Goal: Task Accomplishment & Management: Manage account settings

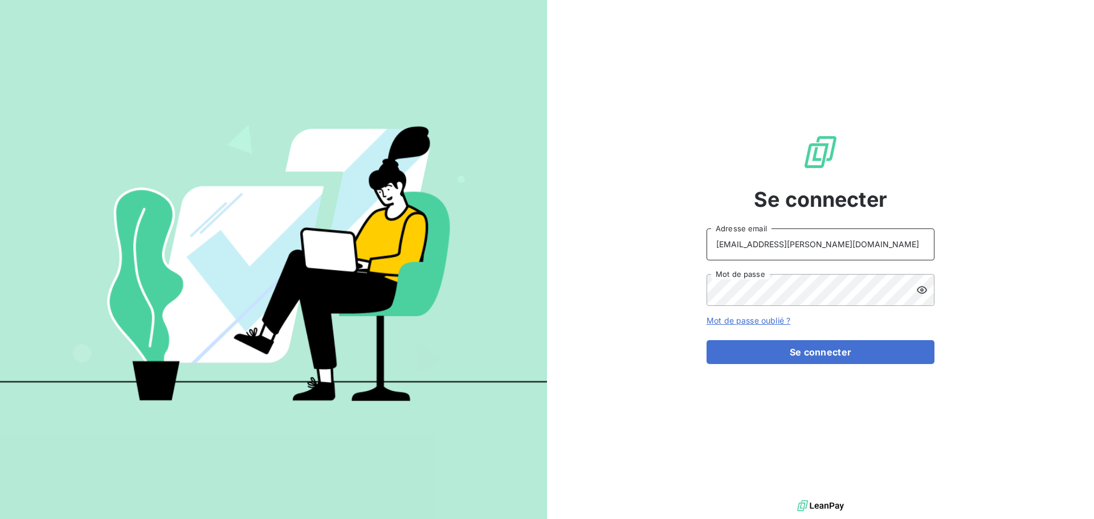
click at [837, 255] on input "recouvrement@serpe.fr" at bounding box center [820, 244] width 228 height 32
type input "raimundo@serpe.fr"
click at [794, 352] on button "Se connecter" at bounding box center [820, 352] width 228 height 24
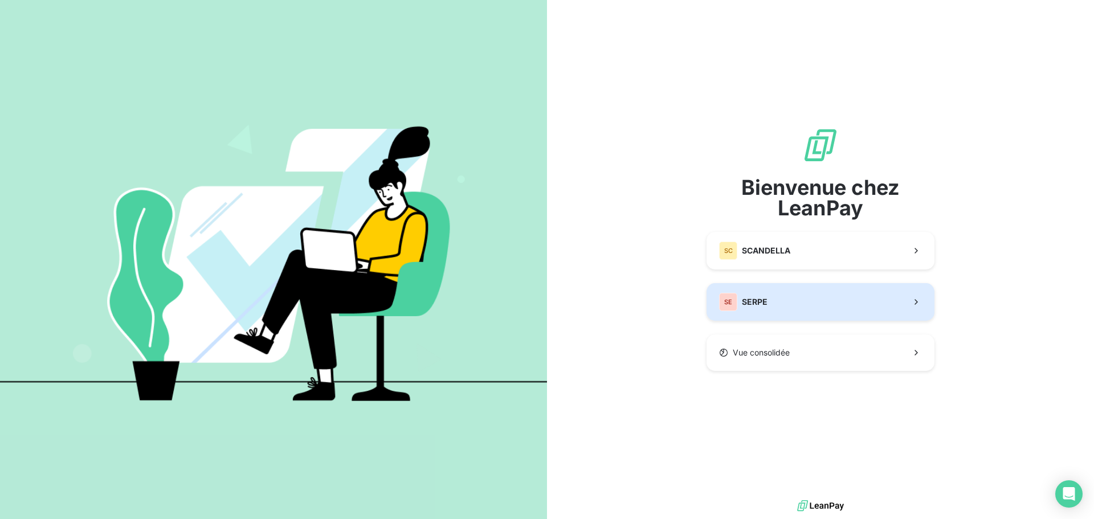
click at [765, 298] on span "SERPE" at bounding box center [755, 301] width 26 height 11
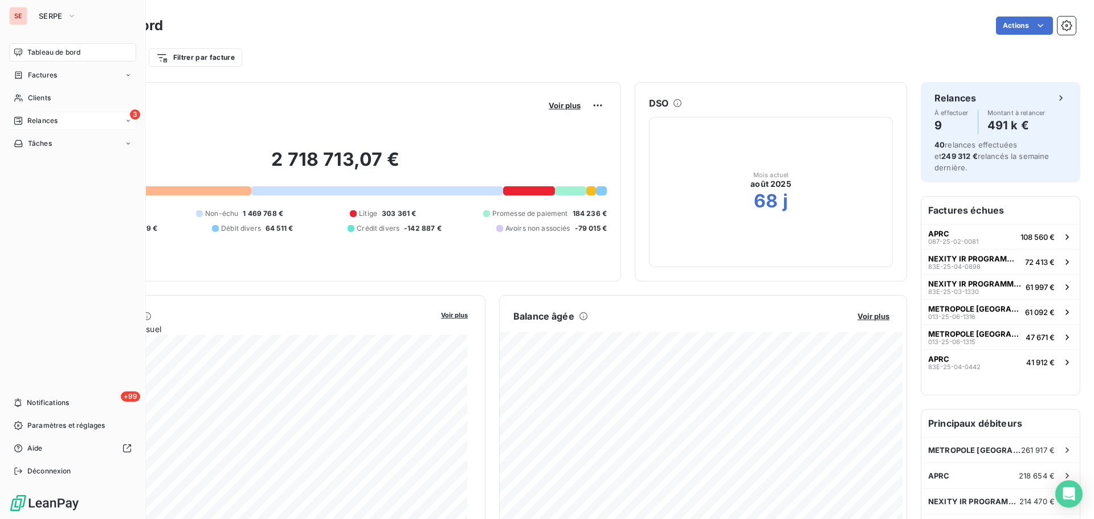
click at [41, 117] on span "Relances" at bounding box center [42, 121] width 30 height 10
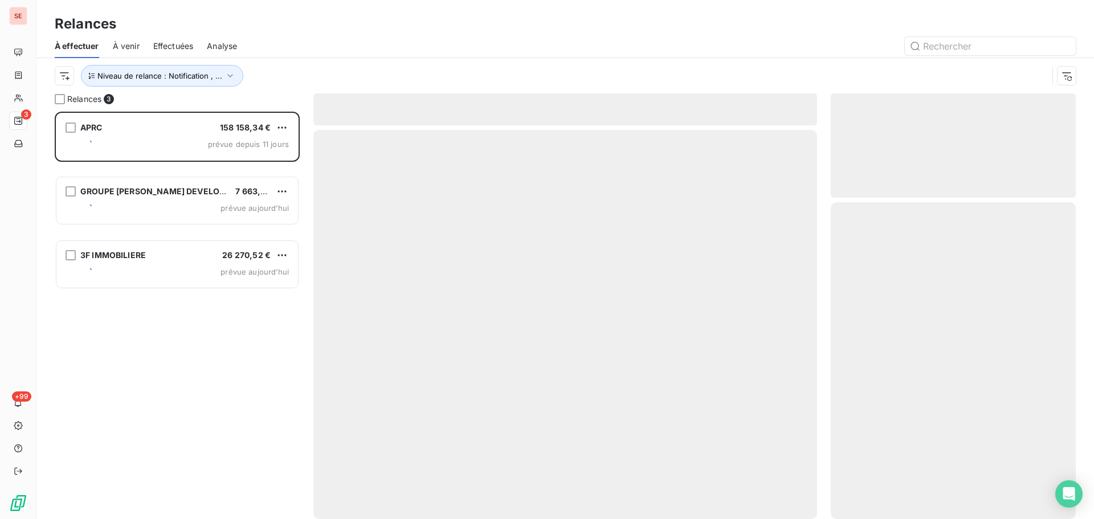
scroll to position [399, 236]
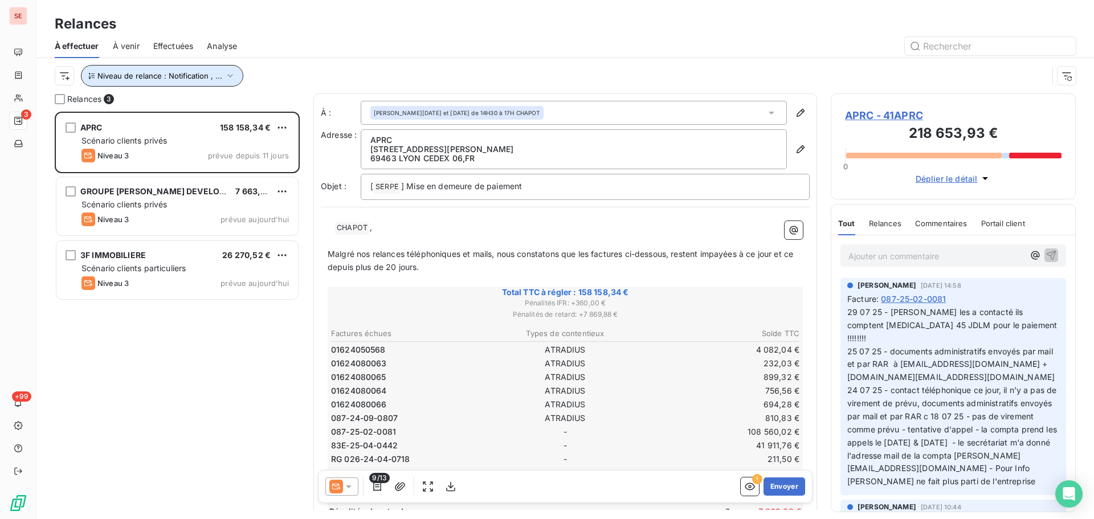
click at [205, 75] on span "Niveau de relance : Notification , ..." at bounding box center [159, 75] width 125 height 9
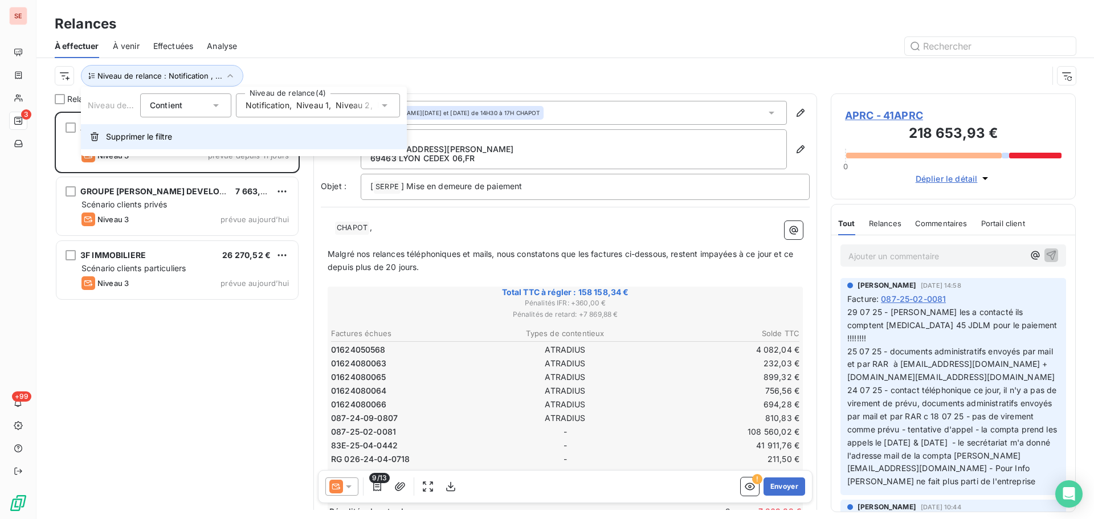
click at [154, 137] on span "Supprimer le filtre" at bounding box center [139, 136] width 66 height 11
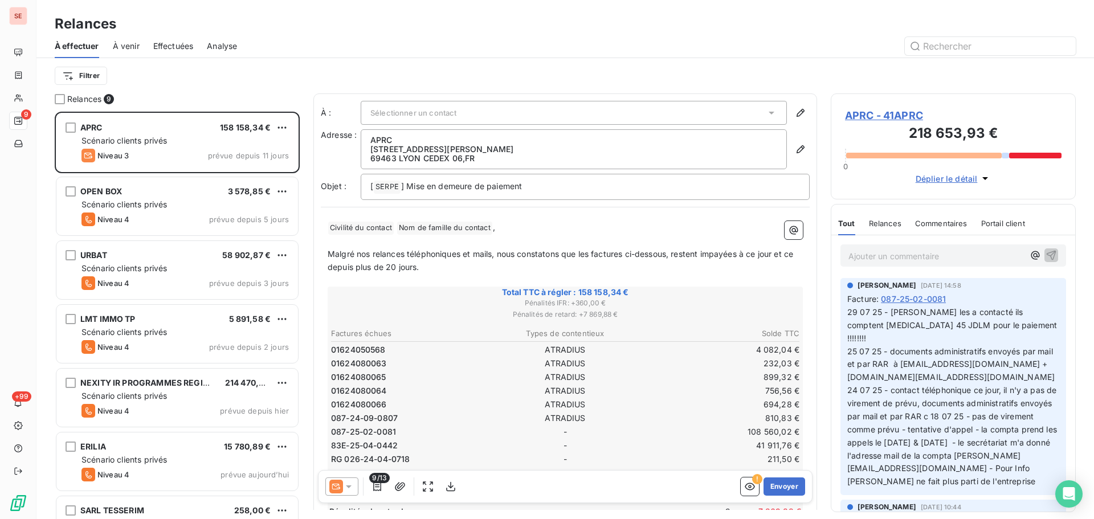
click at [219, 69] on div "Filtrer" at bounding box center [565, 76] width 1021 height 22
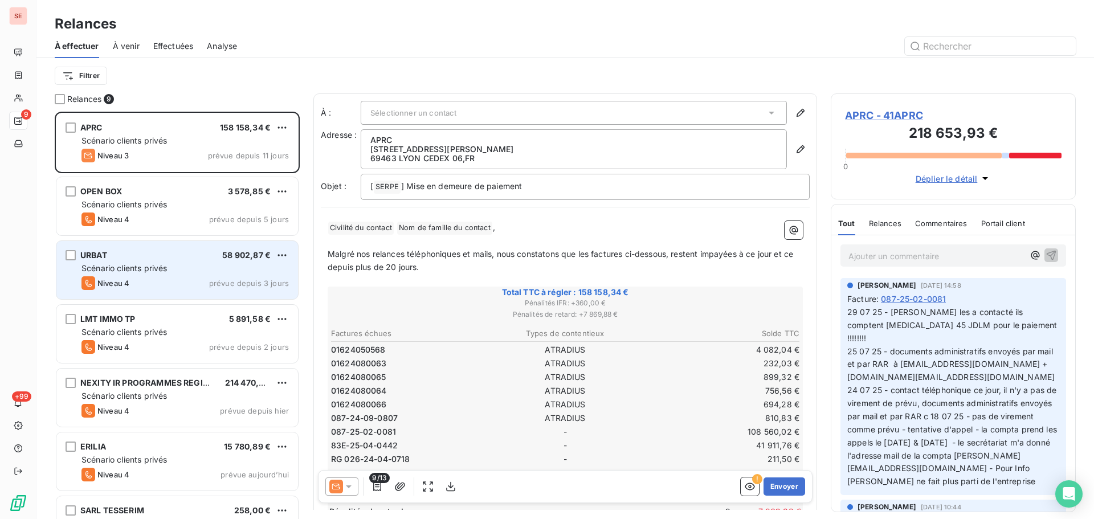
click at [125, 260] on div "URBAT 58 902,87 €" at bounding box center [184, 255] width 207 height 10
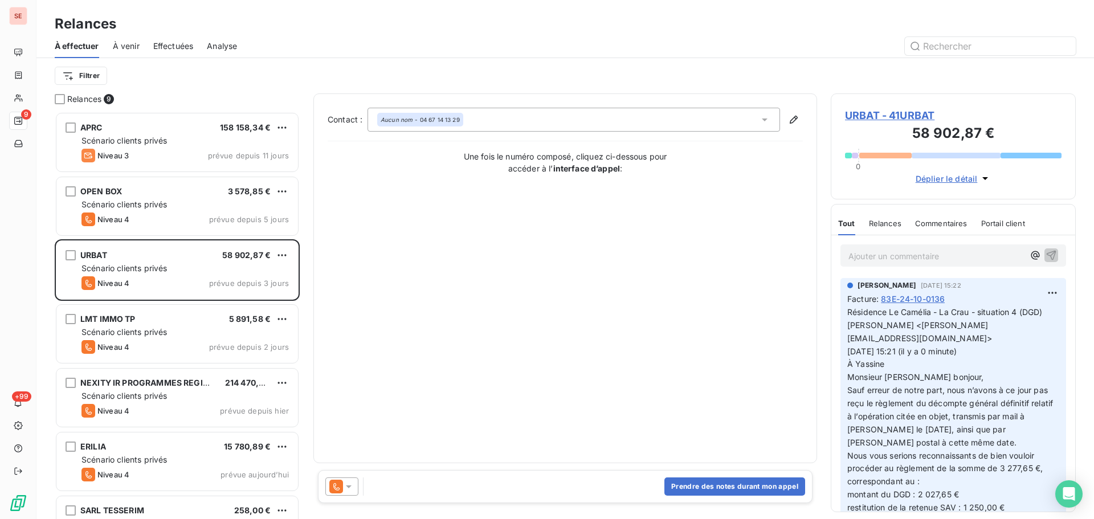
click at [917, 116] on span "URBAT - 41URBAT" at bounding box center [953, 115] width 216 height 15
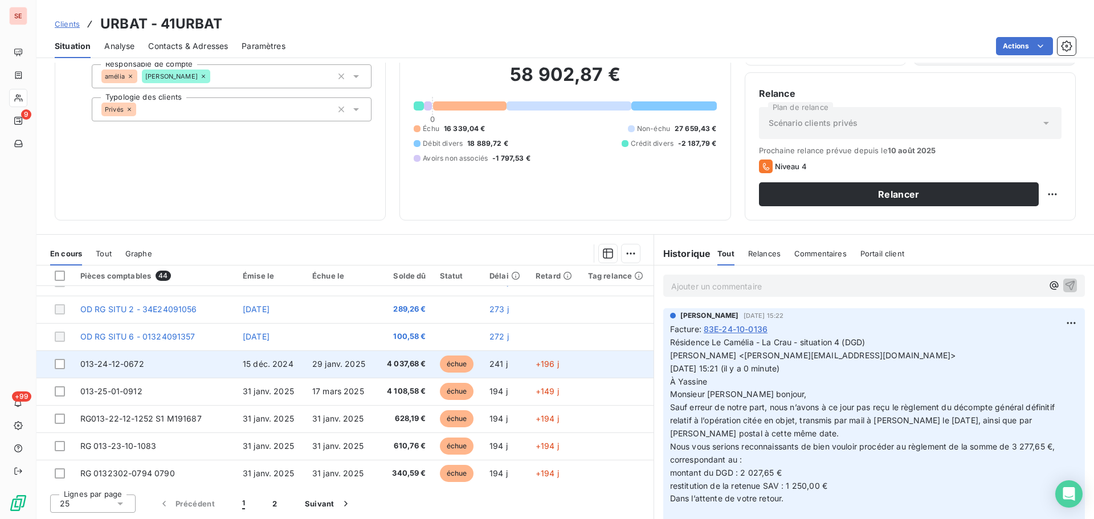
scroll to position [485, 0]
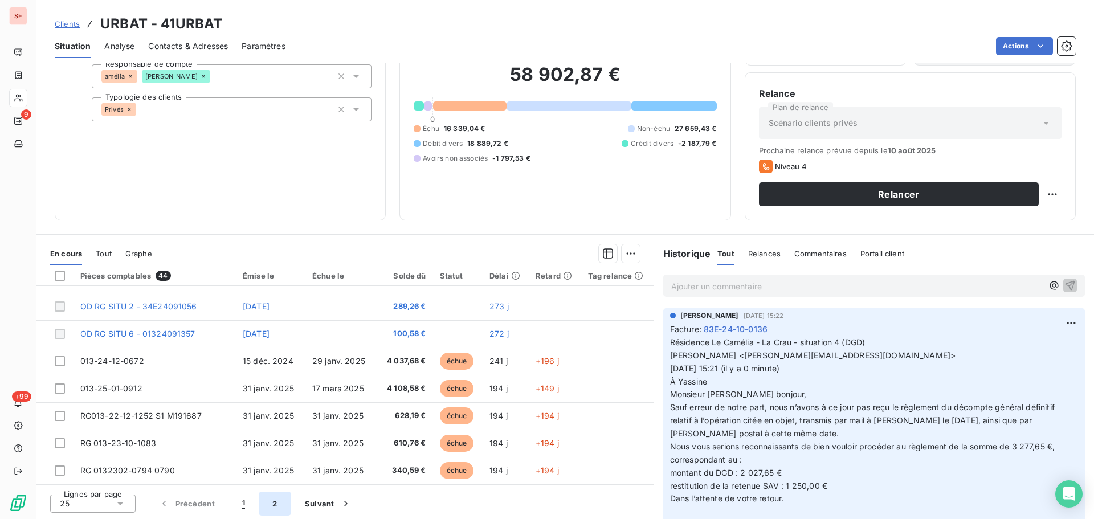
click at [273, 502] on button "2" at bounding box center [275, 504] width 32 height 24
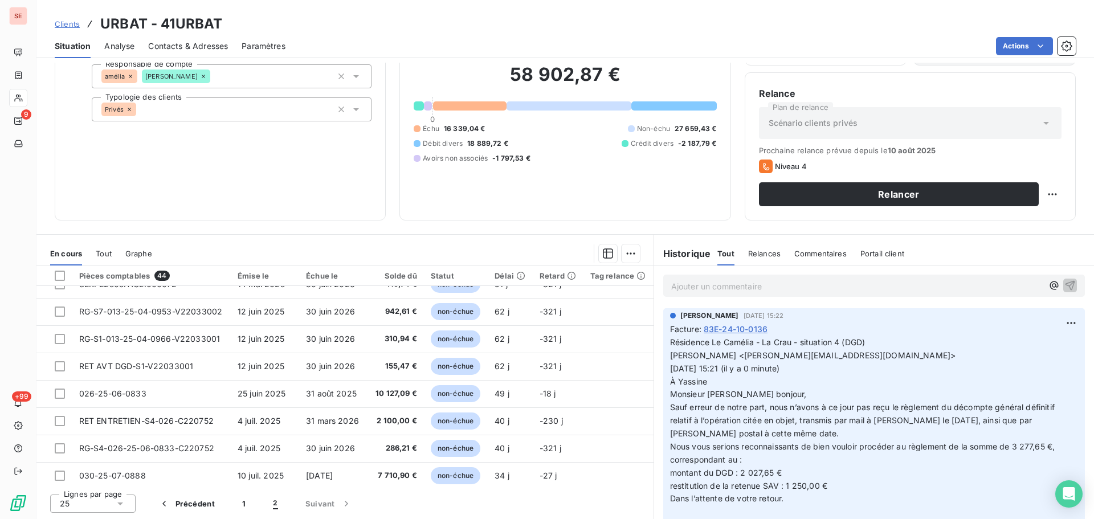
scroll to position [321, 0]
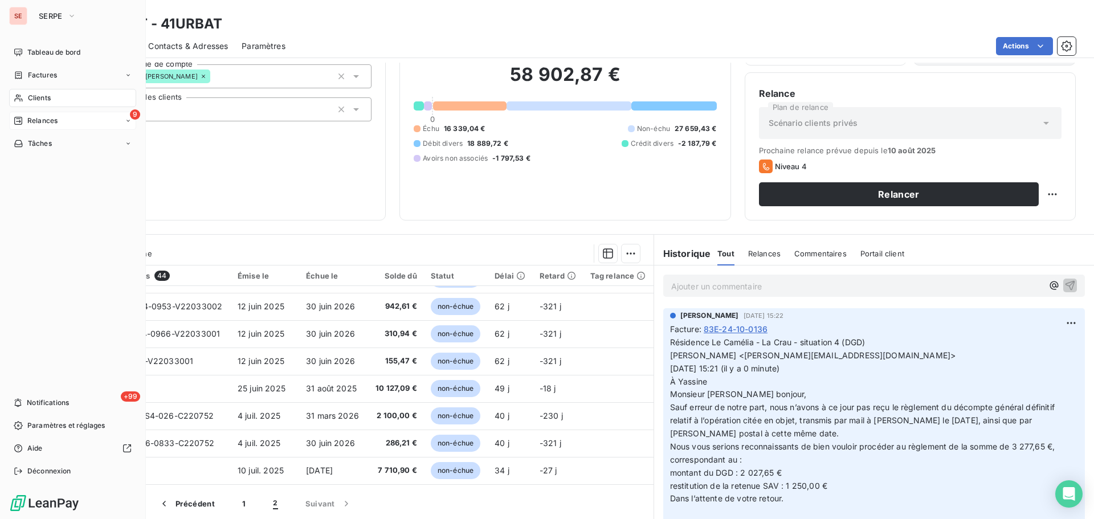
click at [47, 118] on span "Relances" at bounding box center [42, 121] width 30 height 10
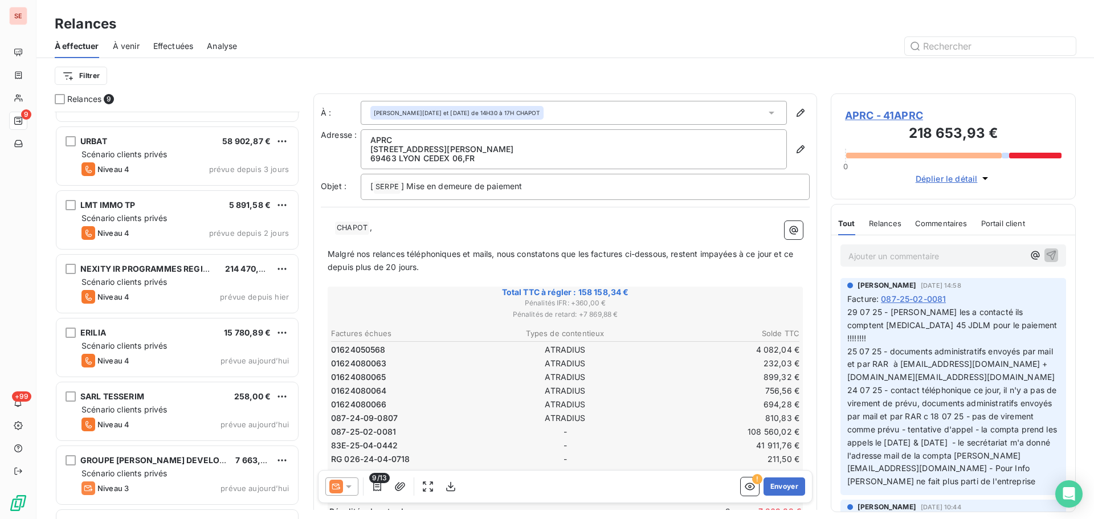
scroll to position [167, 0]
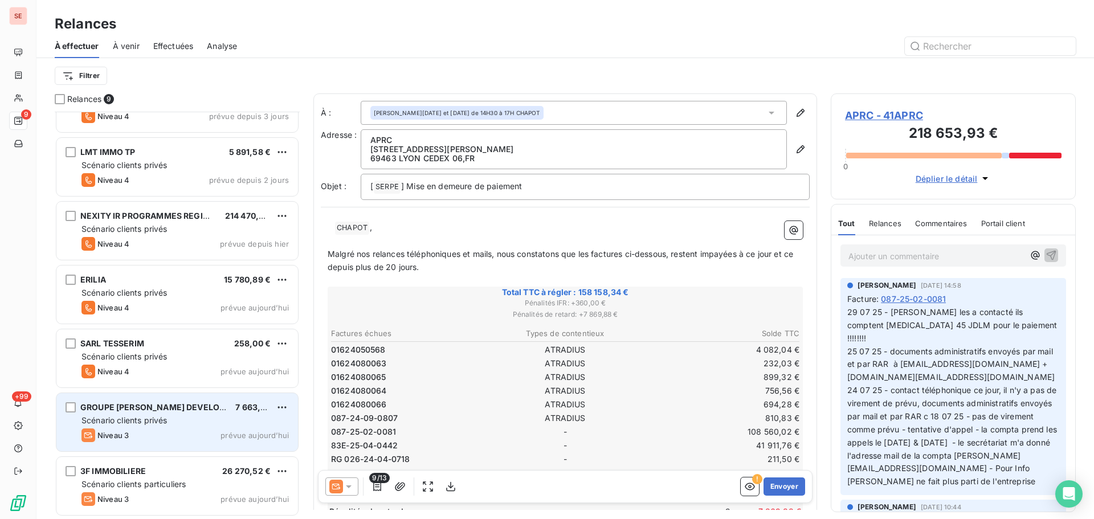
click at [133, 417] on span "Scénario clients privés" at bounding box center [123, 420] width 85 height 10
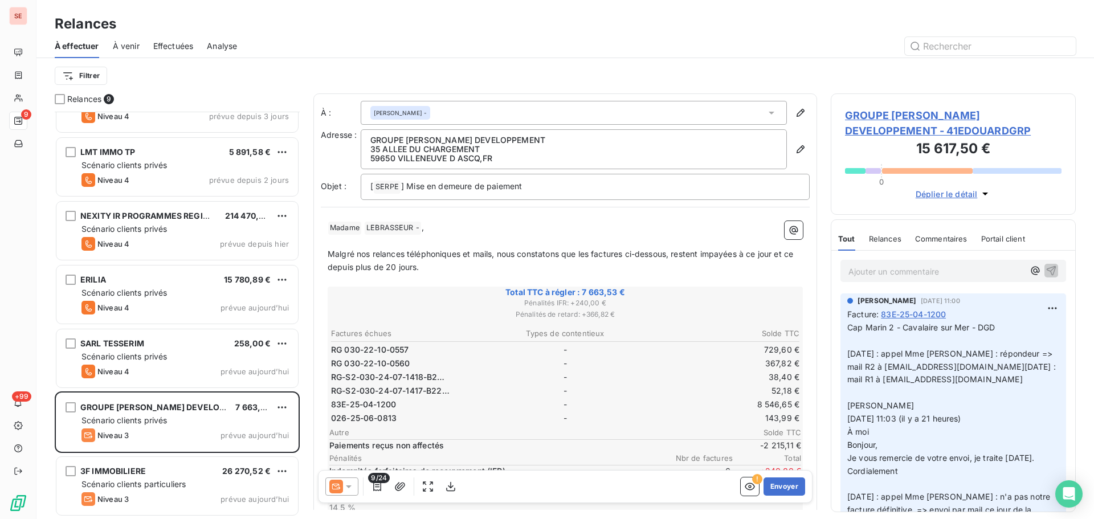
click at [907, 110] on span "GROUPE EDOUARD DENIS DEVELOPPEMENT - 41EDOUARDGRP" at bounding box center [953, 123] width 216 height 31
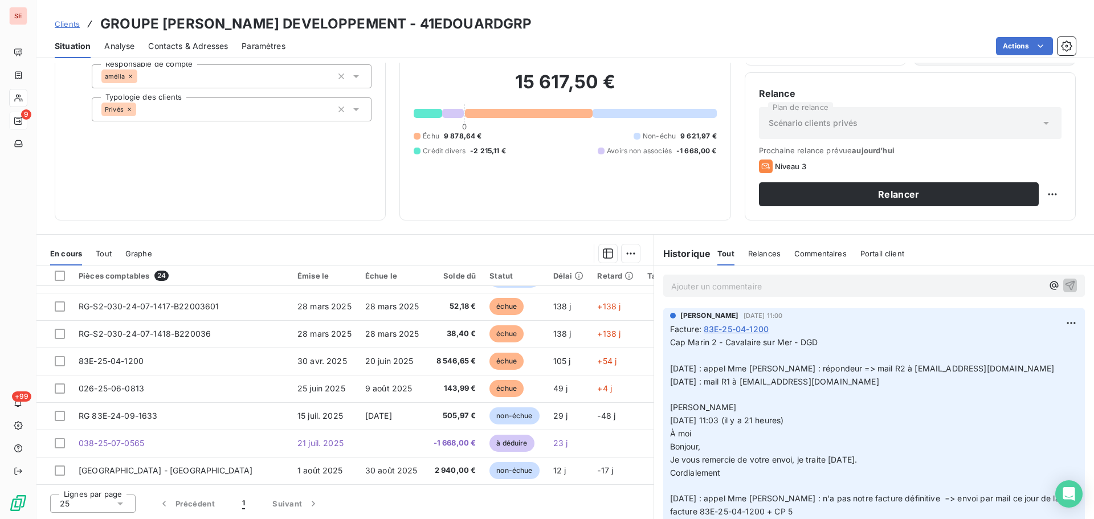
scroll to position [463, 0]
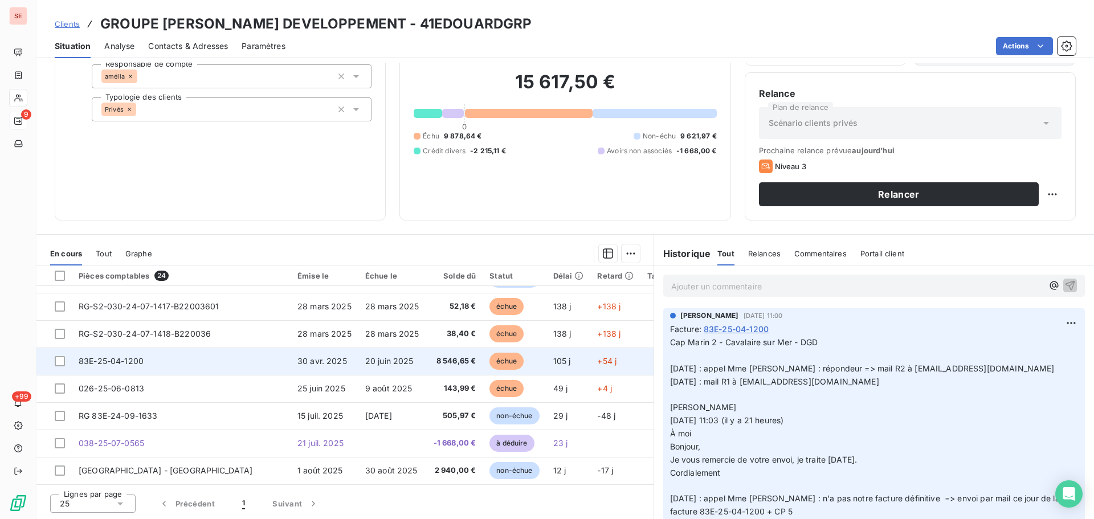
click at [297, 356] on span "30 avr. 2025" at bounding box center [322, 361] width 50 height 10
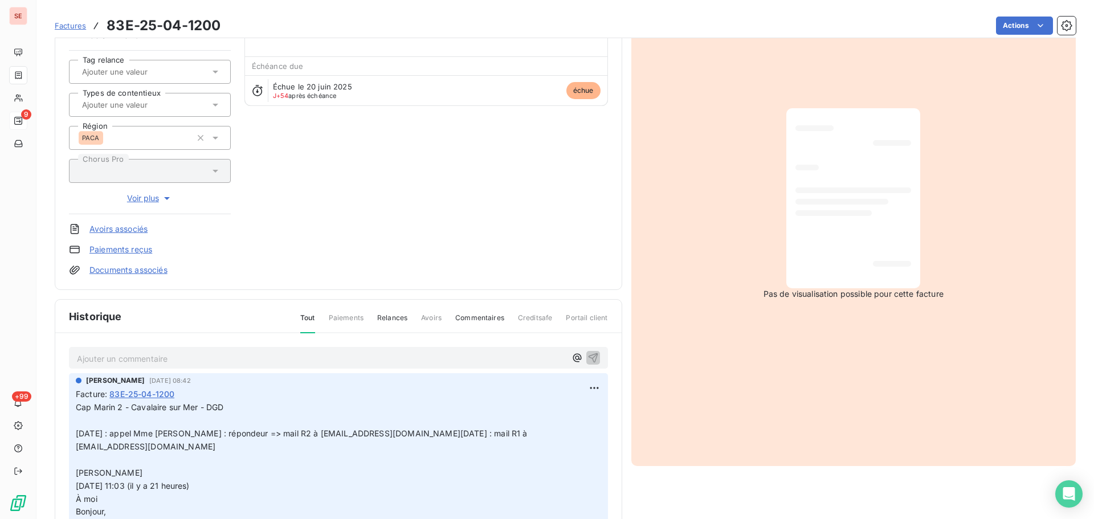
scroll to position [114, 0]
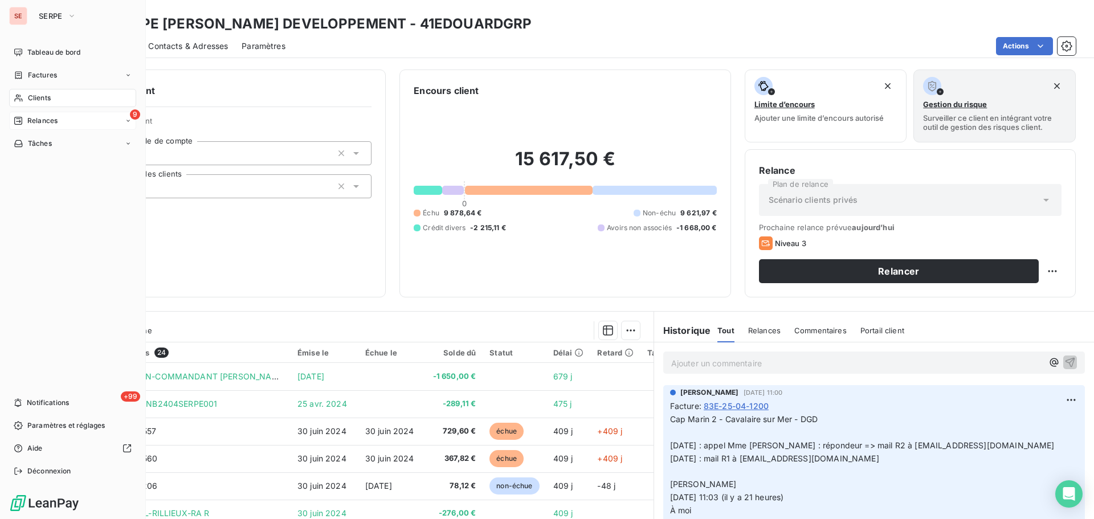
click at [55, 118] on span "Relances" at bounding box center [42, 121] width 30 height 10
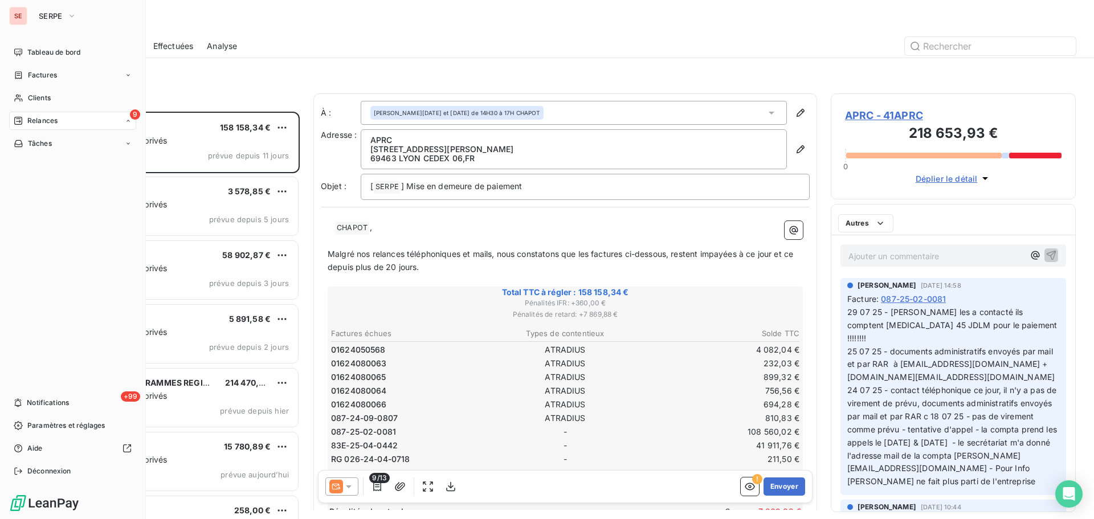
scroll to position [399, 236]
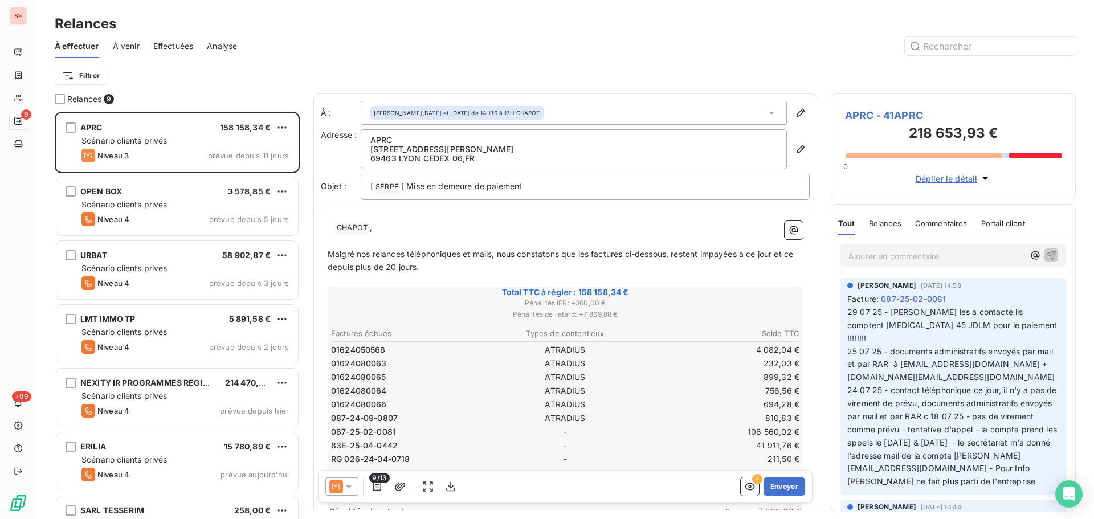
click at [186, 47] on span "Effectuées" at bounding box center [173, 45] width 40 height 11
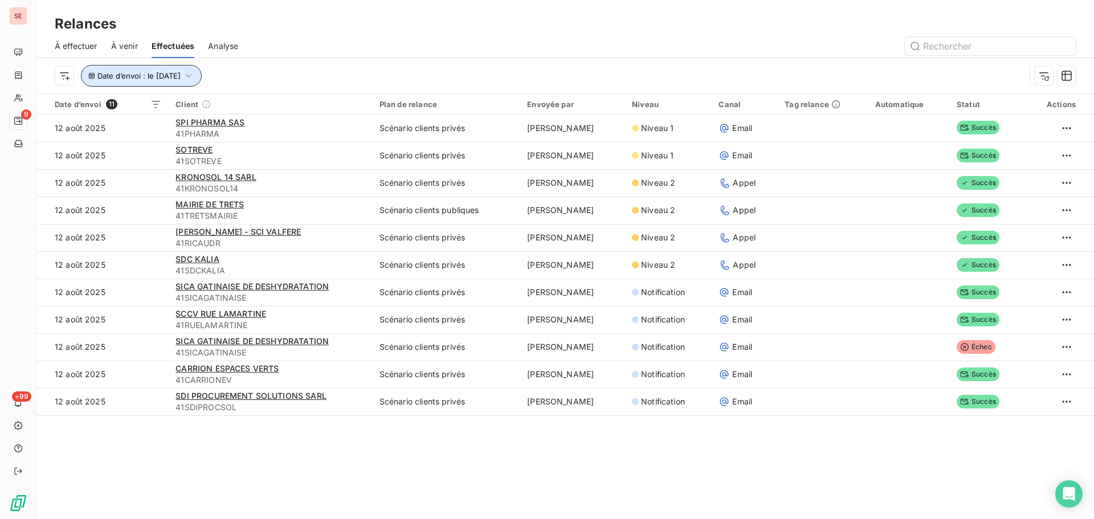
click at [181, 73] on span "Date d’envoi : le 12 août 2025" at bounding box center [138, 75] width 83 height 9
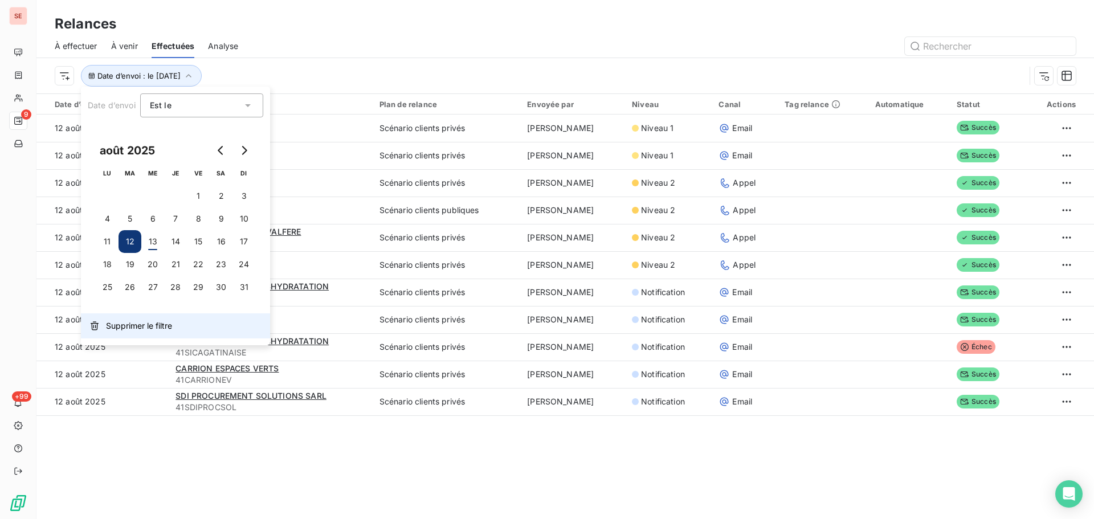
click at [149, 325] on span "Supprimer le filtre" at bounding box center [139, 325] width 66 height 11
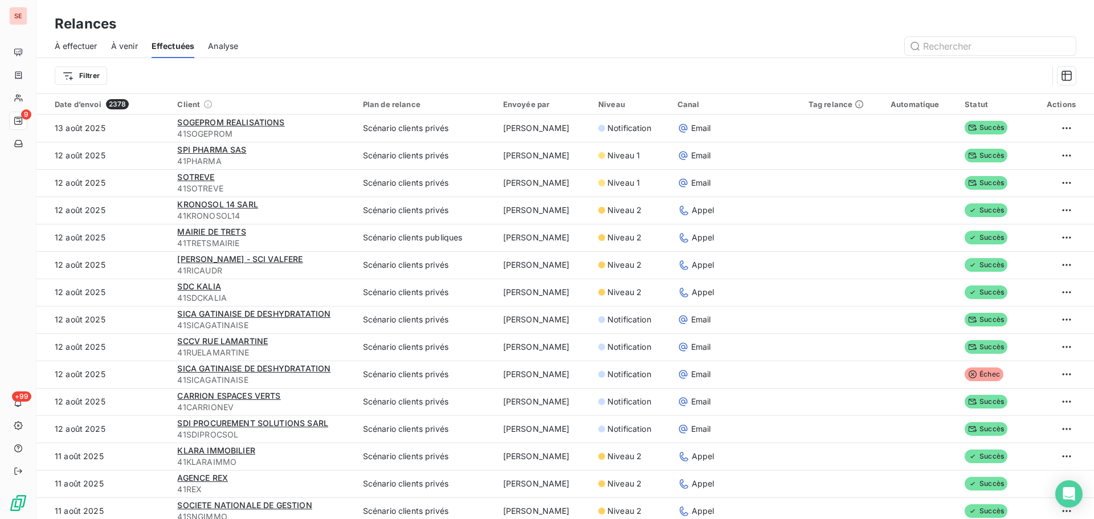
click at [126, 47] on span "À venir" at bounding box center [124, 45] width 27 height 11
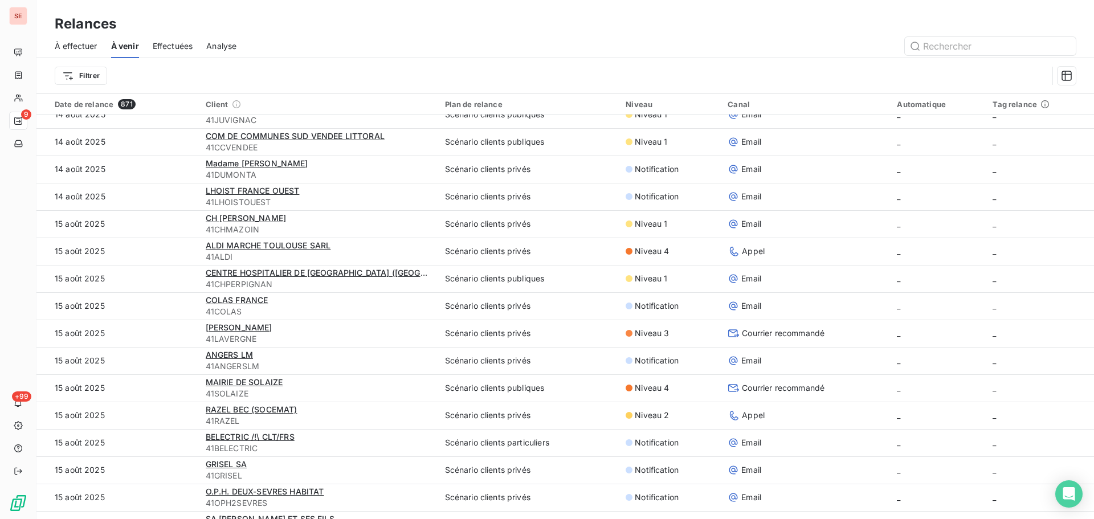
scroll to position [399, 0]
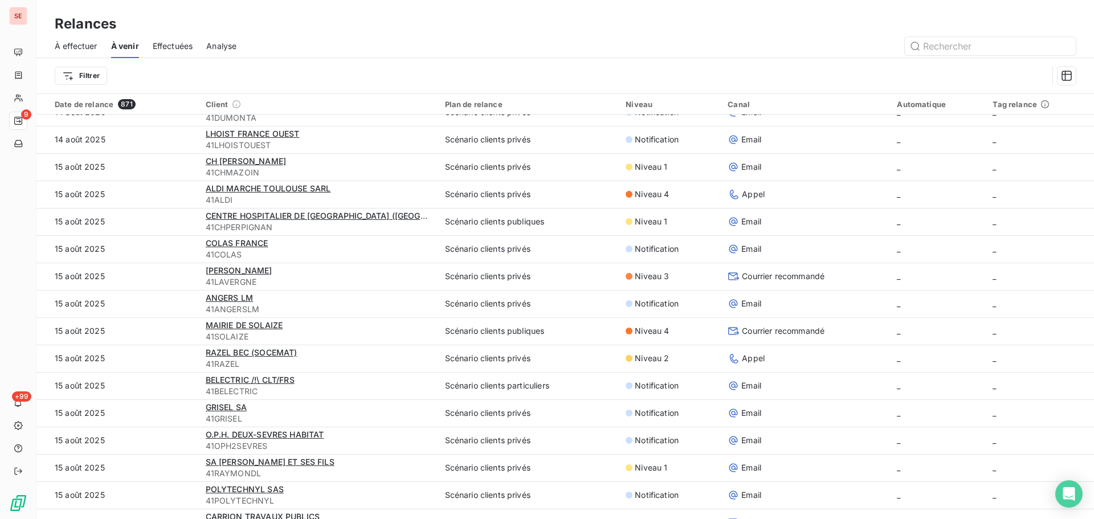
click at [264, 65] on div "Filtrer" at bounding box center [551, 76] width 993 height 22
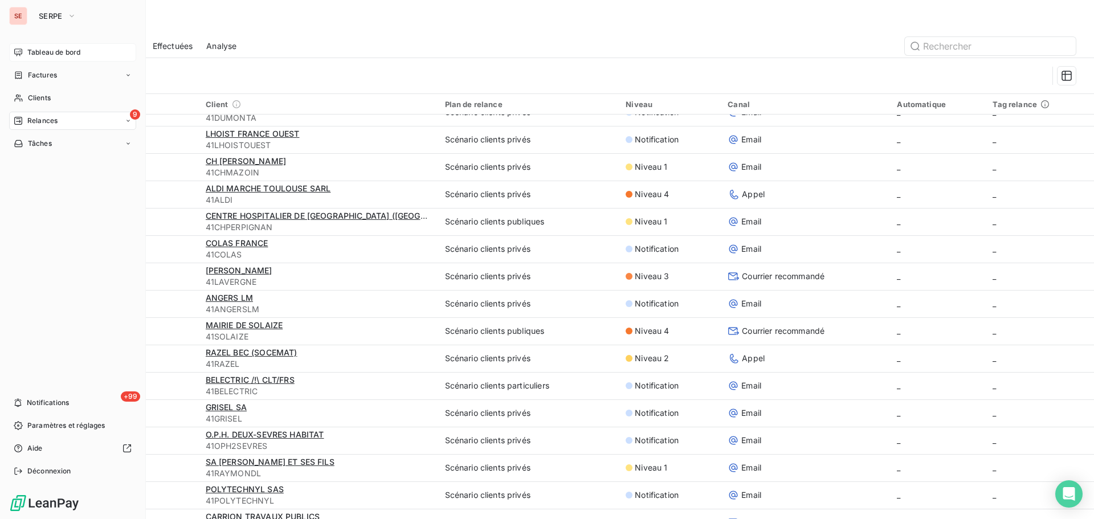
click at [62, 53] on span "Tableau de bord" at bounding box center [53, 52] width 53 height 10
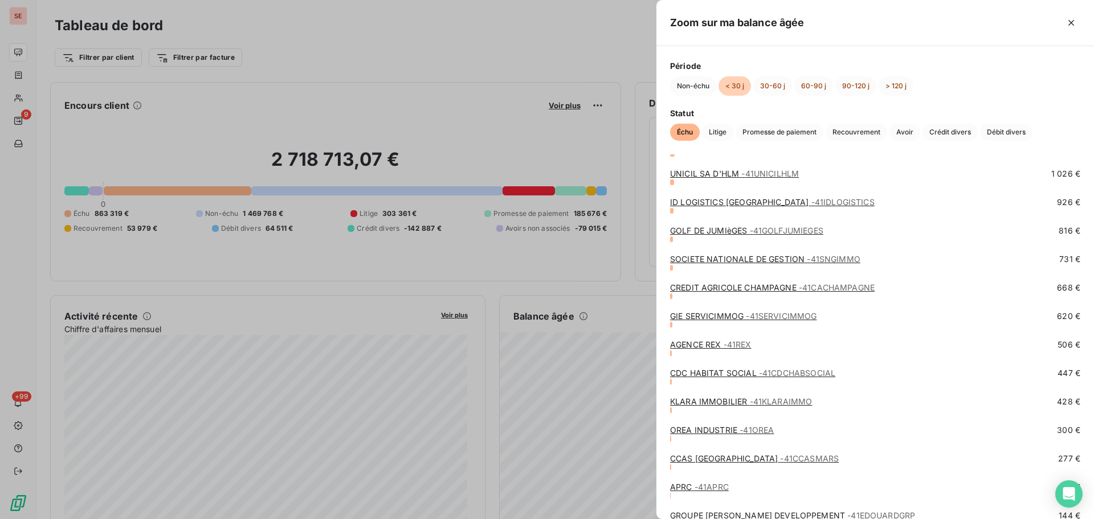
scroll to position [673, 0]
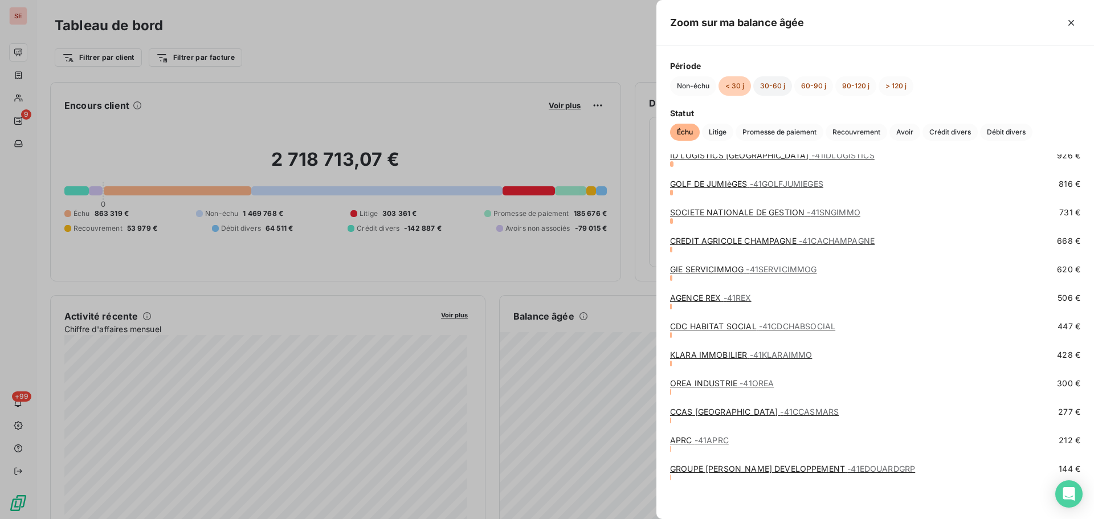
click at [770, 80] on button "30-60 j" at bounding box center [772, 85] width 39 height 19
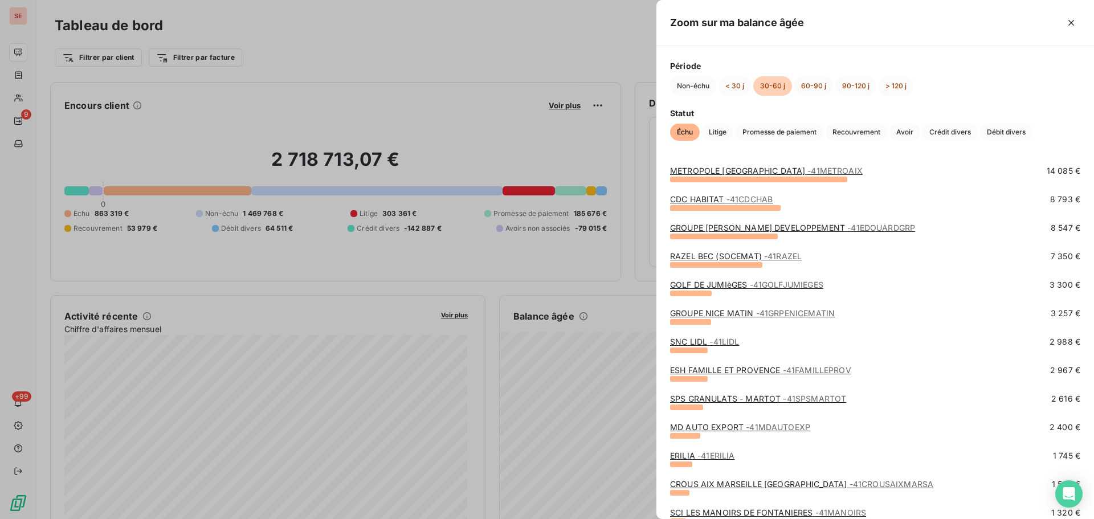
scroll to position [57, 0]
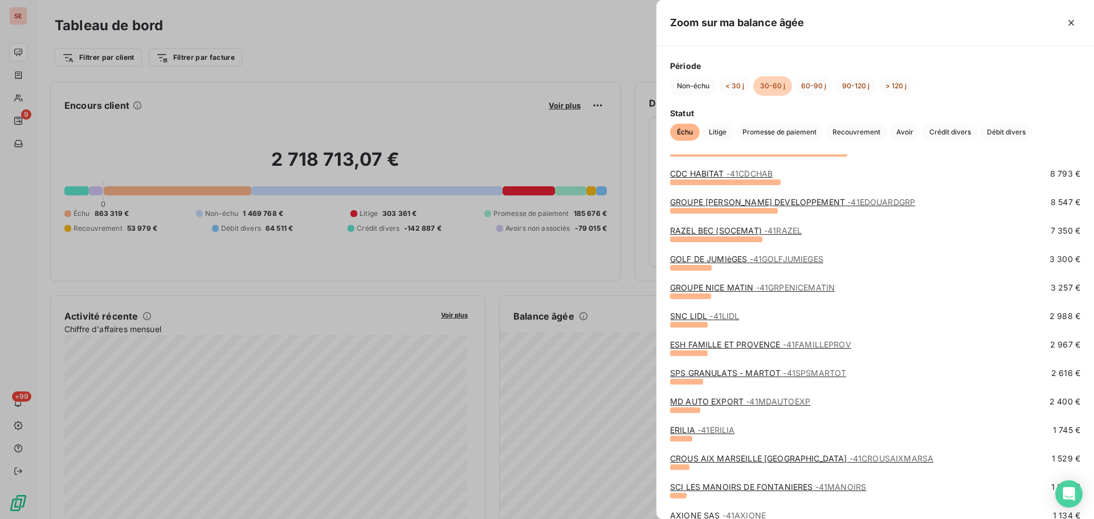
click at [697, 261] on link "GOLF DE JUMIèGES - 41GOLFJUMIEGES" at bounding box center [746, 259] width 153 height 10
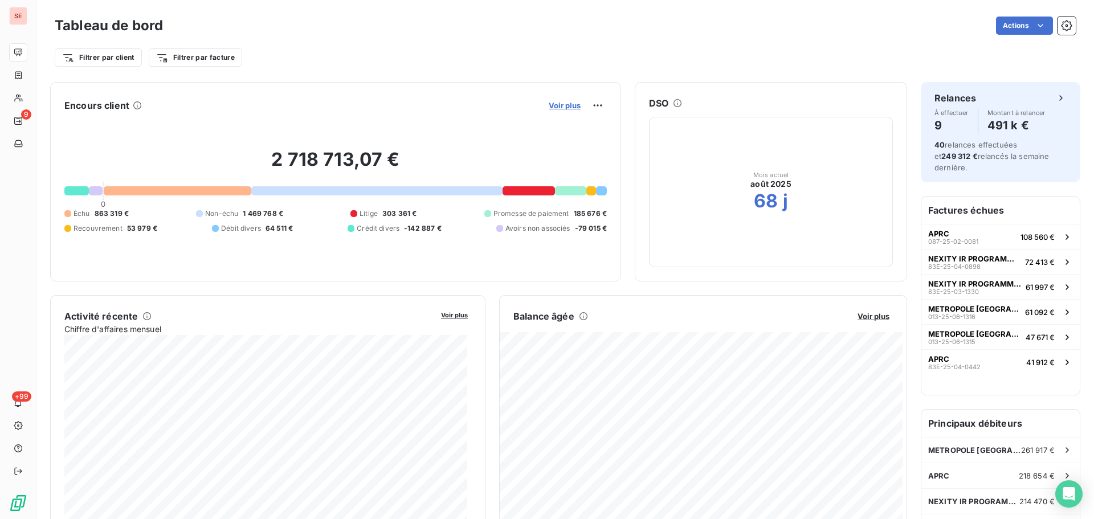
click at [559, 108] on span "Voir plus" at bounding box center [565, 105] width 32 height 9
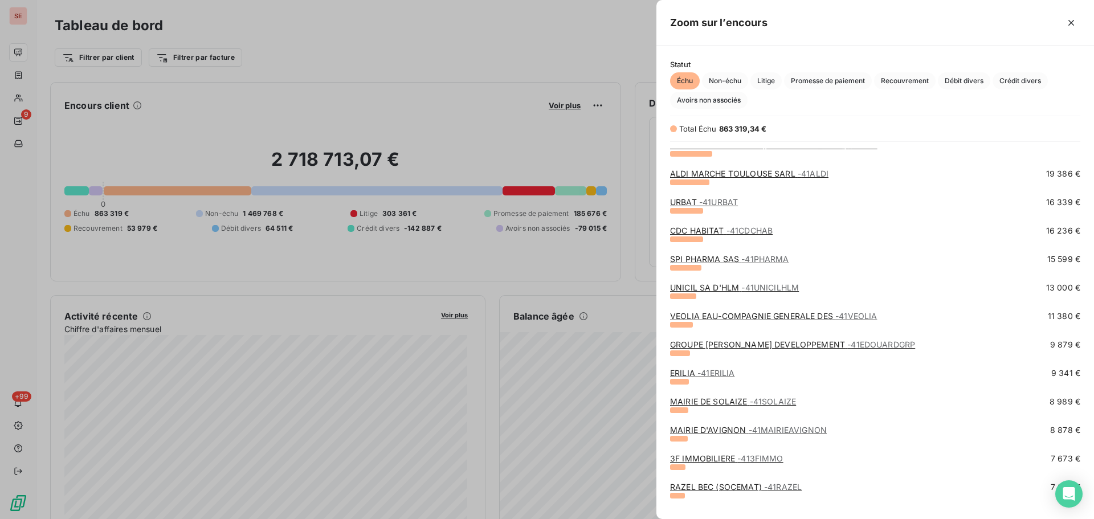
scroll to position [228, 0]
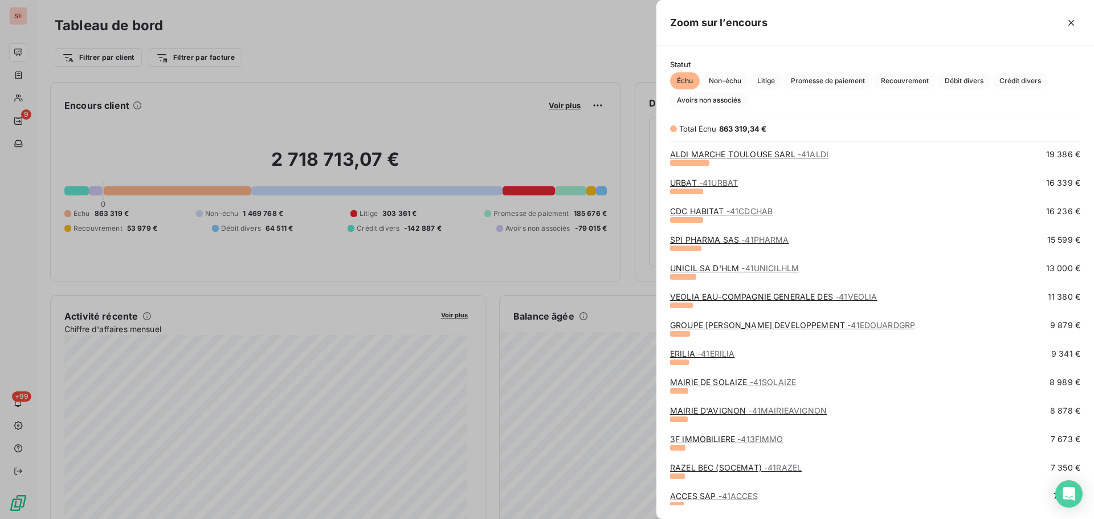
click at [686, 298] on link "VEOLIA EAU-COMPAGNIE GENERALE DES - 41VEOLIA" at bounding box center [773, 297] width 207 height 10
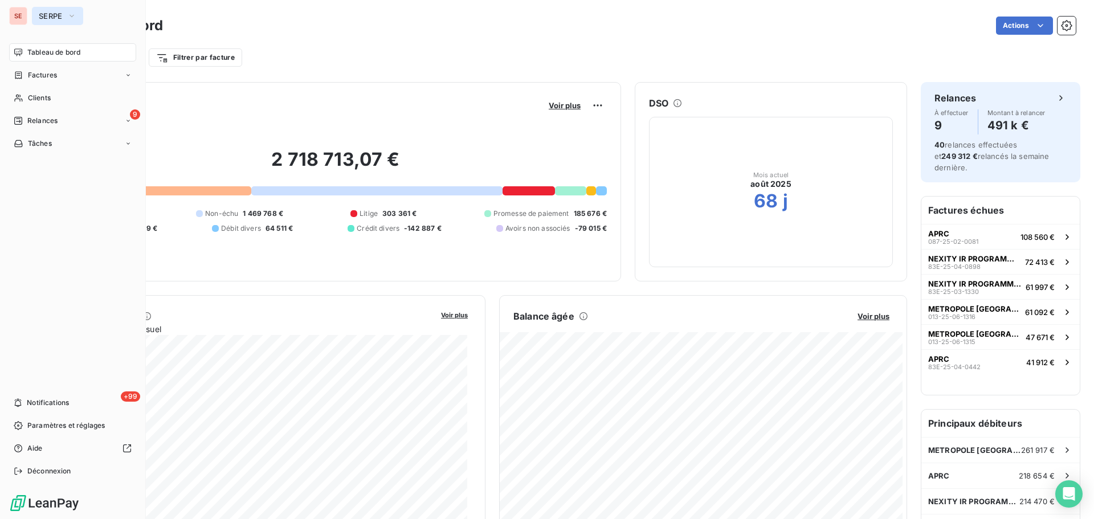
click at [65, 15] on button "SERPE" at bounding box center [57, 16] width 51 height 18
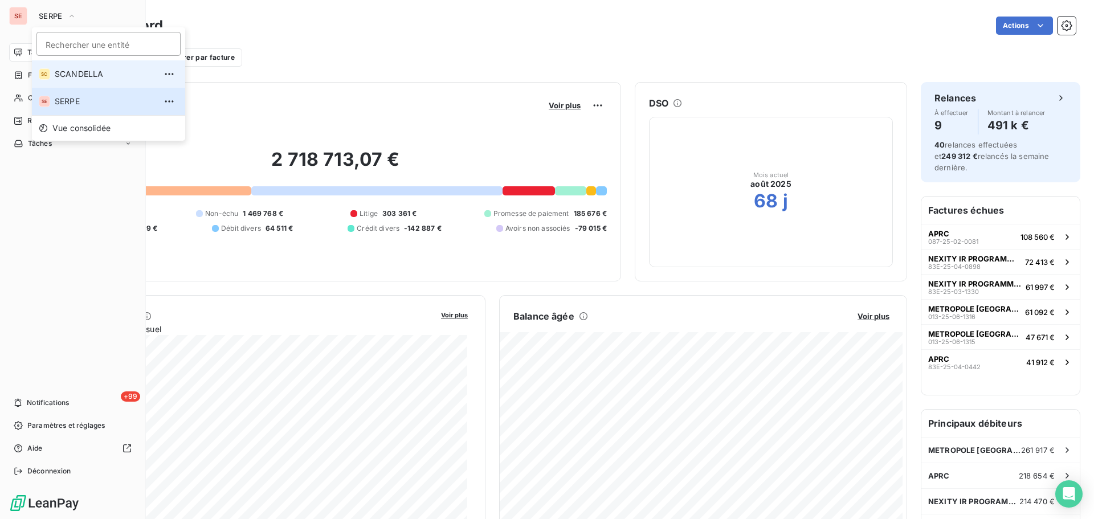
click at [81, 73] on span "SCANDELLA" at bounding box center [105, 73] width 101 height 11
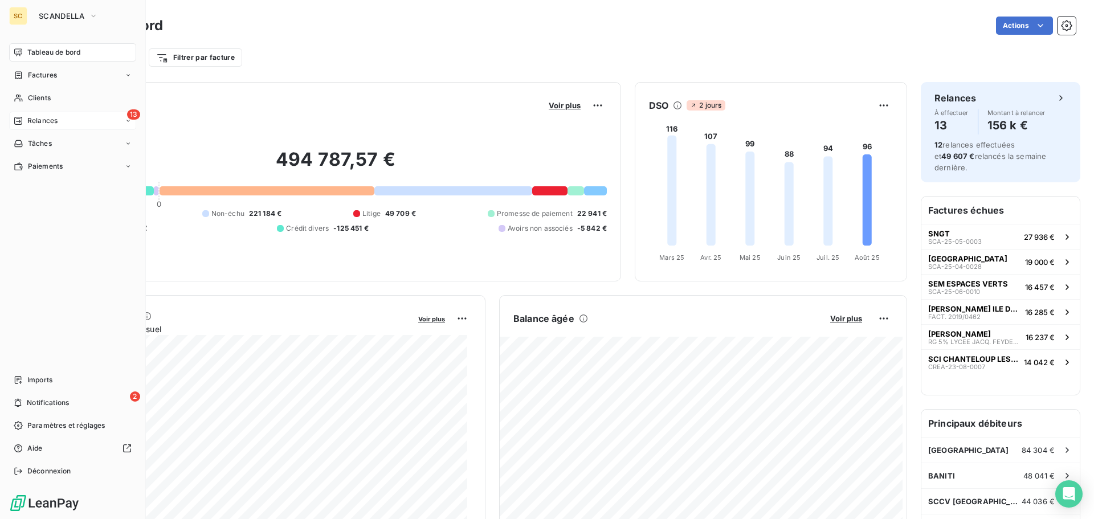
click at [68, 112] on div "13 Relances" at bounding box center [72, 121] width 127 height 18
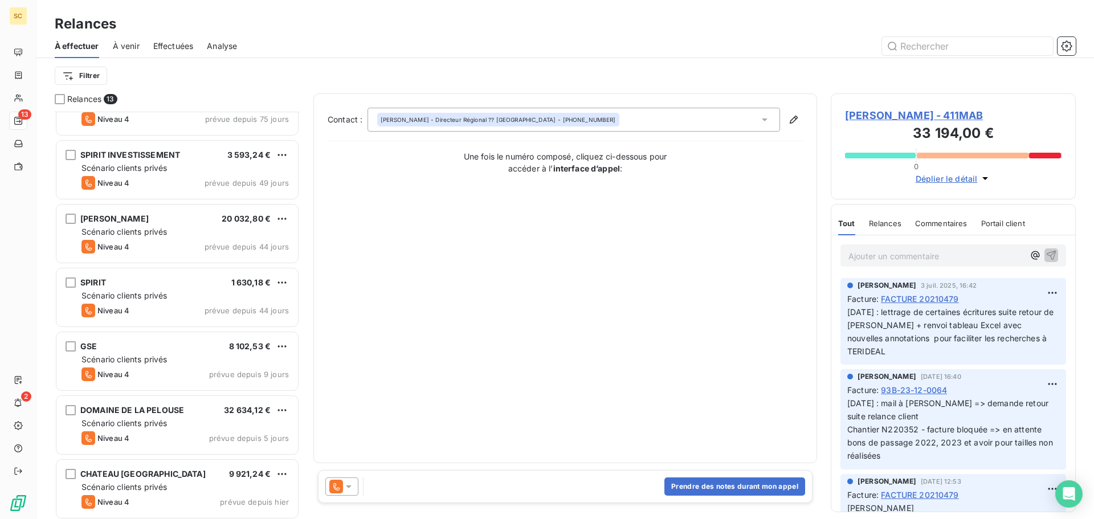
scroll to position [423, 0]
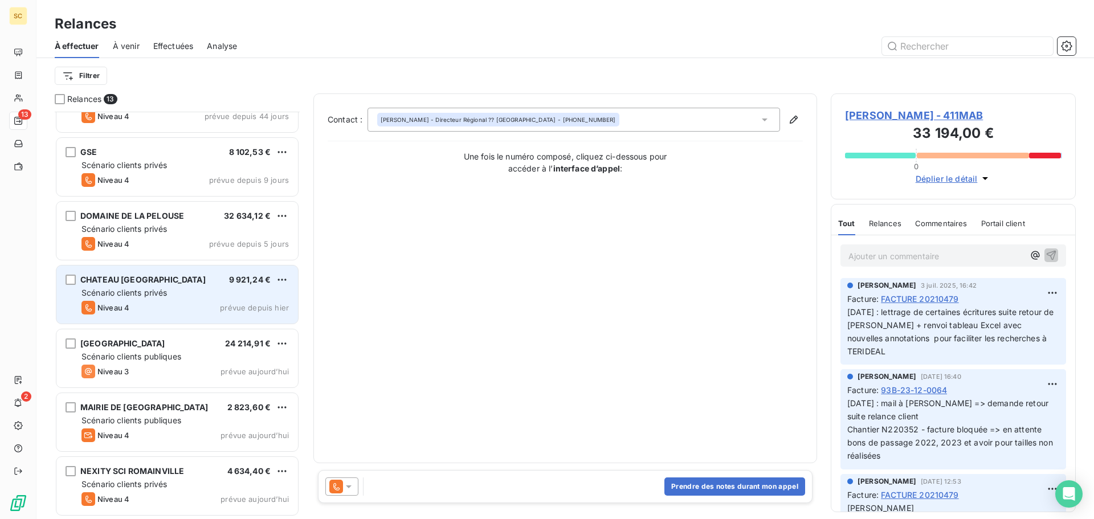
click at [132, 288] on span "Scénario clients privés" at bounding box center [123, 293] width 85 height 10
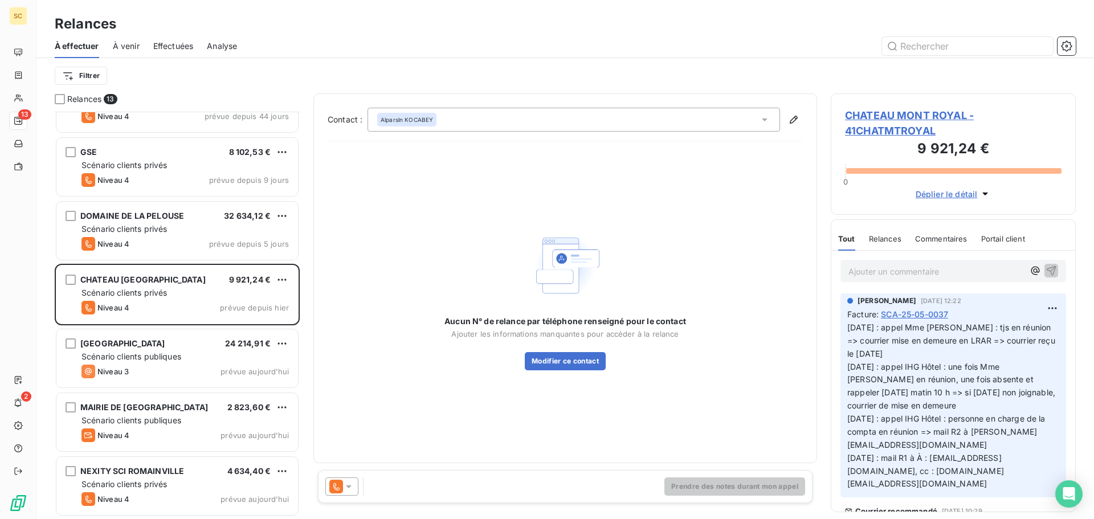
click at [890, 112] on span "CHATEAU MONT ROYAL - 41CHATMTROYAL" at bounding box center [953, 123] width 216 height 31
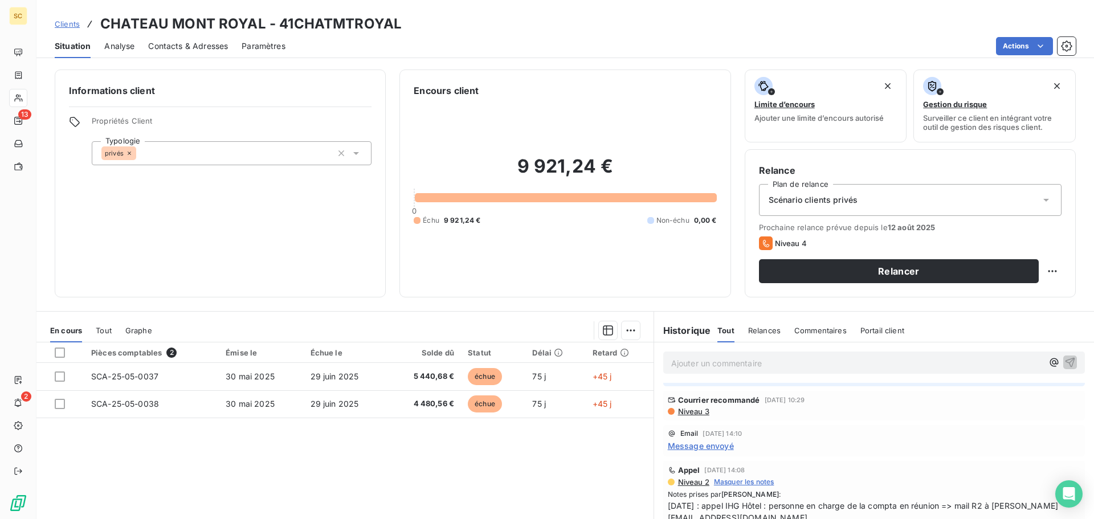
scroll to position [81, 0]
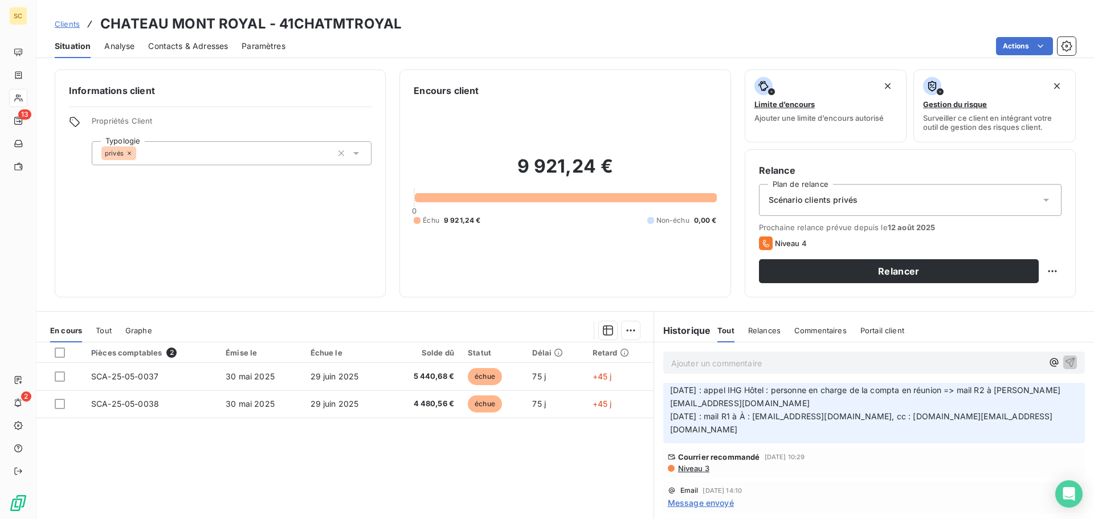
click at [692, 464] on span "Niveau 3" at bounding box center [693, 468] width 32 height 9
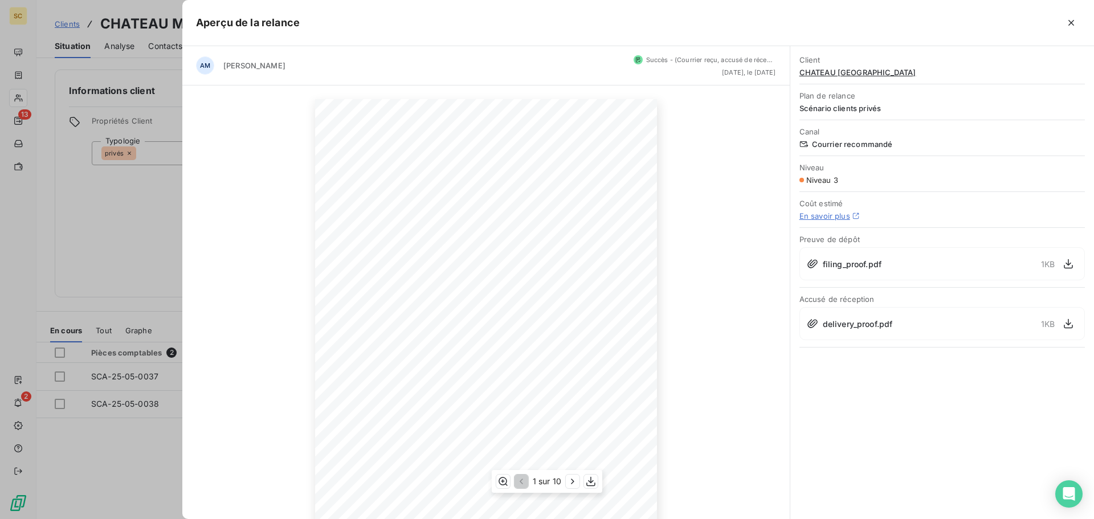
scroll to position [77, 0]
click at [588, 484] on icon "button" at bounding box center [590, 481] width 11 height 11
drag, startPoint x: 1021, startPoint y: 472, endPoint x: 982, endPoint y: 450, distance: 44.4
click at [1020, 472] on div "Client CHATEAU MONT ROYAL Plan de relance Scénario clients privés Canal Courrie…" at bounding box center [942, 282] width 304 height 473
click at [67, 181] on div at bounding box center [547, 259] width 1094 height 519
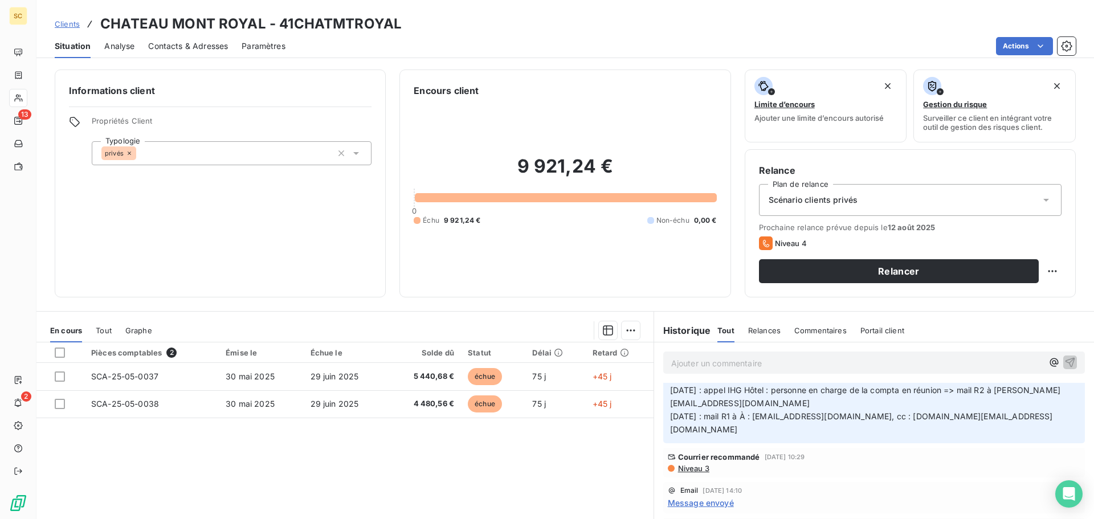
click at [191, 40] on span "Contacts & Adresses" at bounding box center [188, 45] width 80 height 11
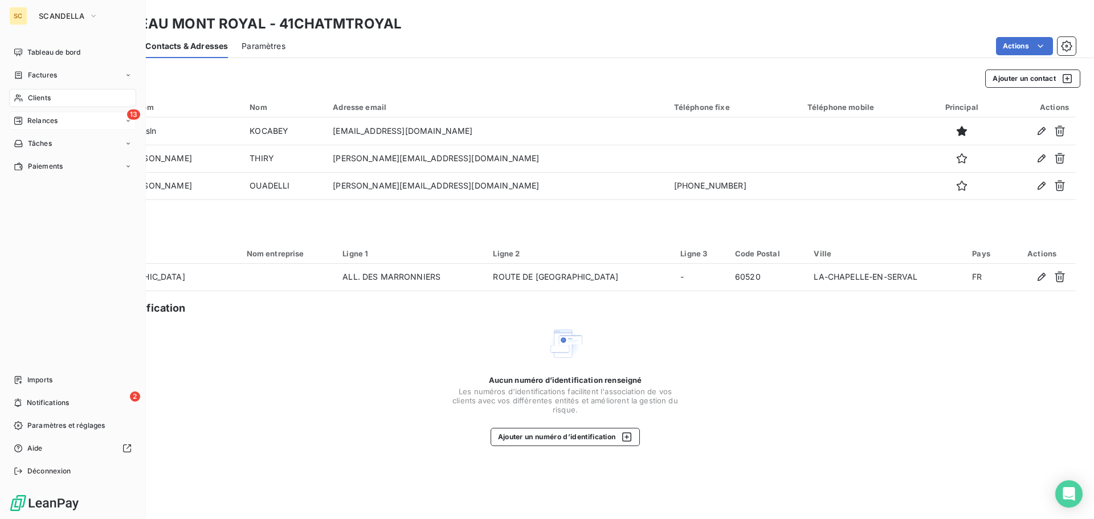
click at [50, 121] on span "Relances" at bounding box center [42, 121] width 30 height 10
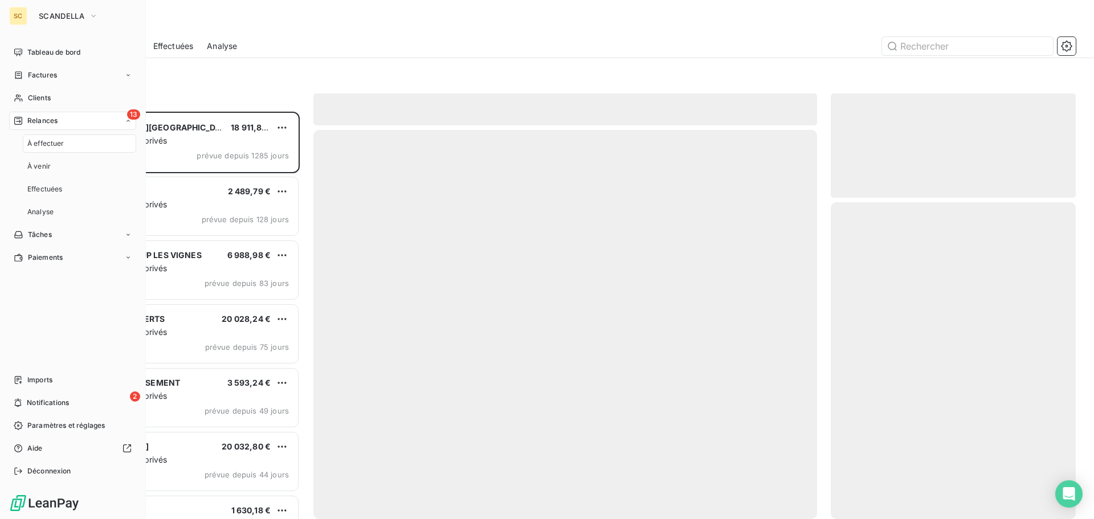
scroll to position [399, 236]
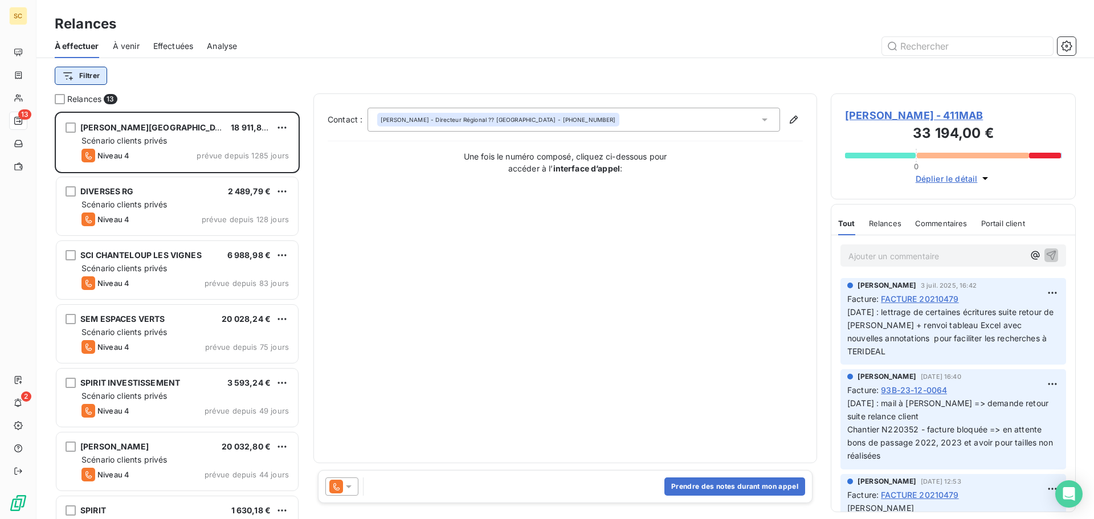
click at [96, 72] on html "SC 13 2 Relances À effectuer À venir Effectuées Analyse Filtrer Relances 13 S.A…" at bounding box center [547, 259] width 1094 height 519
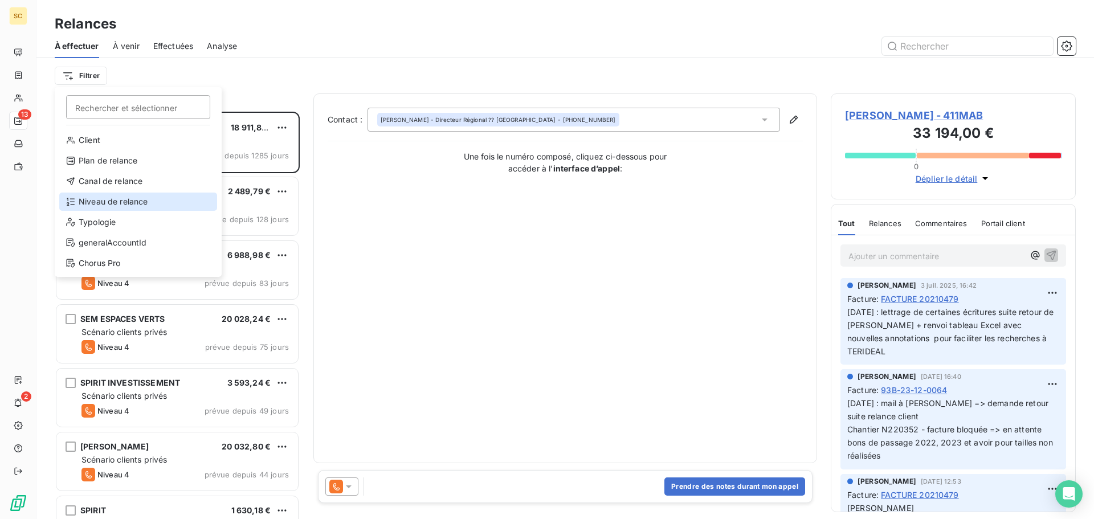
click at [96, 197] on div "Niveau de relance" at bounding box center [138, 202] width 158 height 18
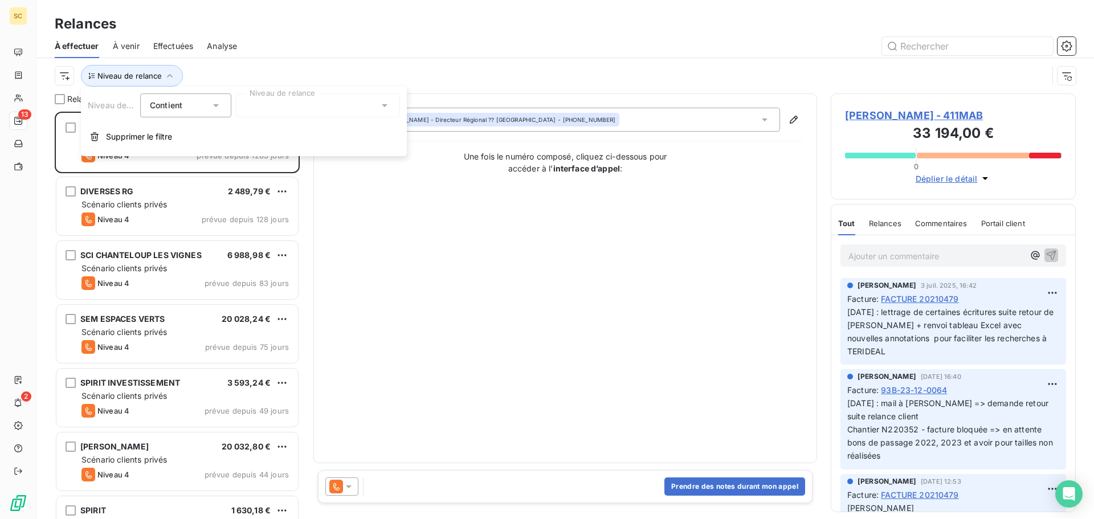
click at [280, 108] on div at bounding box center [318, 105] width 164 height 24
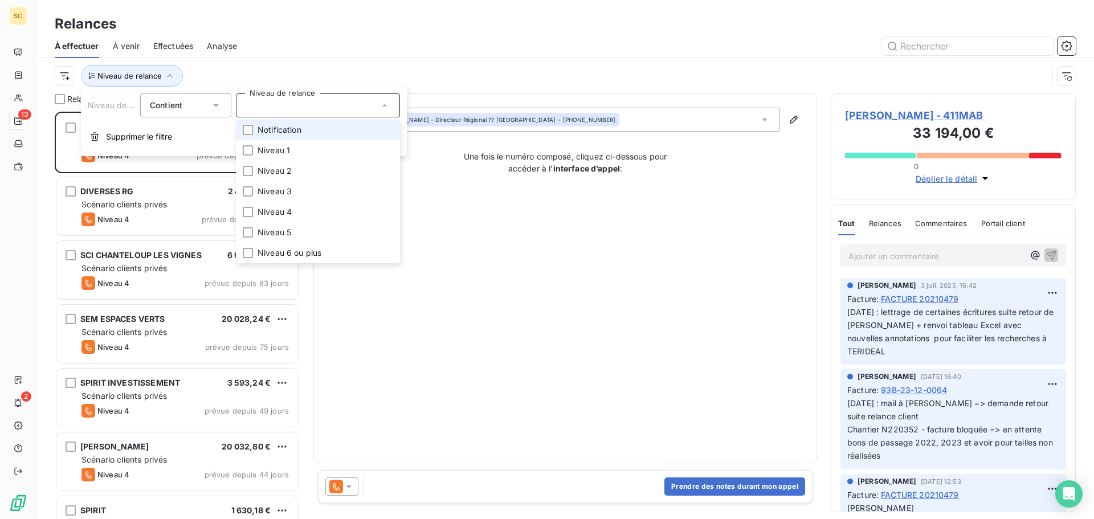
click at [295, 128] on span "Notification" at bounding box center [279, 129] width 44 height 11
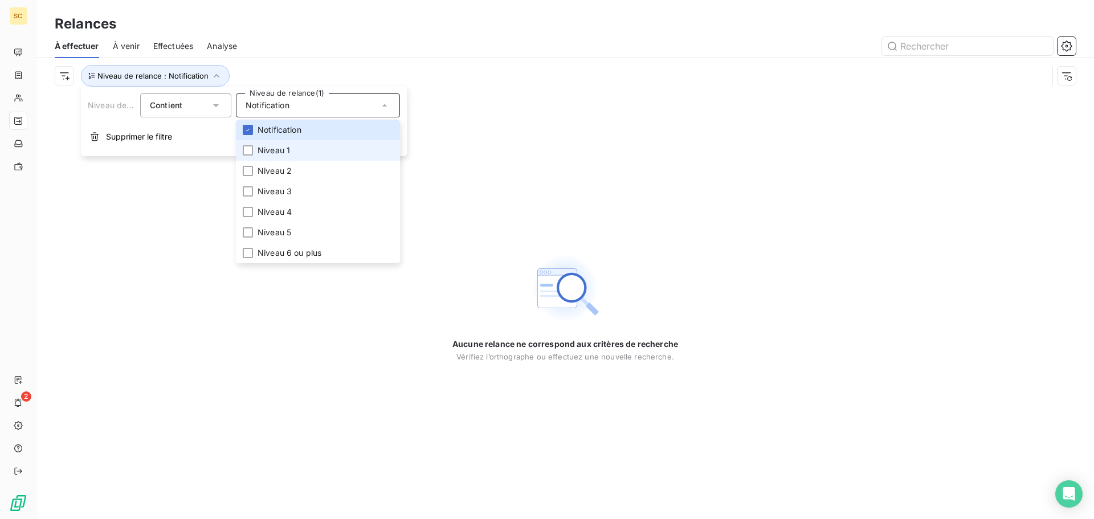
click at [292, 148] on li "Niveau 1" at bounding box center [318, 150] width 164 height 21
click at [286, 168] on span "Niveau 2" at bounding box center [274, 170] width 34 height 11
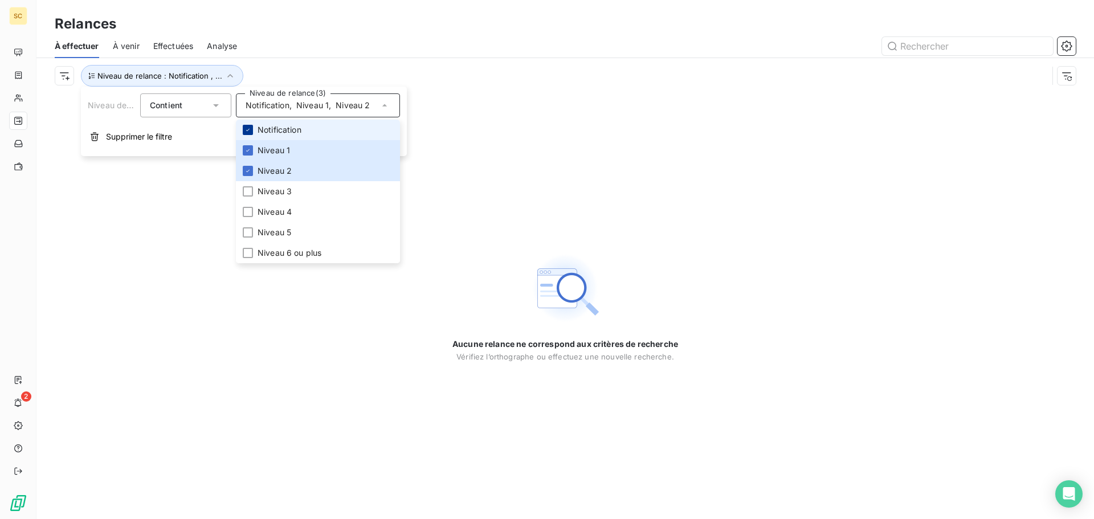
click at [251, 128] on icon at bounding box center [247, 129] width 7 height 7
click at [248, 151] on icon at bounding box center [247, 150] width 3 height 2
click at [244, 171] on icon at bounding box center [247, 170] width 7 height 7
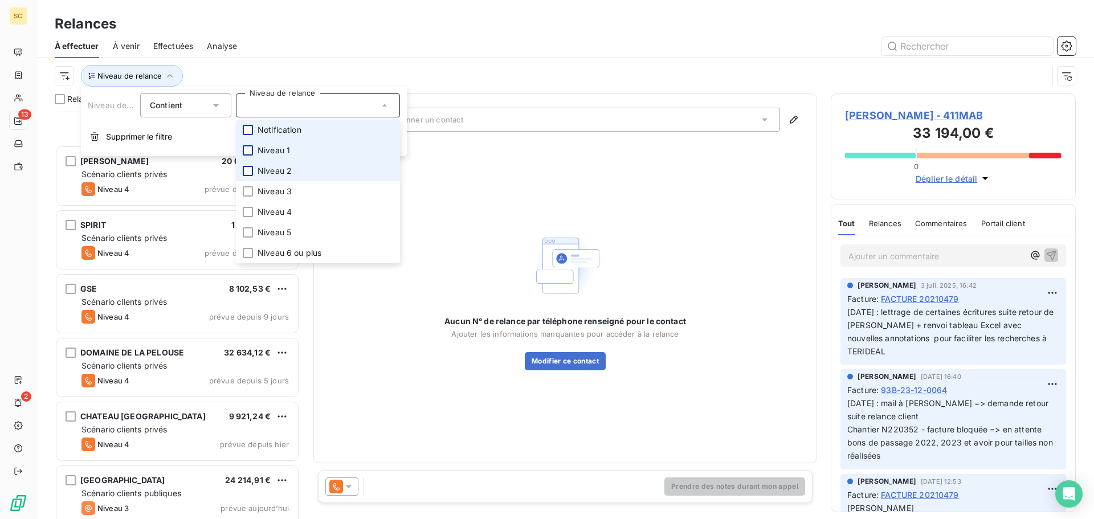
scroll to position [423, 0]
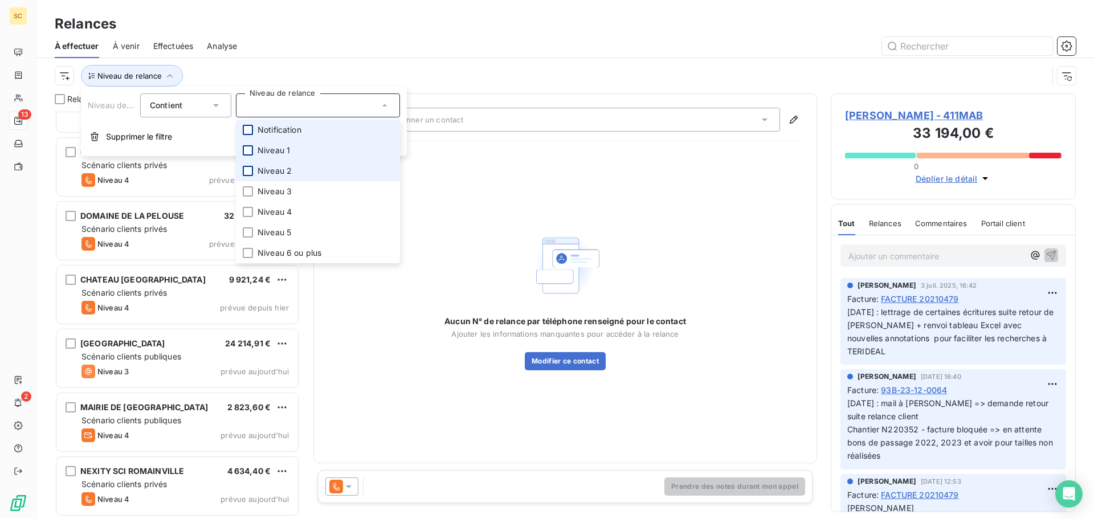
click at [383, 43] on div at bounding box center [663, 46] width 825 height 18
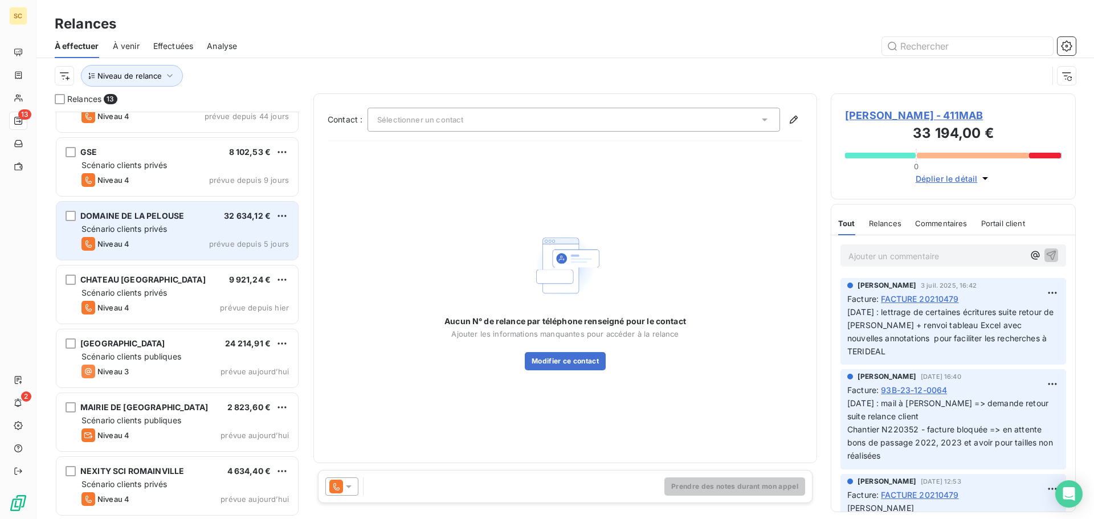
click at [177, 238] on div "Niveau 4 prévue depuis 5 jours" at bounding box center [184, 244] width 207 height 14
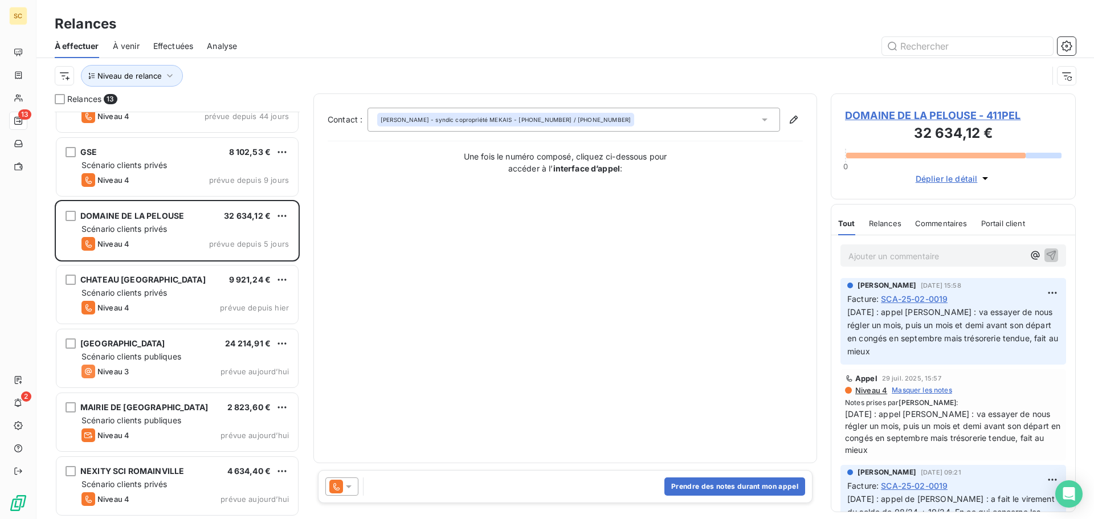
click at [763, 124] on icon at bounding box center [764, 119] width 11 height 11
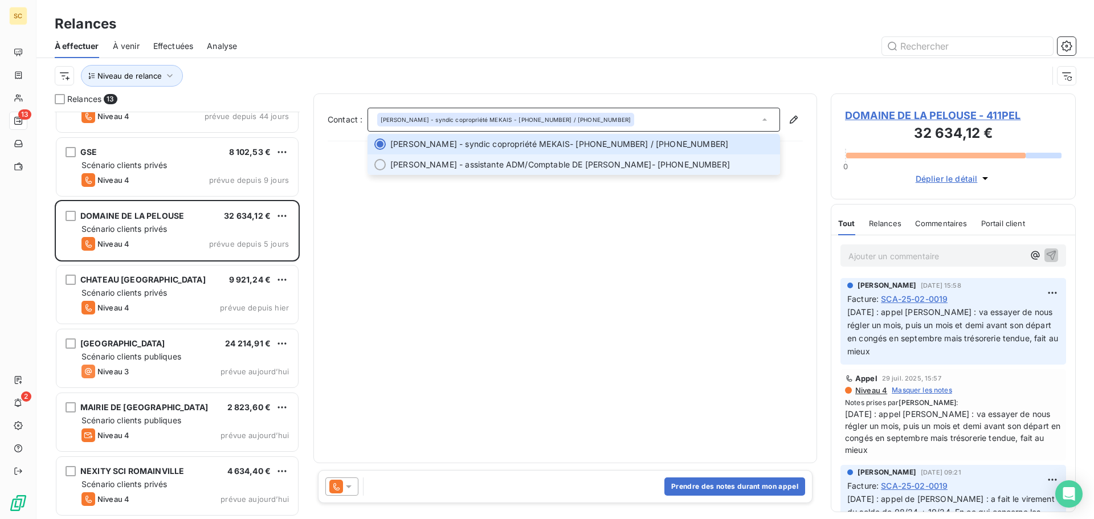
click at [589, 164] on span "Sylvie - assistante ADM/Comptable DE CASTRO - 01.43.30.39.20" at bounding box center [581, 164] width 383 height 11
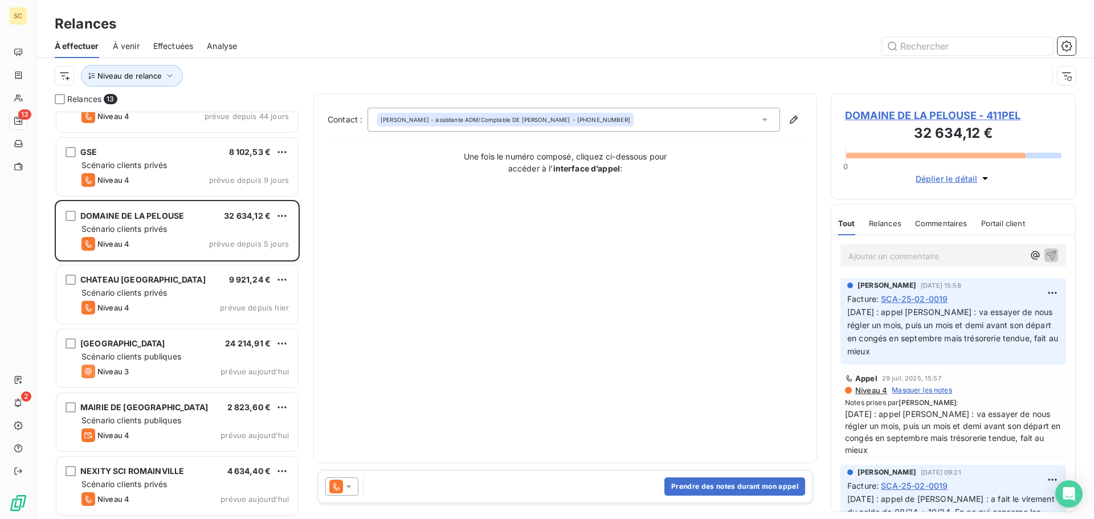
click at [921, 112] on span "DOMAINE DE LA PELOUSE - 411PEL" at bounding box center [953, 115] width 216 height 15
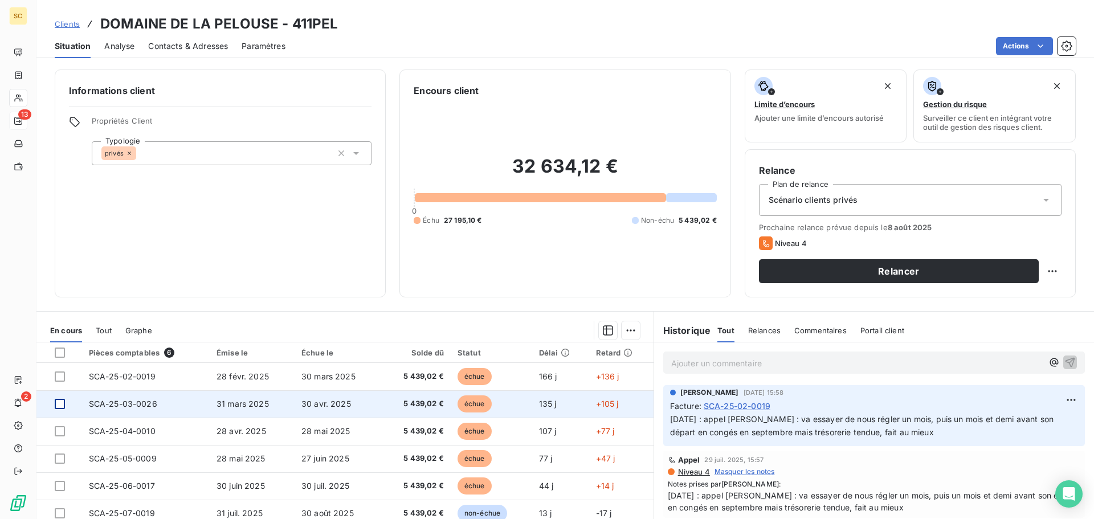
drag, startPoint x: 93, startPoint y: 426, endPoint x: 55, endPoint y: 403, distance: 44.5
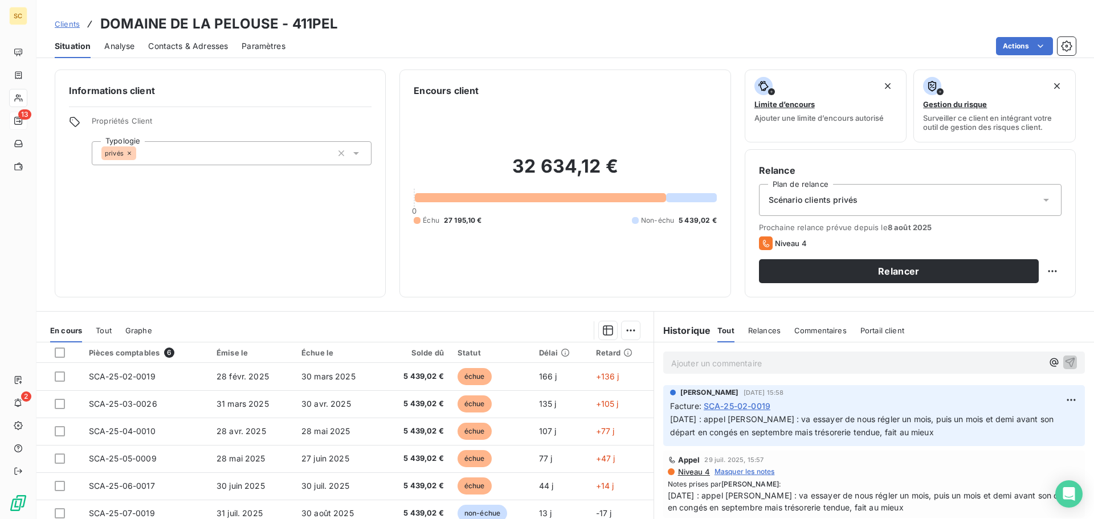
drag, startPoint x: 55, startPoint y: 403, endPoint x: 902, endPoint y: 284, distance: 854.7
click at [902, 284] on div "Relance Plan de relance Scénario clients privés Prochaine relance prévue depuis…" at bounding box center [910, 223] width 331 height 148
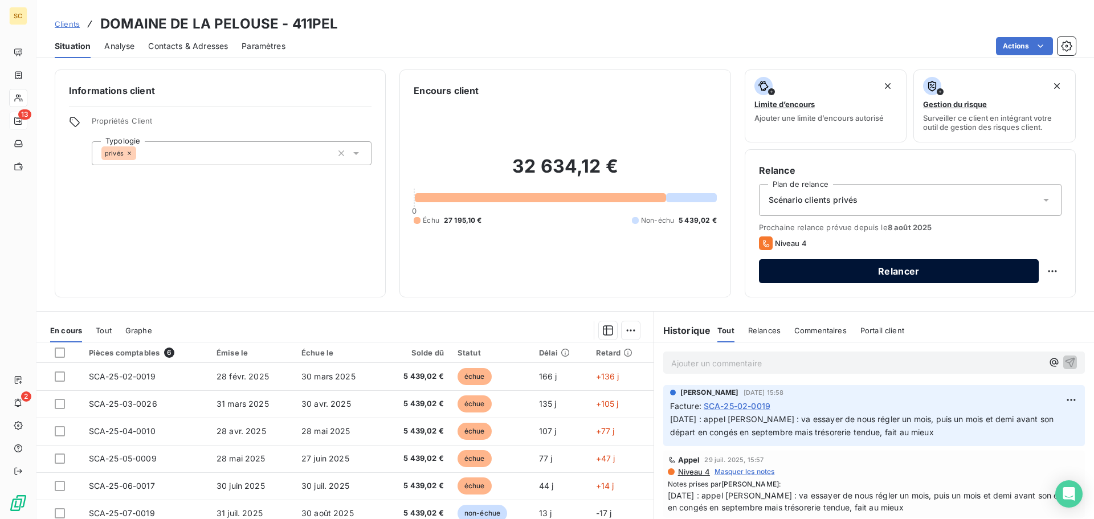
click at [902, 278] on button "Relancer" at bounding box center [899, 271] width 280 height 24
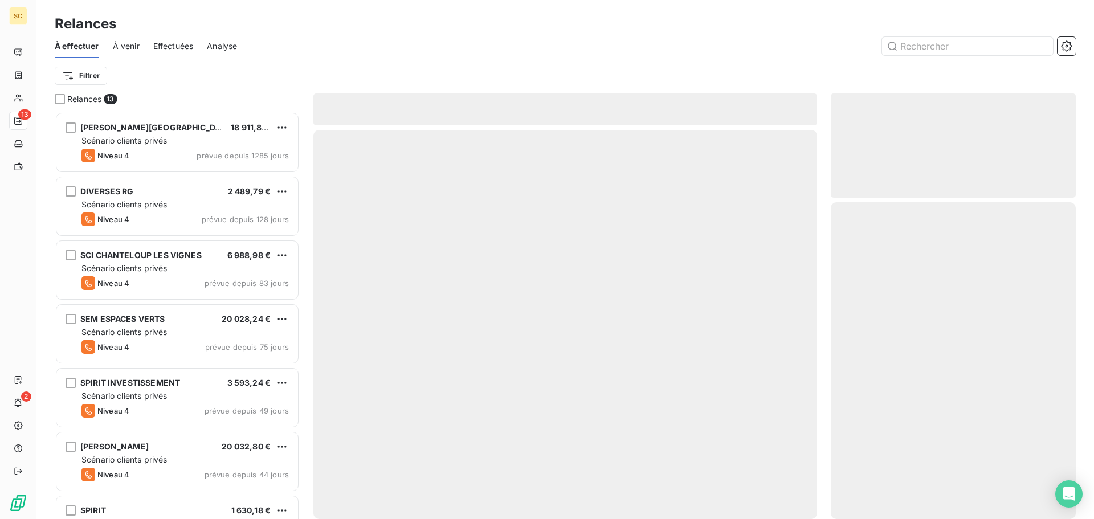
scroll to position [399, 236]
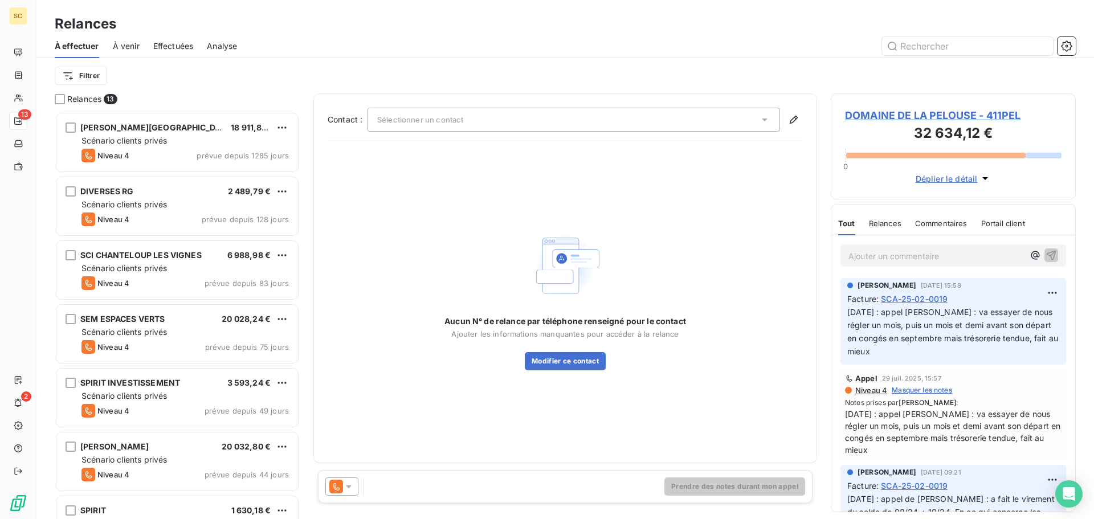
click at [489, 120] on div "Sélectionner un contact" at bounding box center [573, 120] width 412 height 24
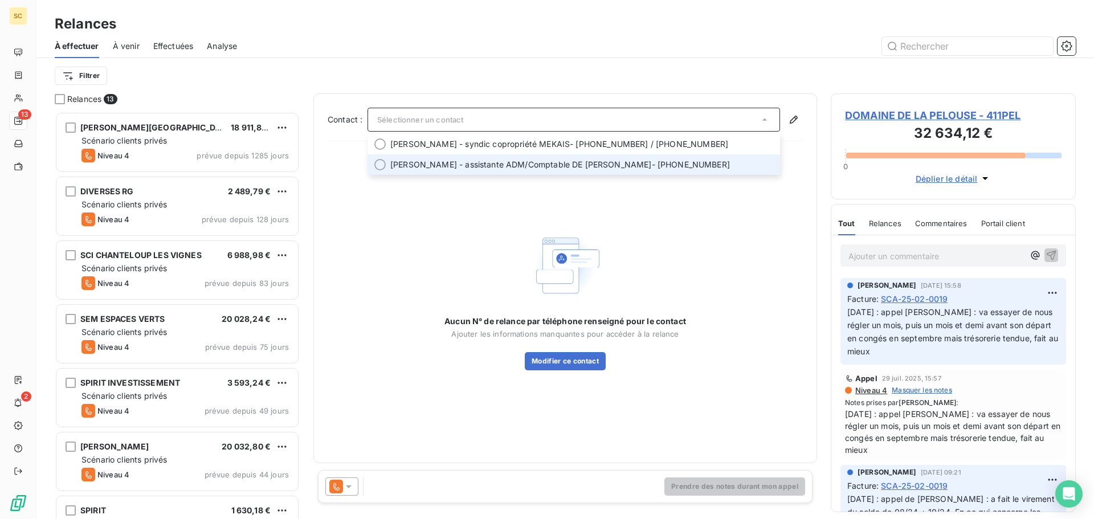
click at [591, 167] on span "Sylvie - assistante ADM/Comptable DE CASTRO - 01.43.30.39.20" at bounding box center [581, 164] width 383 height 11
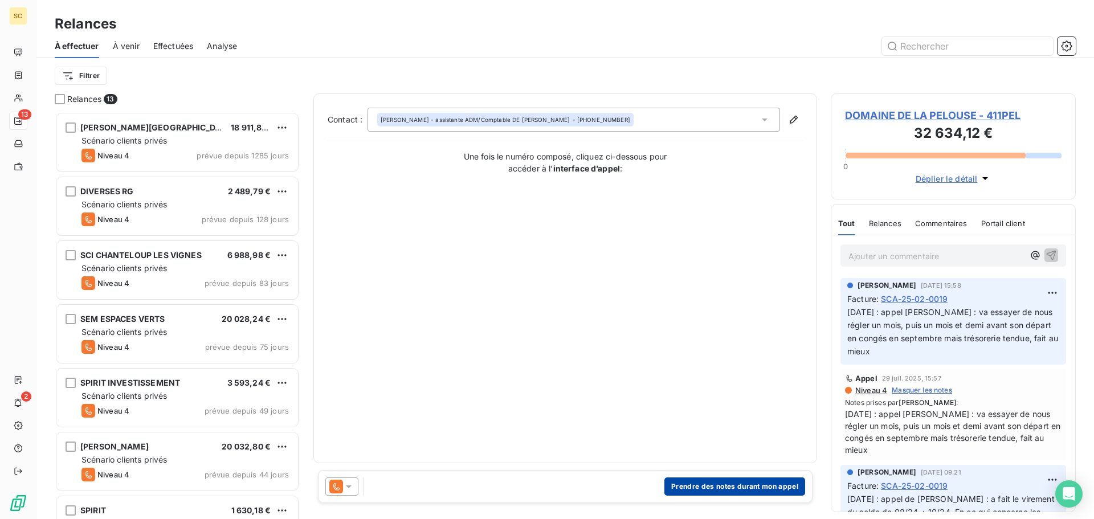
click at [693, 492] on button "Prendre des notes durant mon appel" at bounding box center [734, 486] width 141 height 18
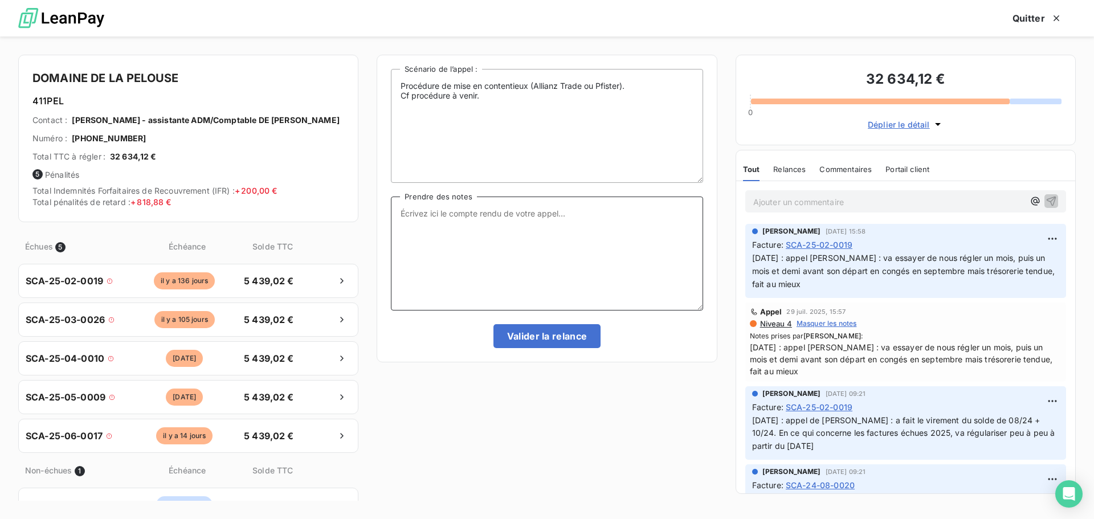
click at [547, 226] on textarea "Prendre des notes" at bounding box center [547, 254] width 312 height 114
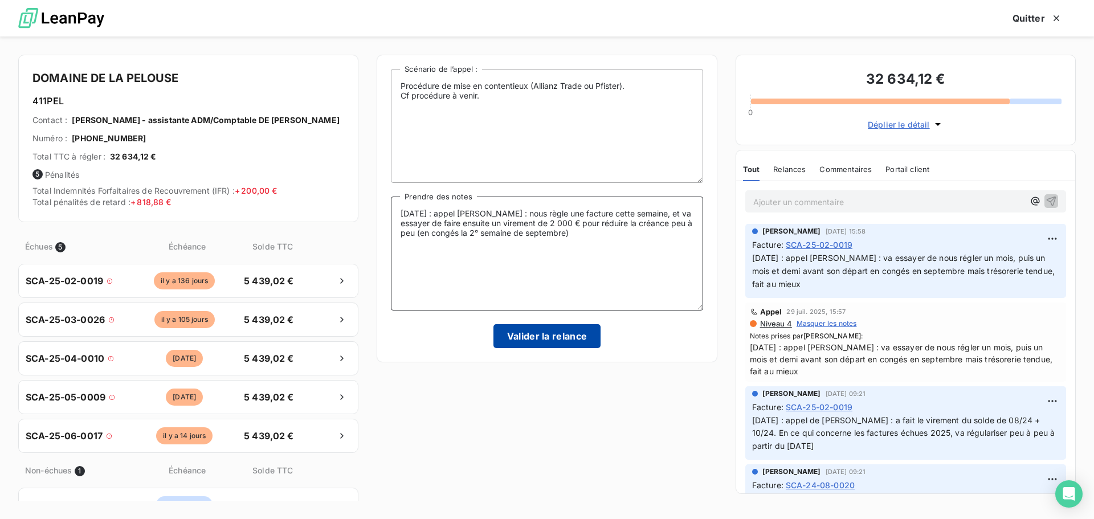
type textarea "13/08/25 : appel Mme De Castro : nous règle une facture cette semaine, et va es…"
click at [574, 336] on button "Valider la relance" at bounding box center [547, 336] width 108 height 24
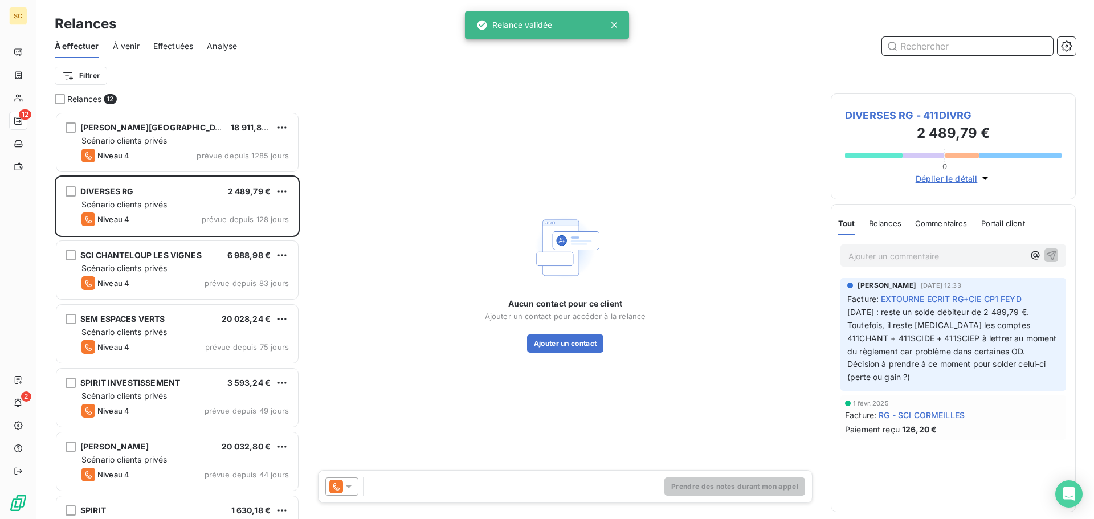
click at [182, 44] on span "Effectuées" at bounding box center [173, 45] width 40 height 11
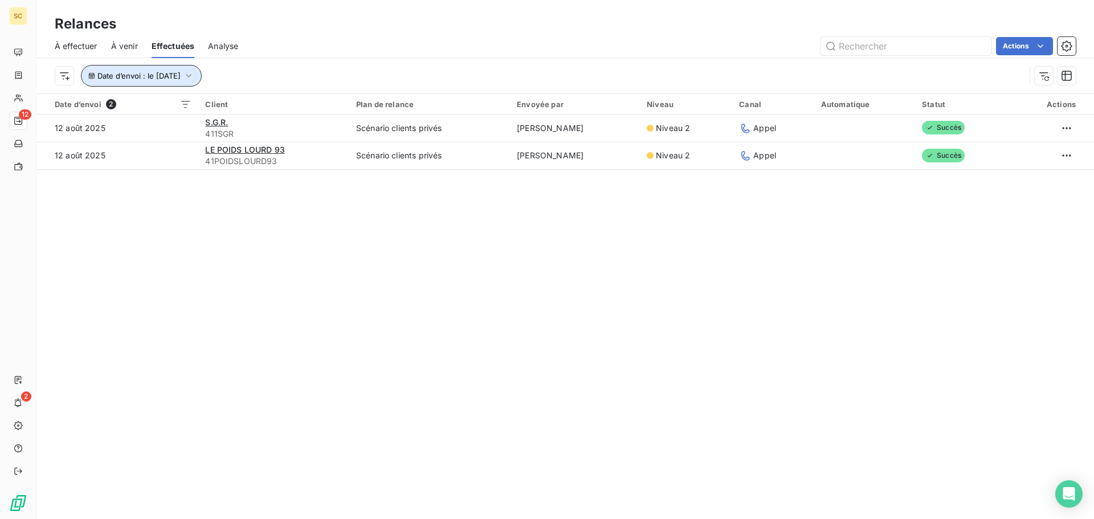
click at [181, 76] on span "Date d’envoi : le 12 août 2025" at bounding box center [138, 75] width 83 height 9
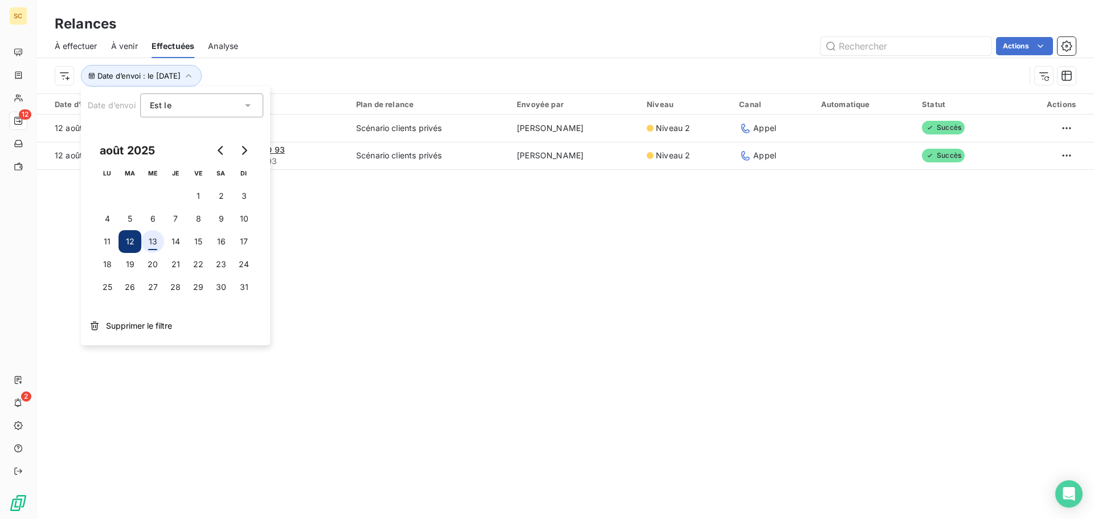
click at [151, 235] on button "13" at bounding box center [152, 241] width 23 height 23
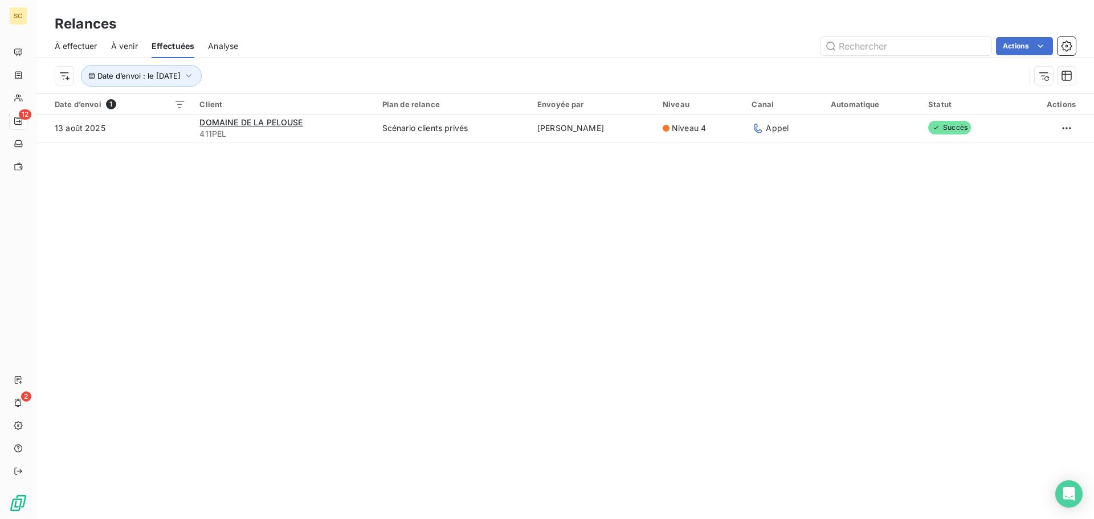
click at [538, 282] on div "Relances À effectuer À venir Effectuées Analyse Actions Date d’envoi : le 13 ao…" at bounding box center [564, 259] width 1057 height 519
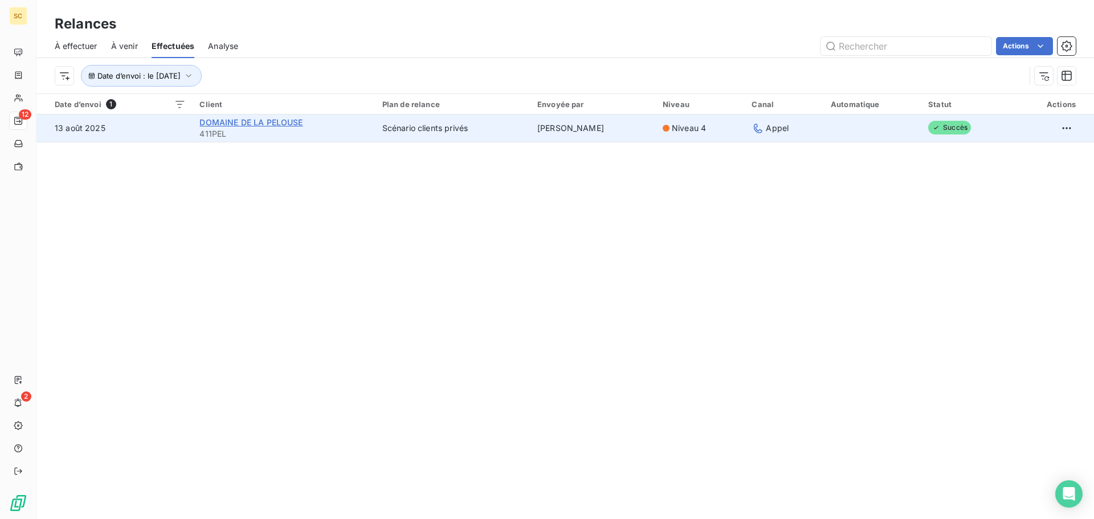
click at [271, 121] on span "DOMAINE DE LA PELOUSE" at bounding box center [250, 122] width 103 height 10
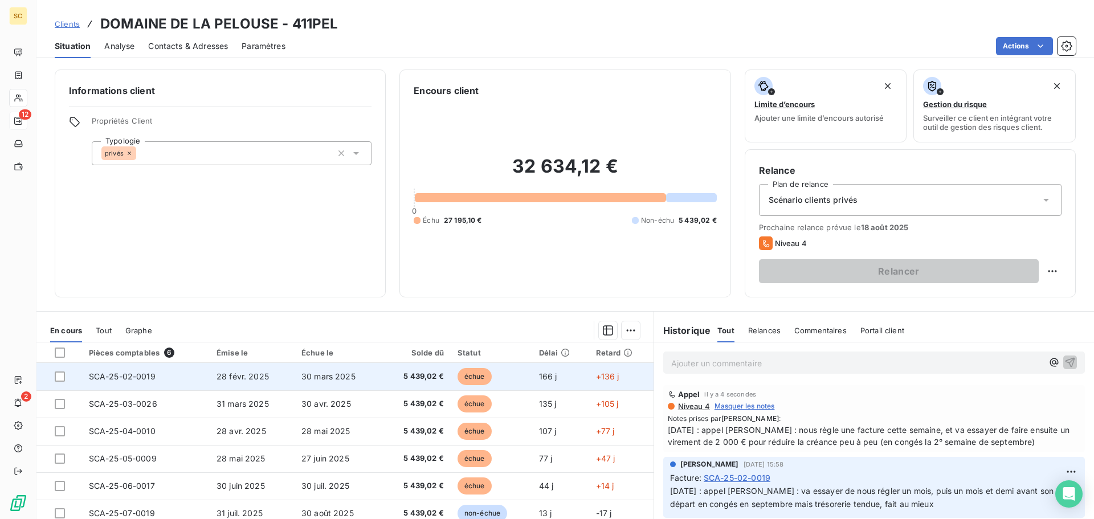
click at [283, 382] on td "28 févr. 2025" at bounding box center [252, 376] width 85 height 27
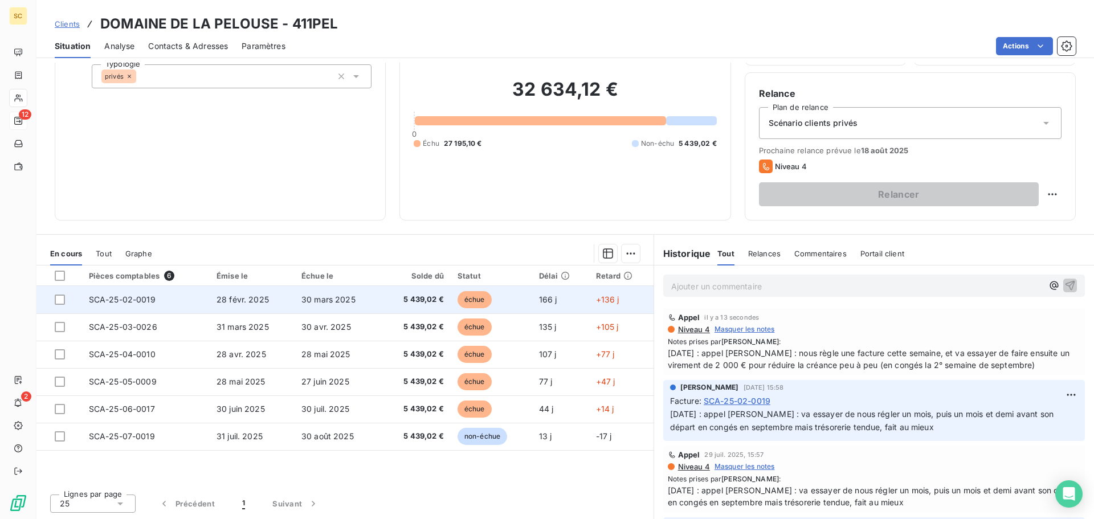
click at [362, 300] on td "30 mars 2025" at bounding box center [338, 299] width 87 height 27
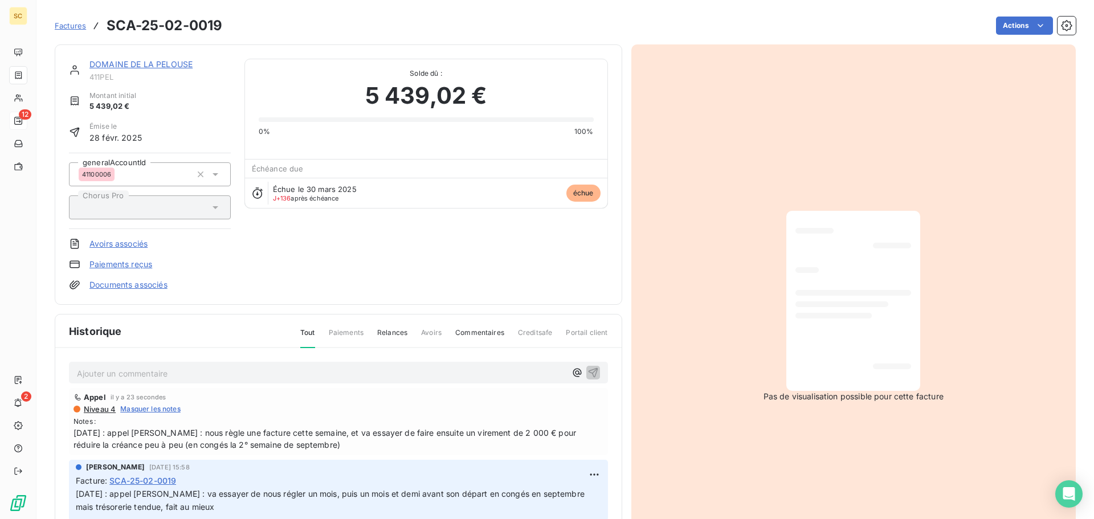
drag, startPoint x: 366, startPoint y: 448, endPoint x: 58, endPoint y: 434, distance: 308.5
click at [58, 434] on div "Ajouter un commentaire ﻿ Appel il y a 23 secondes Niveau 4 Masquer les notes No…" at bounding box center [338, 480] width 566 height 264
copy span "13/08/25 : appel Mme De Castro : nous règle une facture cette semaine, et va es…"
click at [582, 477] on html "SC 12 2 Factures SCA-25-02-0019 Actions DOMAINE DE LA PELOUSE 411PEL Montant in…" at bounding box center [547, 259] width 1094 height 519
drag, startPoint x: 549, startPoint y: 427, endPoint x: 459, endPoint y: 436, distance: 91.0
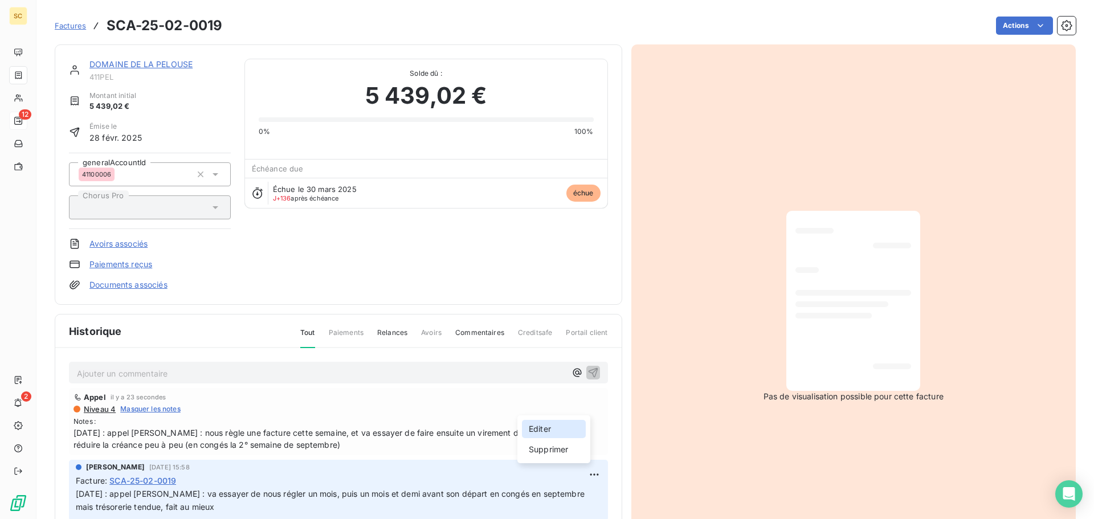
click at [549, 425] on div "Editer" at bounding box center [554, 429] width 64 height 18
click at [77, 490] on span "29/07/25 : appel Mme De Castro : va essayer de nous régler un mois, puis un moi…" at bounding box center [331, 500] width 511 height 23
click at [77, 490] on p "29/07/25 : appel Mme De Castro : va essayer de nous régler un mois, puis un moi…" at bounding box center [332, 501] width 512 height 26
click at [590, 510] on icon "button" at bounding box center [595, 513] width 11 height 11
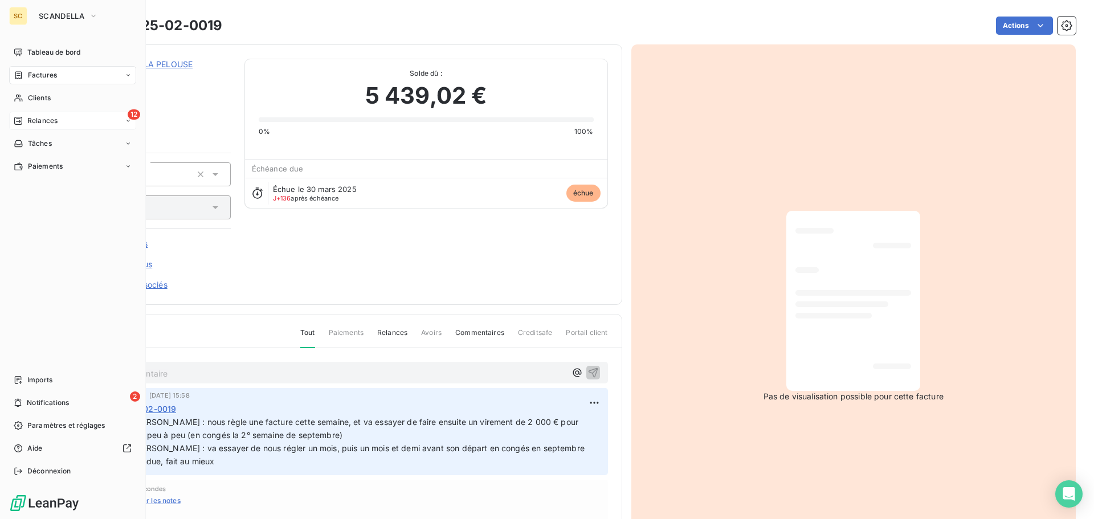
click at [41, 123] on span "Relances" at bounding box center [42, 121] width 30 height 10
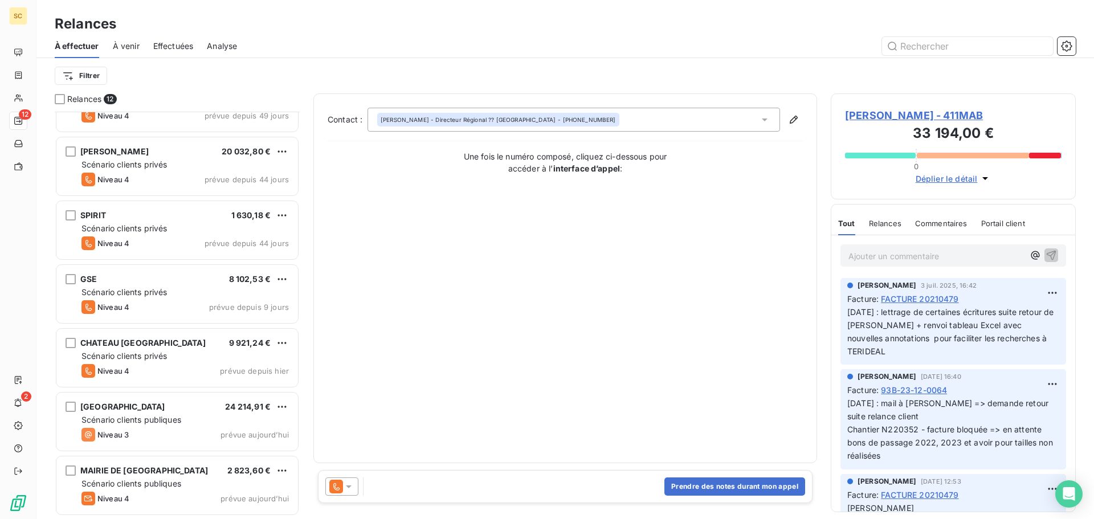
scroll to position [359, 0]
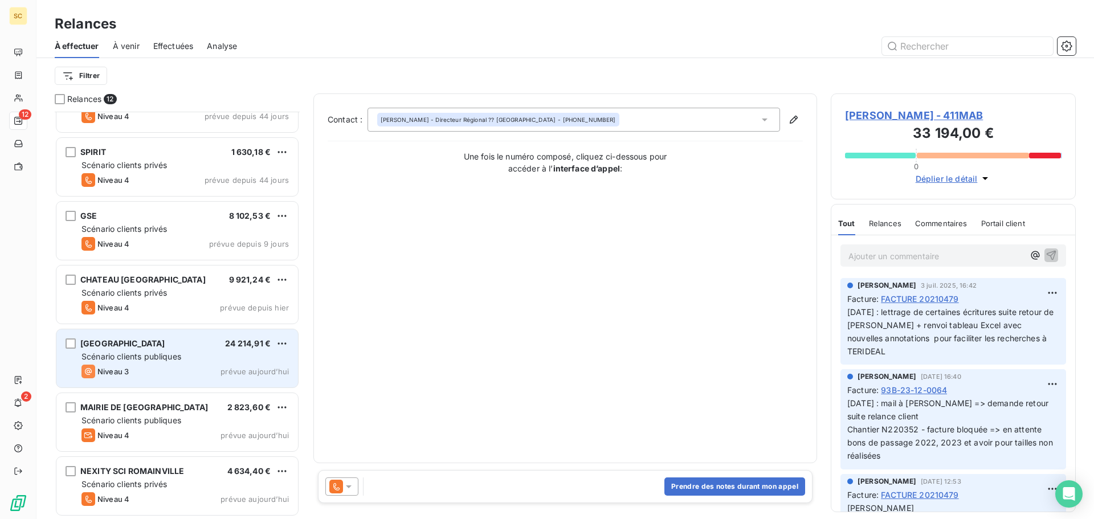
click at [165, 347] on span "[GEOGRAPHIC_DATA]" at bounding box center [122, 343] width 85 height 10
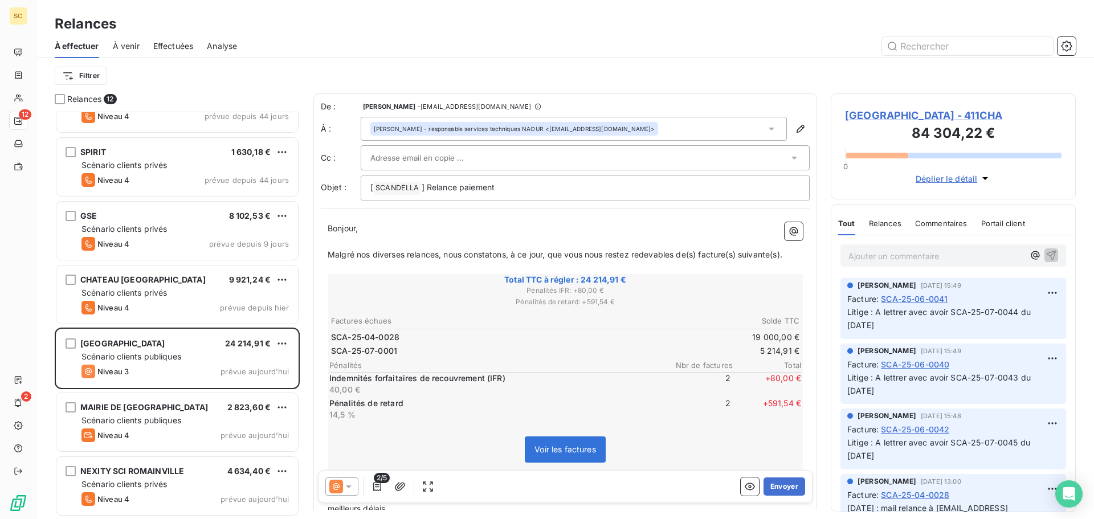
click at [911, 116] on span "MAIRIE DE CHAMPS SUR MARNE - 411CHA" at bounding box center [953, 115] width 216 height 15
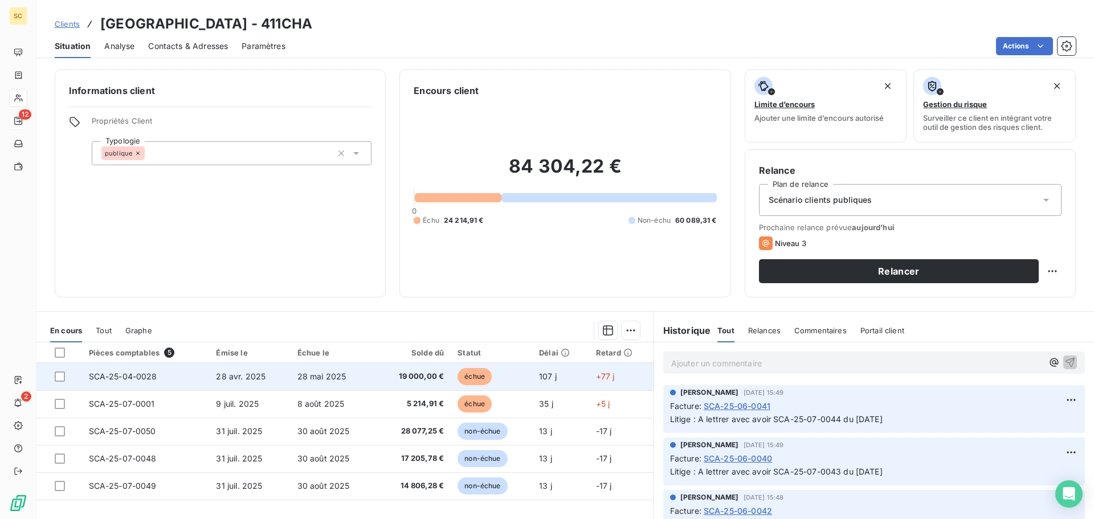
click at [370, 373] on td "28 mai 2025" at bounding box center [333, 376] width 85 height 27
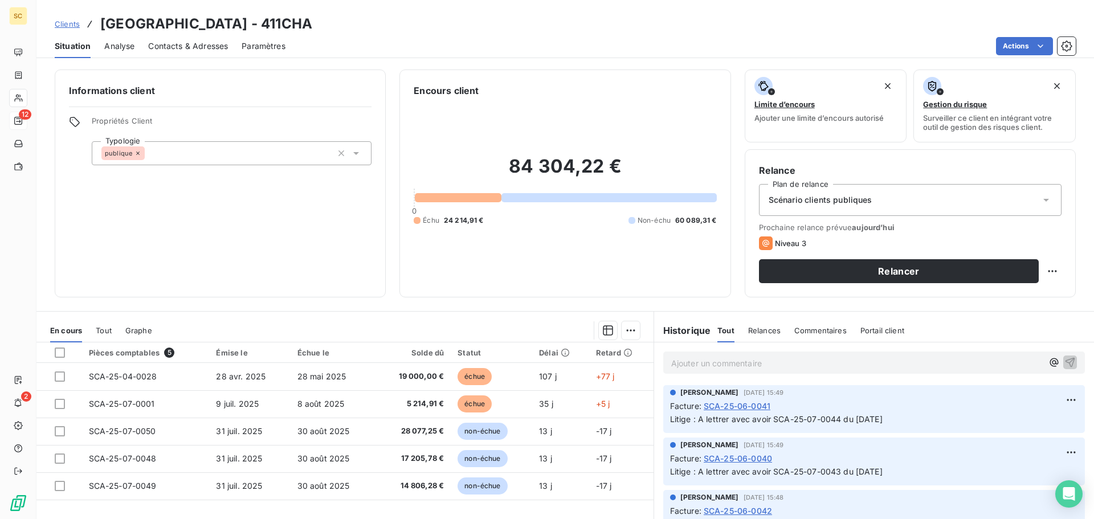
click at [181, 51] on span "Contacts & Adresses" at bounding box center [188, 45] width 80 height 11
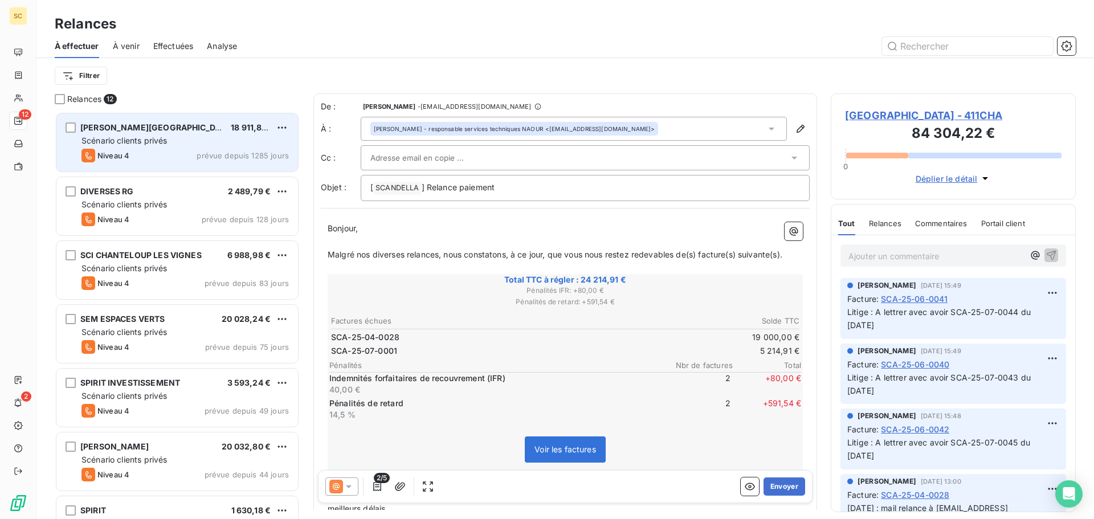
scroll to position [399, 236]
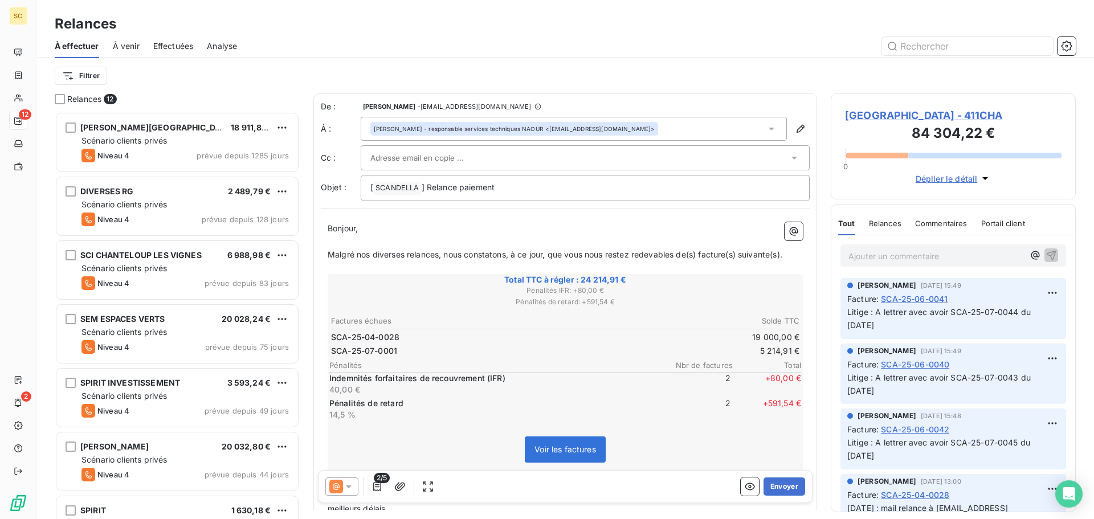
click at [677, 128] on div "Thomas - responsable services techniques NAOUR <tnaour@ville-champssurmarne.fr>" at bounding box center [574, 129] width 426 height 24
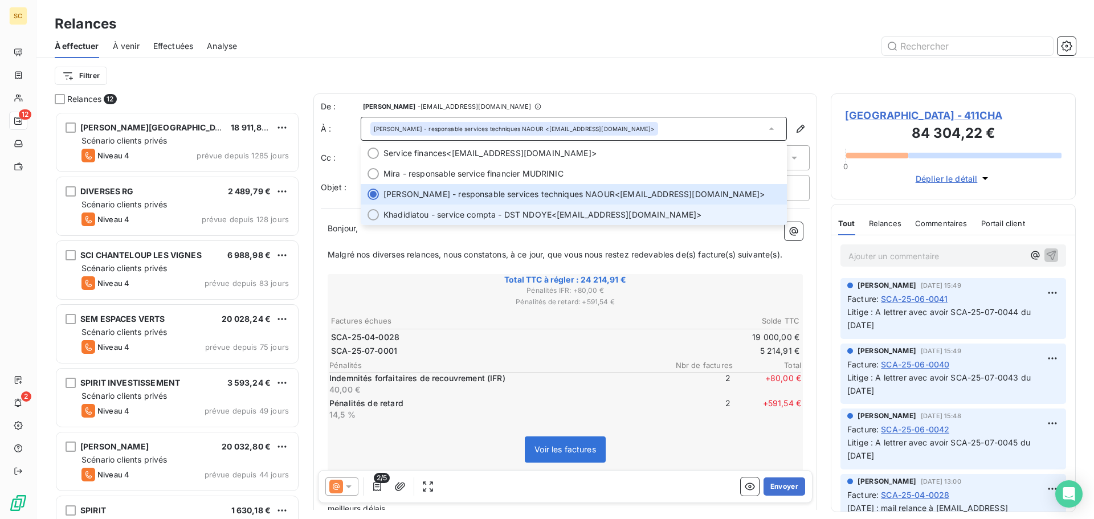
click at [535, 216] on span "Khadidiatou - service compta - DST NDOYE" at bounding box center [467, 214] width 168 height 11
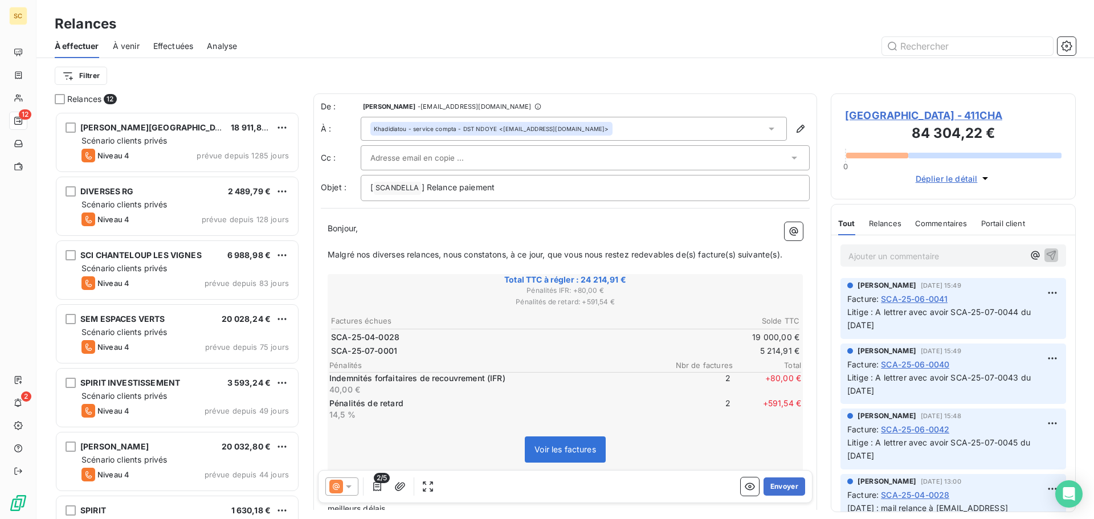
click at [723, 96] on div "De : AMELIA RAIMUNDO - raimundo@serpe.fr À : Khadidiatou - service compta - DST…" at bounding box center [565, 404] width 504 height 623
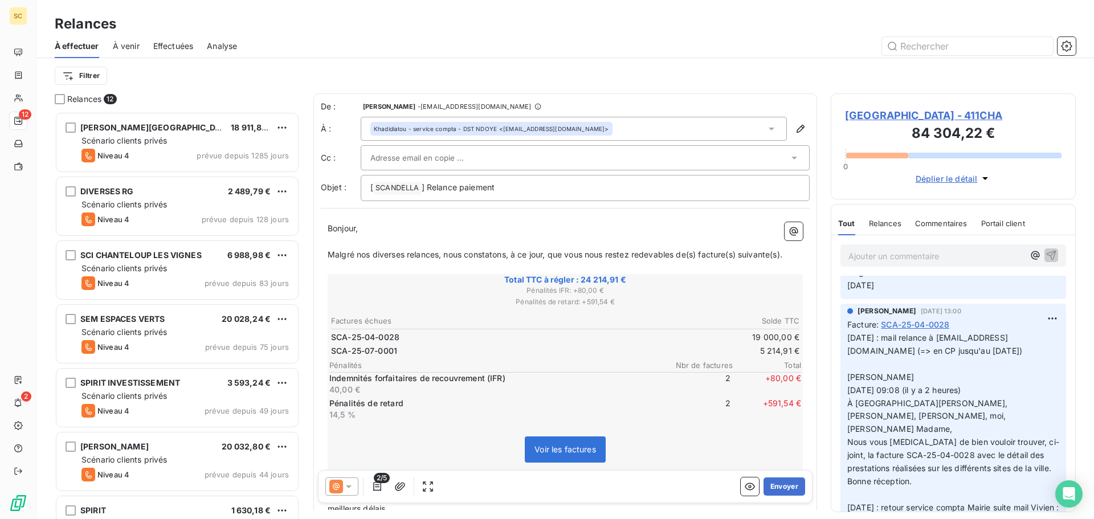
scroll to position [171, 0]
click at [916, 118] on span "MAIRIE DE CHAMPS SUR MARNE - 411CHA" at bounding box center [953, 115] width 216 height 15
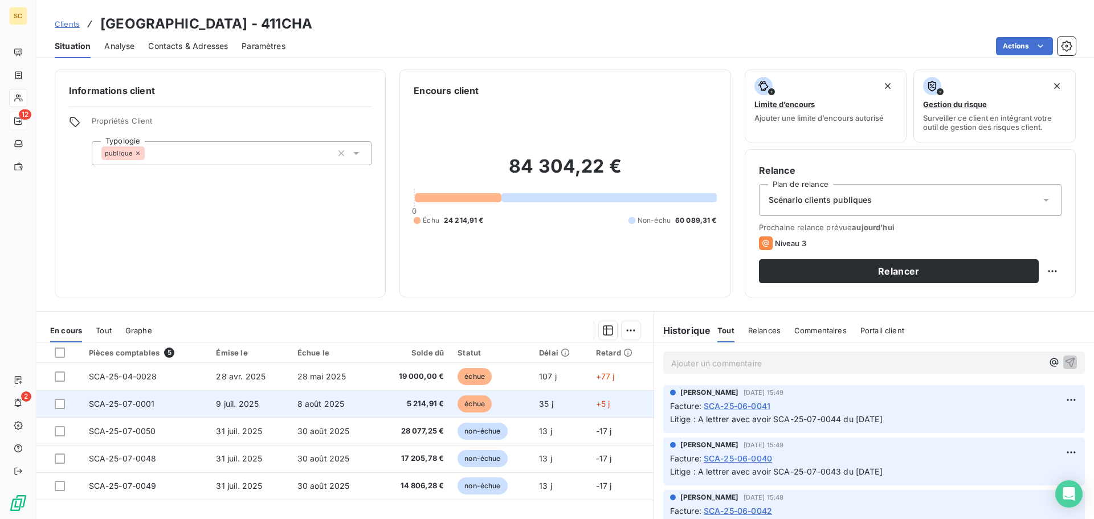
click at [138, 406] on span "SCA-25-07-0001" at bounding box center [122, 404] width 66 height 10
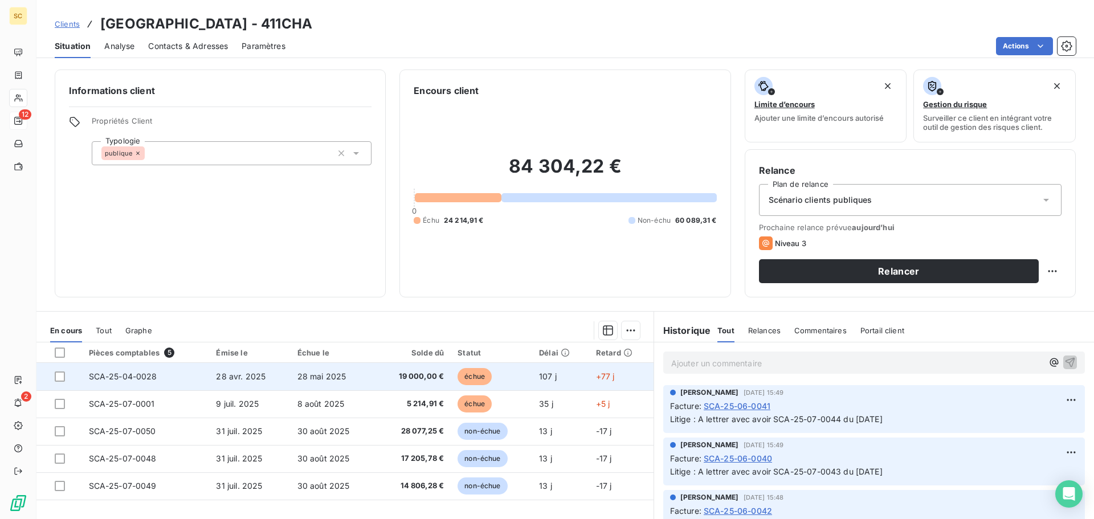
click at [149, 382] on td "SCA-25-04-0028" at bounding box center [146, 376] width 128 height 27
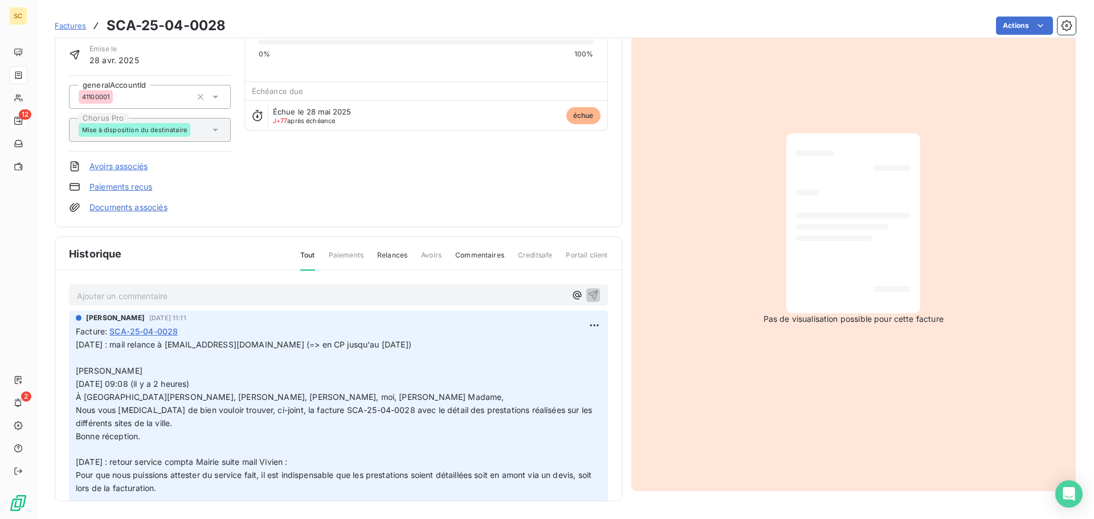
scroll to position [79, 0]
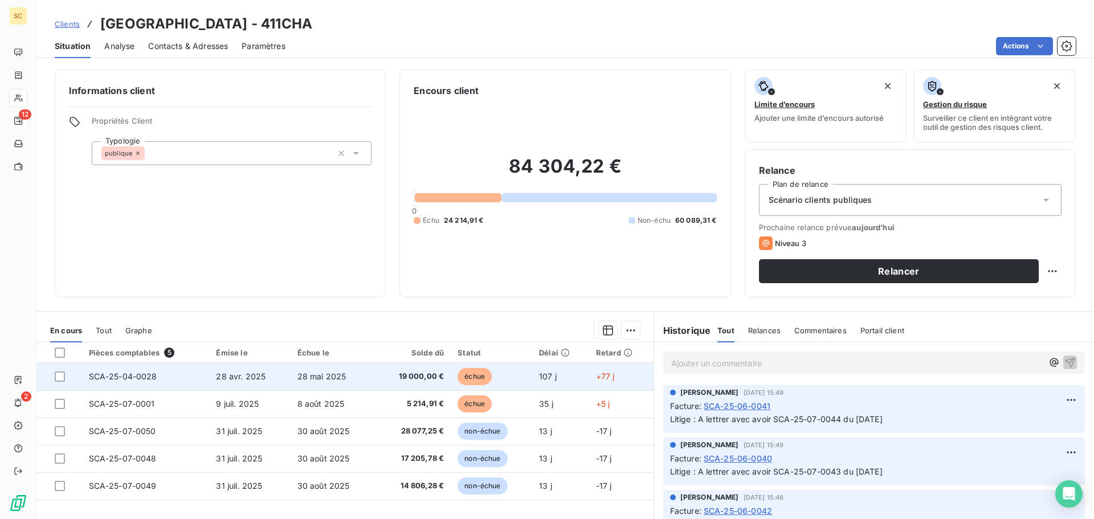
click at [232, 377] on span "28 avr. 2025" at bounding box center [241, 376] width 50 height 10
click at [375, 380] on td "19 000,00 €" at bounding box center [413, 376] width 76 height 27
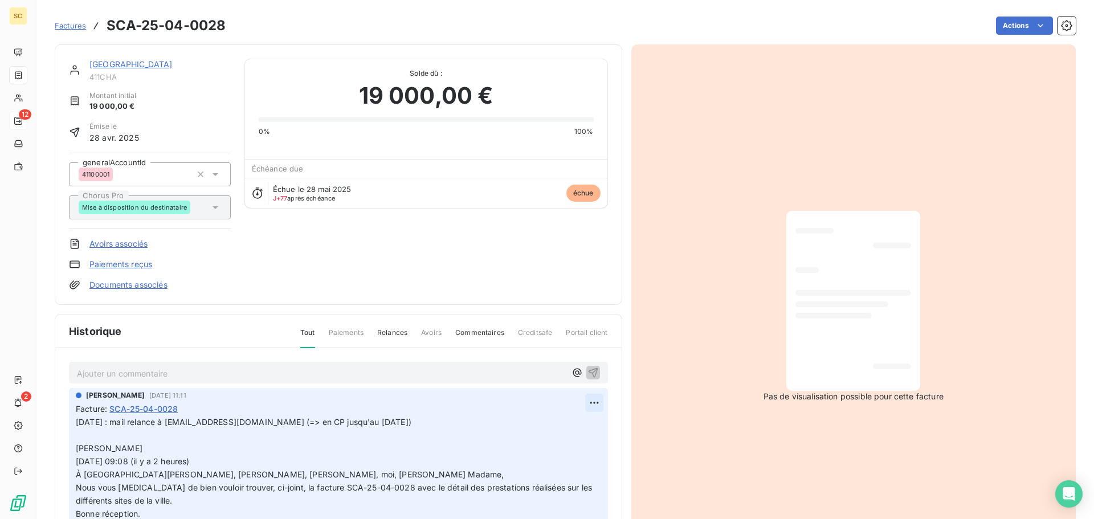
click at [584, 401] on html "SC 12 2 Factures SCA-25-04-0028 Actions MAIRIE DE CHAMPS SUR MARNE 411CHA Monta…" at bounding box center [547, 259] width 1094 height 519
click at [563, 424] on div "Editer" at bounding box center [554, 428] width 64 height 18
click at [79, 421] on span "29/07/25 : mail relance à KNDOYE@ville-champssurmarne.fr (=> en CP jusqu'au 07/…" at bounding box center [329, 493] width 506 height 153
click at [76, 419] on span "29/07/25 : mail relance à KNDOYE@ville-champssurmarne.fr (=> en CP jusqu'au 07/…" at bounding box center [329, 493] width 506 height 153
click at [76, 419] on p "29/07/25 : mail relance à KNDOYE@ville-champssurmarne.fr (=> en CP jusqu'au 07/…" at bounding box center [332, 494] width 512 height 157
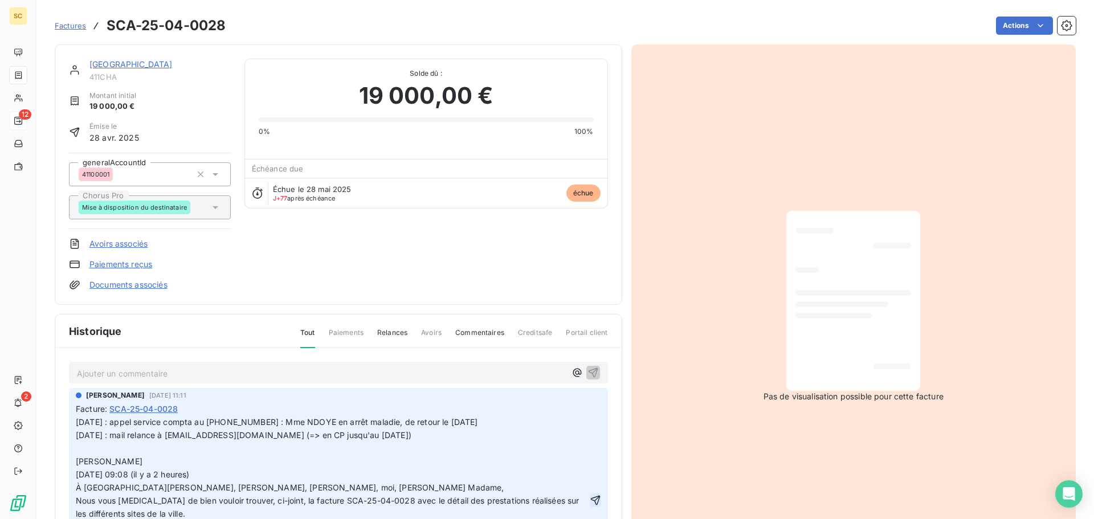
click at [590, 502] on icon "button" at bounding box center [595, 499] width 11 height 11
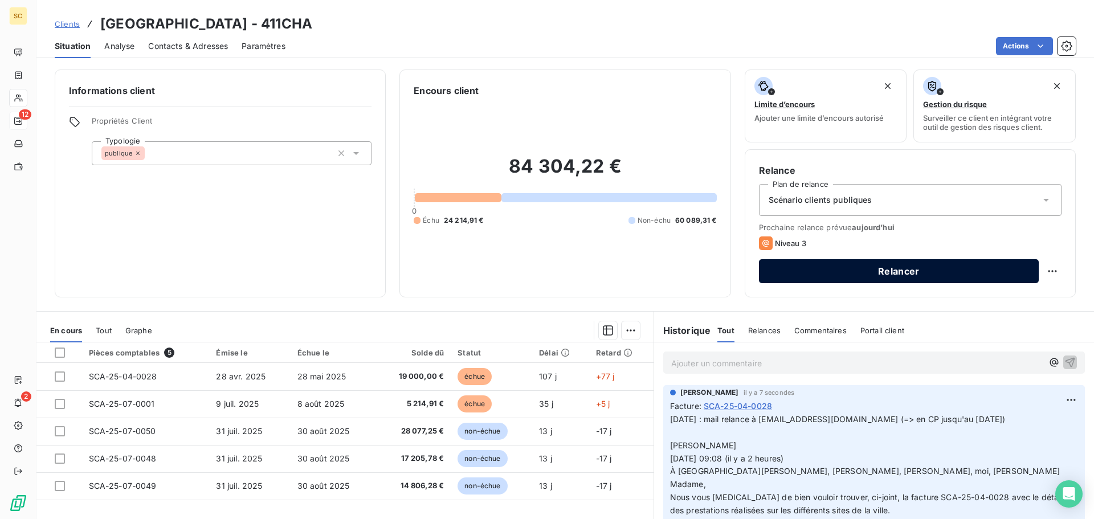
click at [918, 274] on button "Relancer" at bounding box center [899, 271] width 280 height 24
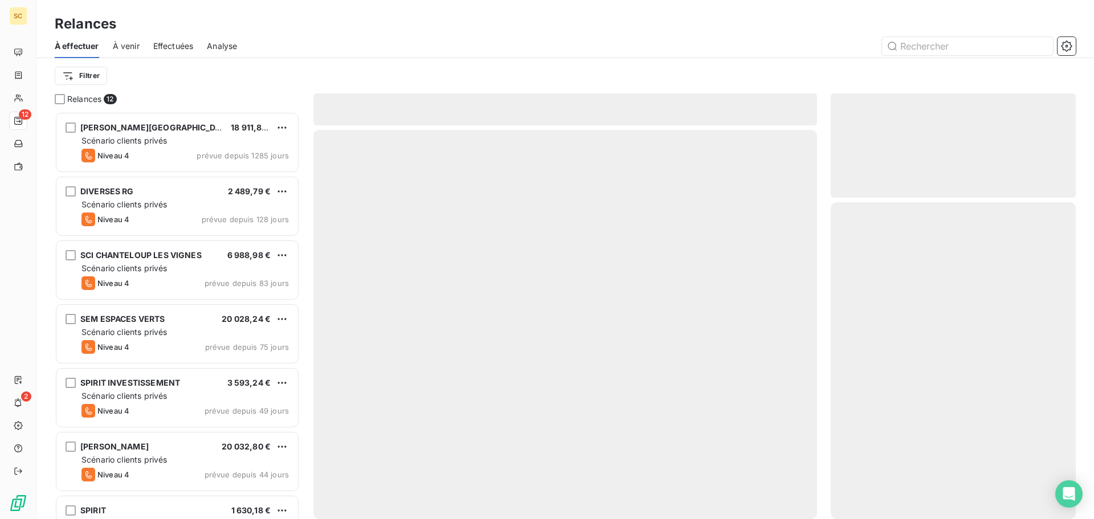
scroll to position [399, 236]
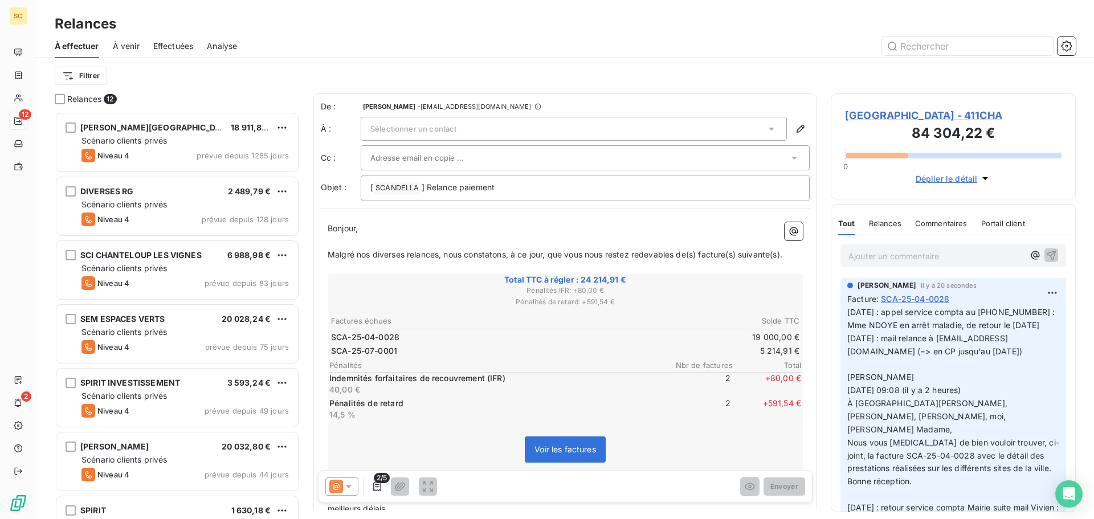
click at [511, 127] on div "Sélectionner un contact" at bounding box center [574, 129] width 426 height 24
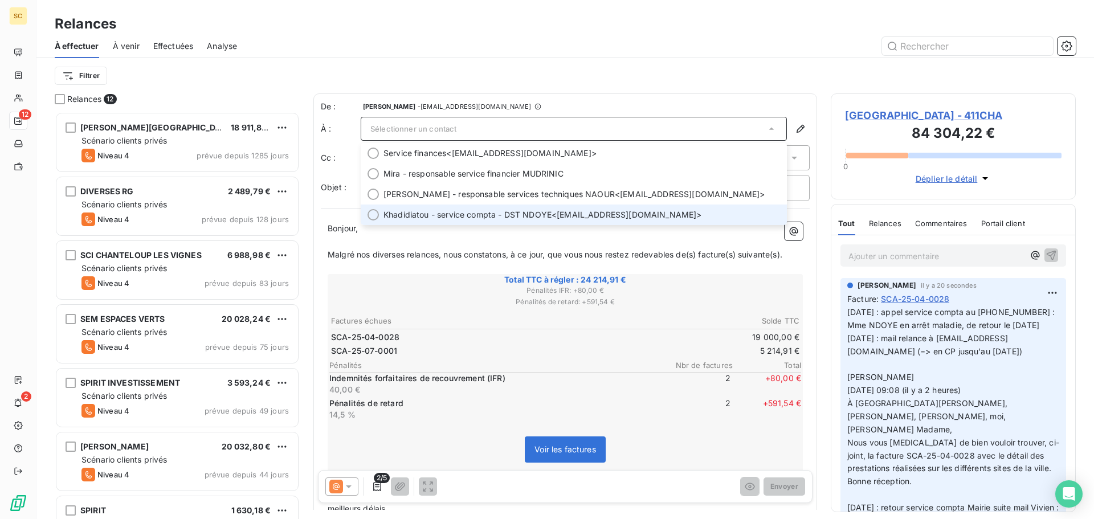
click at [474, 210] on span "Khadidiatou - service compta - DST NDOYE" at bounding box center [467, 214] width 168 height 11
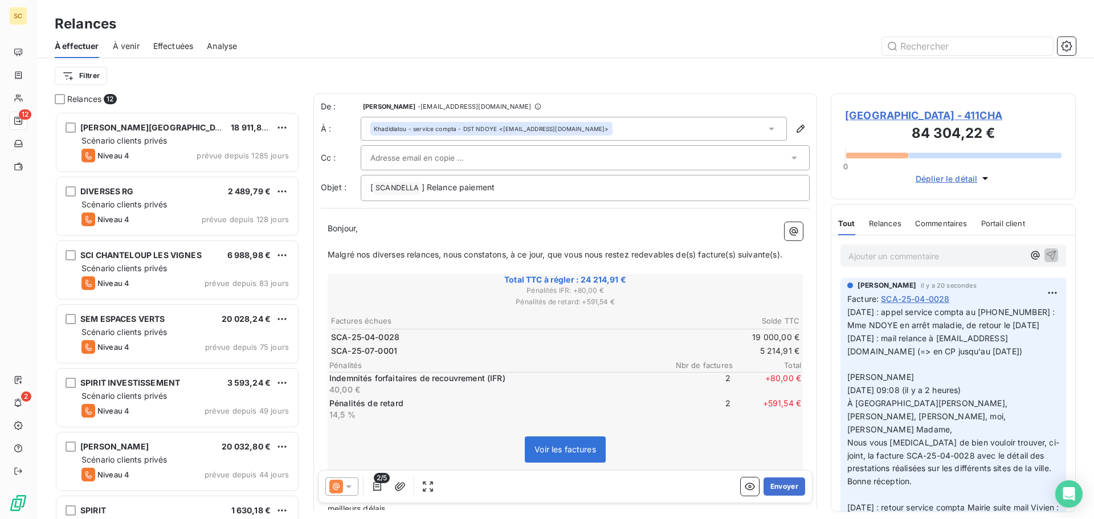
click at [607, 72] on div "Filtrer" at bounding box center [565, 76] width 1021 height 22
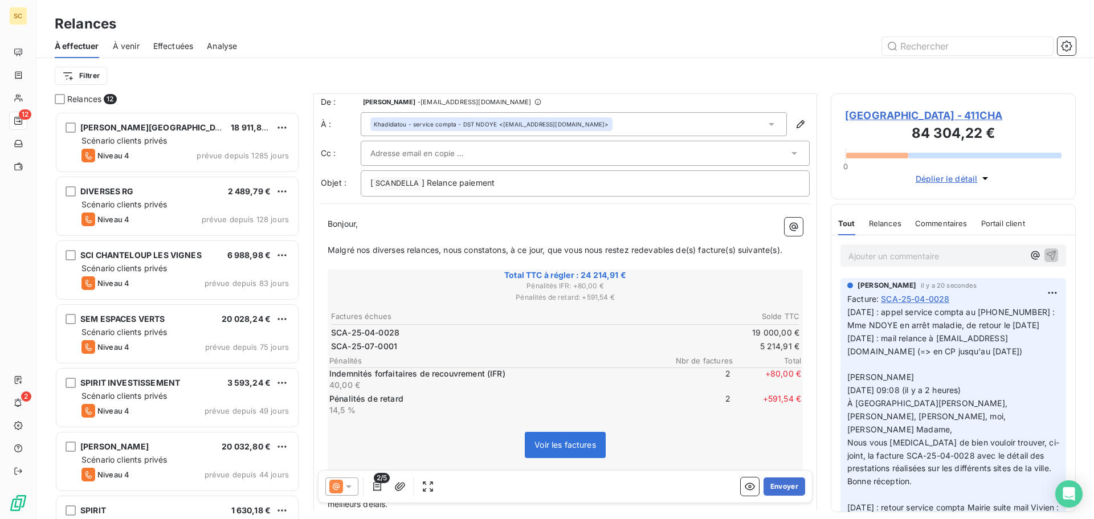
scroll to position [0, 0]
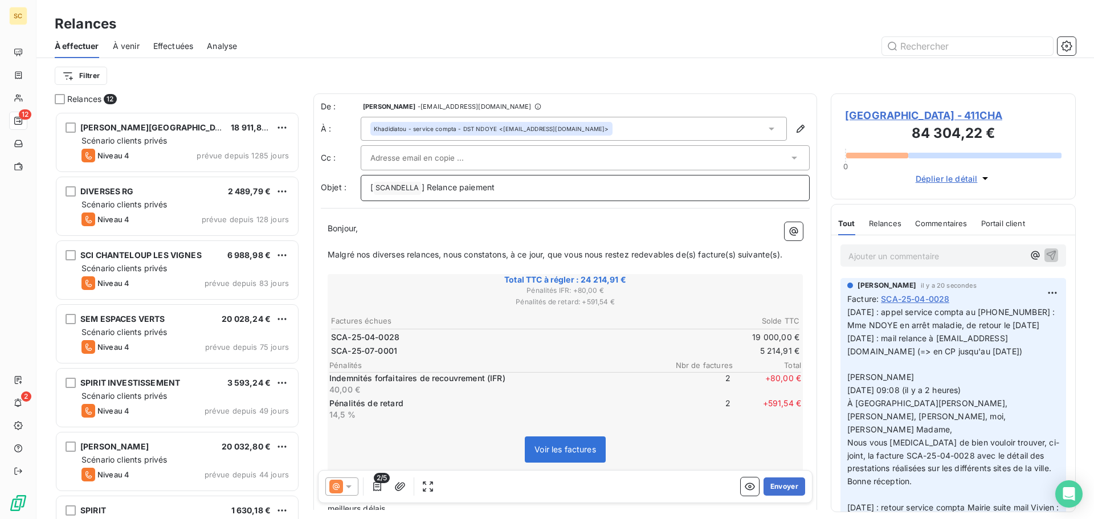
drag, startPoint x: 545, startPoint y: 190, endPoint x: 555, endPoint y: 189, distance: 9.7
click at [545, 189] on p "[ SCANDELLA ﻿ ] Relance paiement" at bounding box center [585, 188] width 430 height 14
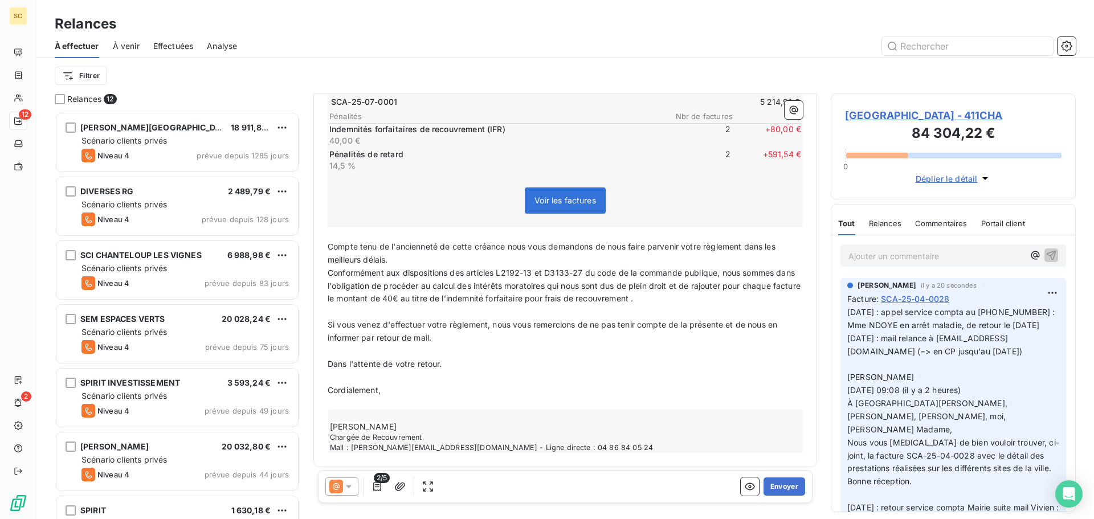
scroll to position [253, 0]
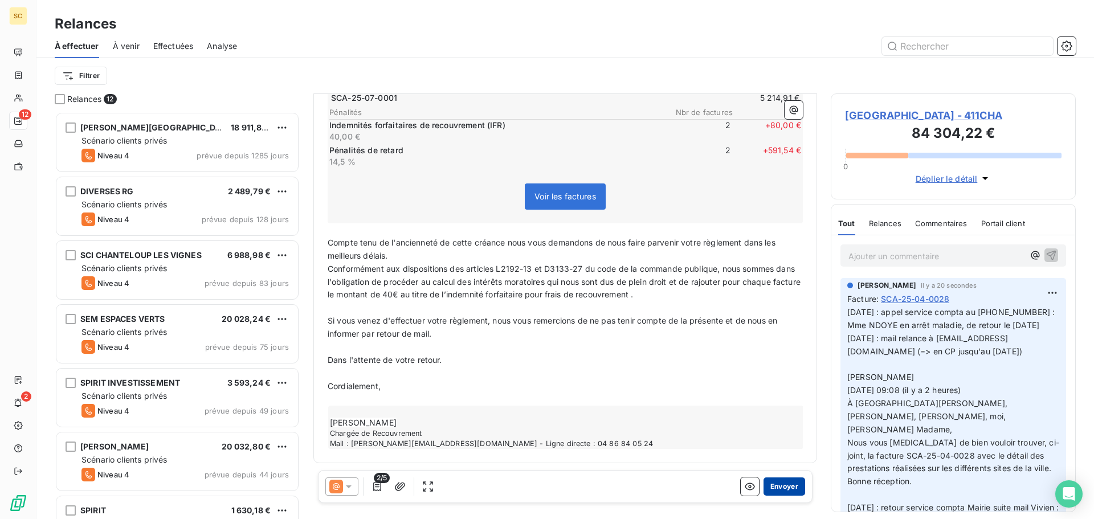
click at [772, 481] on button "Envoyer" at bounding box center [784, 486] width 42 height 18
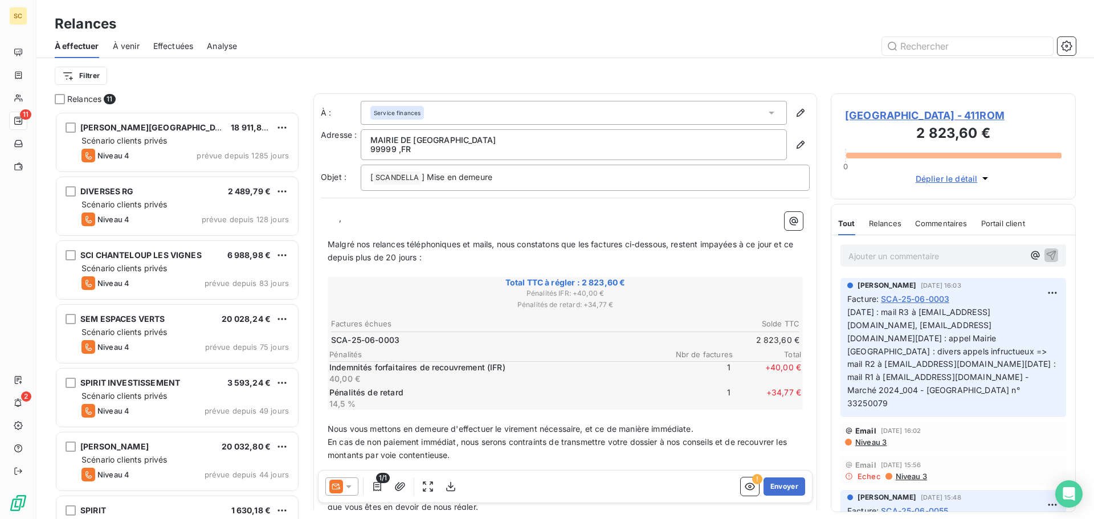
click at [185, 47] on span "Effectuées" at bounding box center [173, 45] width 40 height 11
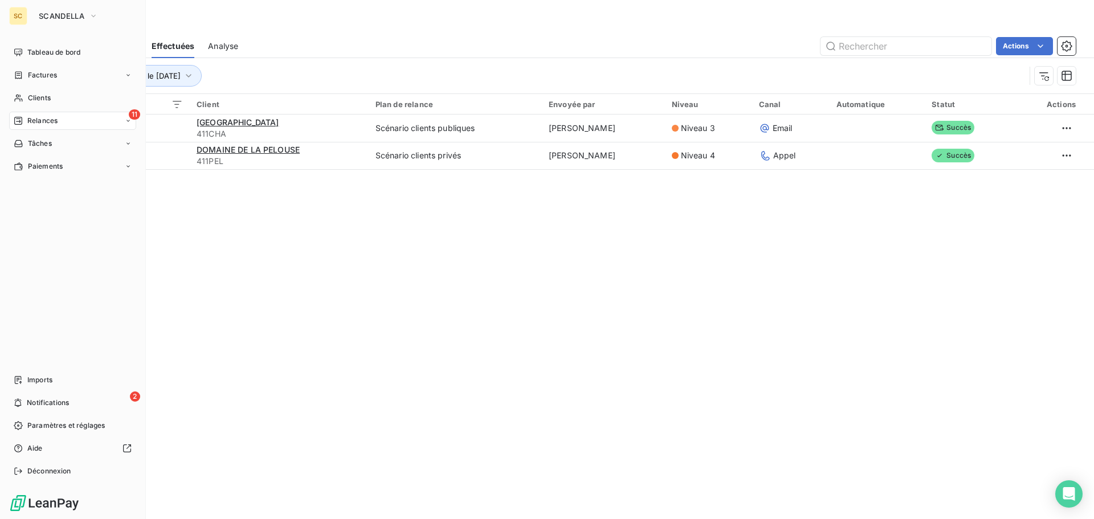
click at [60, 118] on div "11 Relances" at bounding box center [72, 121] width 127 height 18
click at [61, 117] on div "11 Relances" at bounding box center [72, 121] width 127 height 18
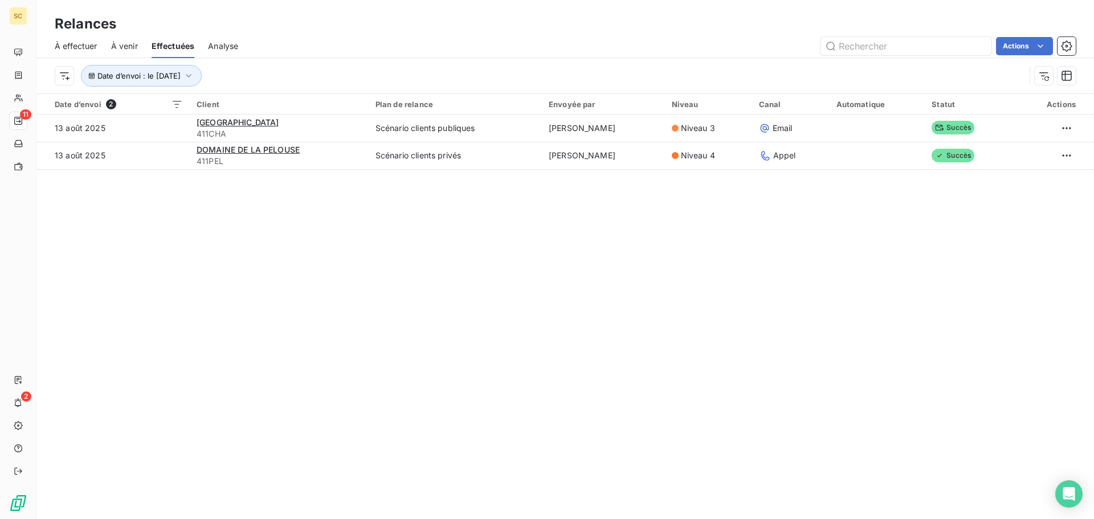
click at [71, 46] on span "À effectuer" at bounding box center [76, 45] width 43 height 11
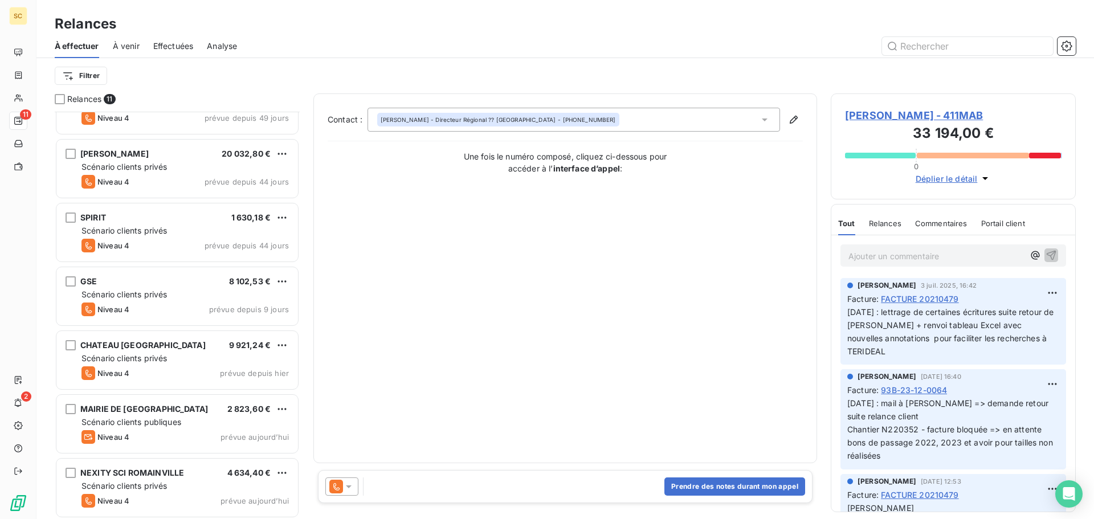
scroll to position [295, 0]
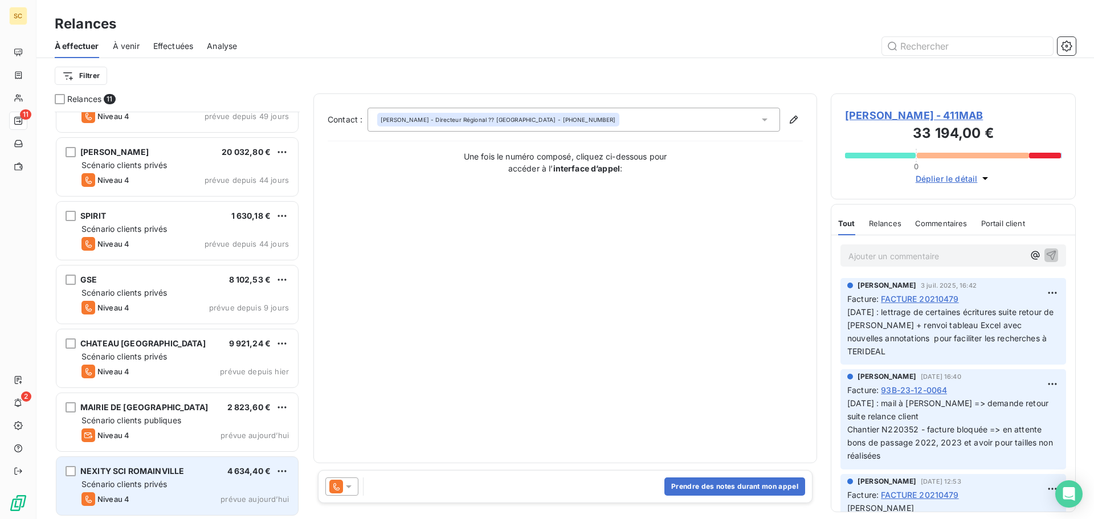
click at [134, 481] on span "Scénario clients privés" at bounding box center [123, 484] width 85 height 10
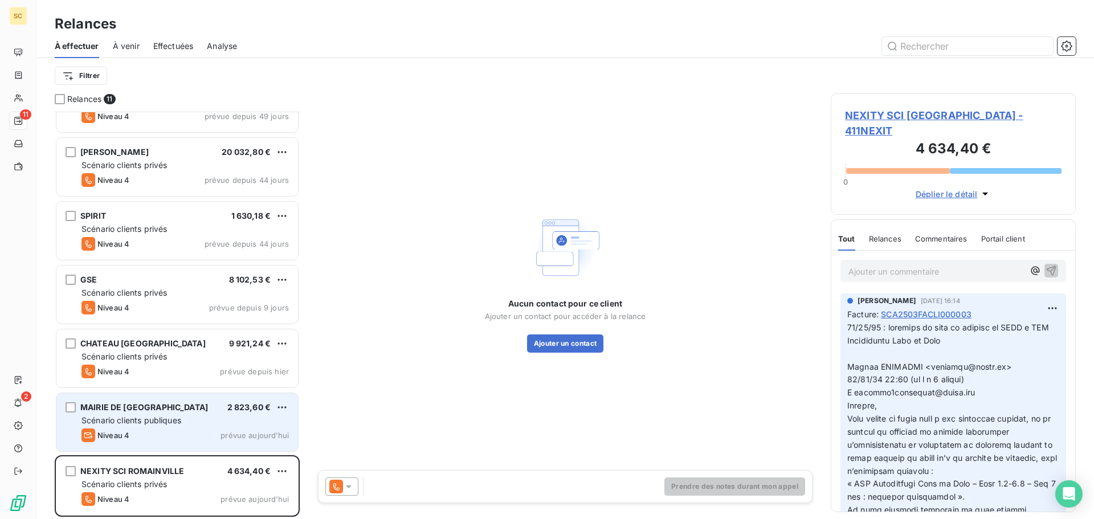
click at [146, 440] on div "Niveau 4 prévue aujourd’hui" at bounding box center [184, 435] width 207 height 14
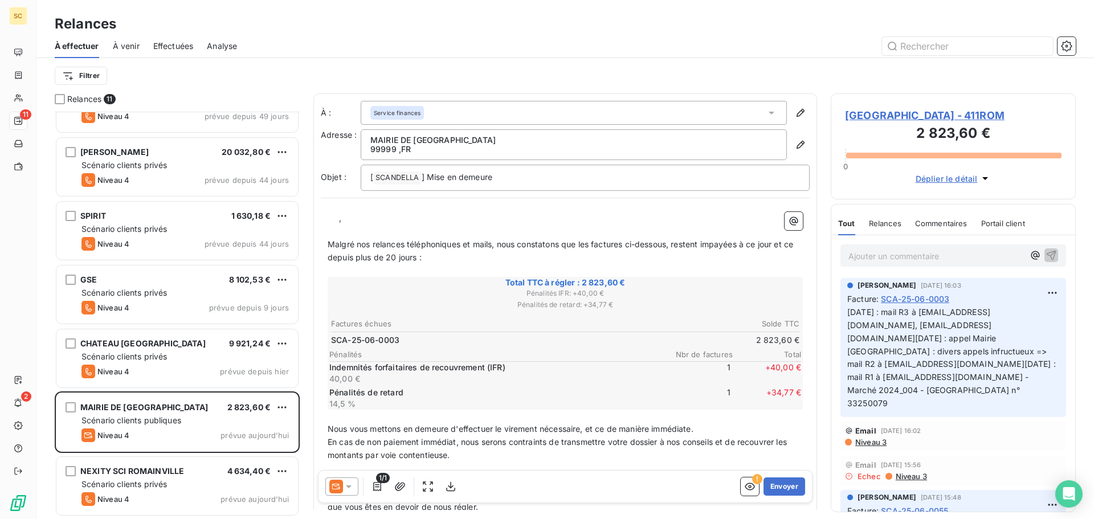
click at [910, 117] on span "MAIRIE DE ROMAINVILLE - 411ROM" at bounding box center [953, 115] width 216 height 15
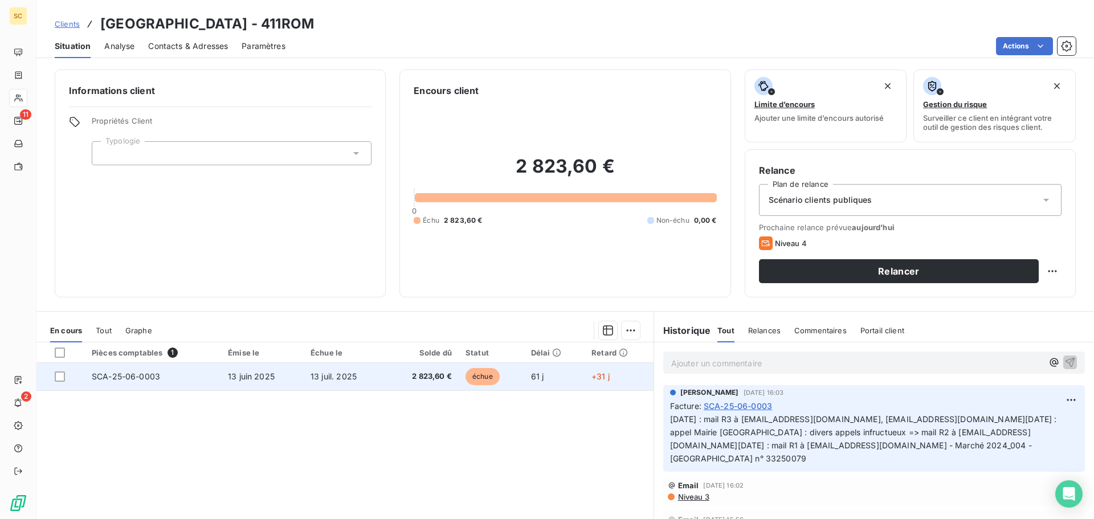
click at [386, 376] on td "2 823,60 €" at bounding box center [422, 376] width 73 height 27
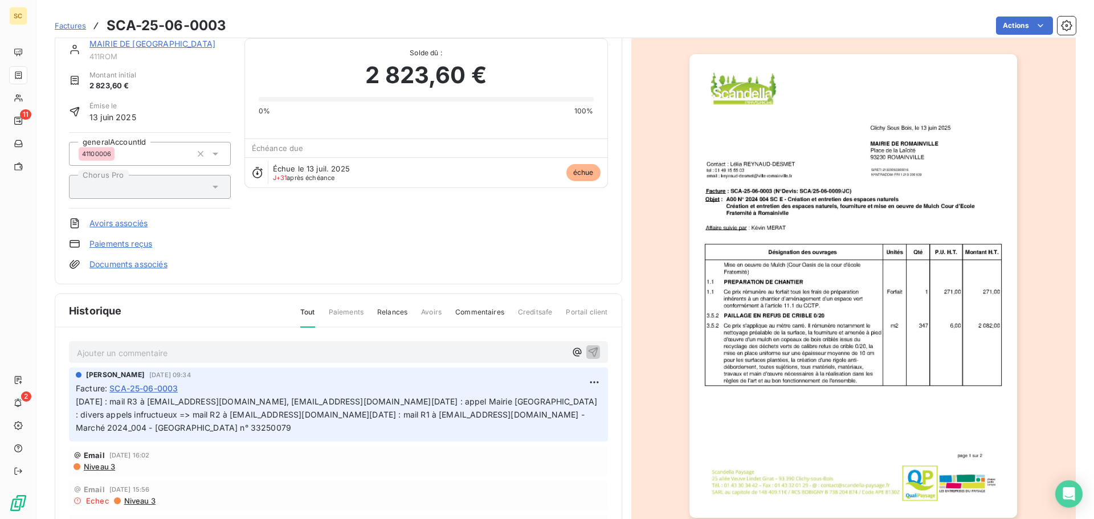
scroll to position [58, 0]
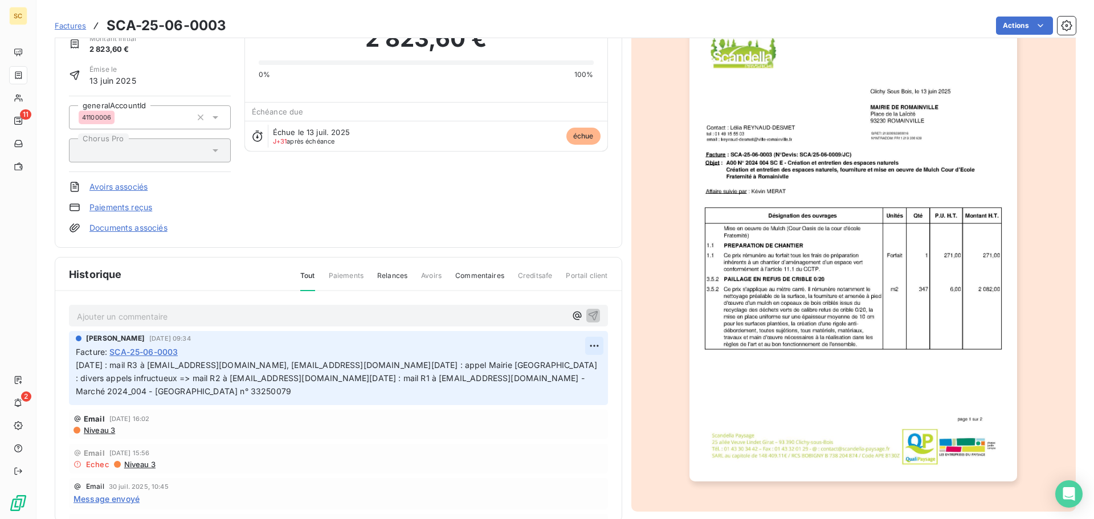
click at [577, 346] on html "SC 11 2 Factures SCA-25-06-0003 Actions MAIRIE DE ROMAINVILLE 411ROM Montant in…" at bounding box center [547, 259] width 1094 height 519
drag, startPoint x: 548, startPoint y: 368, endPoint x: 338, endPoint y: 371, distance: 210.2
click at [548, 366] on div "Editer" at bounding box center [554, 371] width 64 height 18
click at [76, 365] on span "06/08/25 : mail R3 à espacesverts@ville-romainville.fr, factures@ville-romainvi…" at bounding box center [300, 378] width 448 height 36
click at [81, 366] on p "06/08/25 : mail R3 à espacesverts@ville-romainville.fr, factures@ville-romainvi…" at bounding box center [332, 378] width 512 height 39
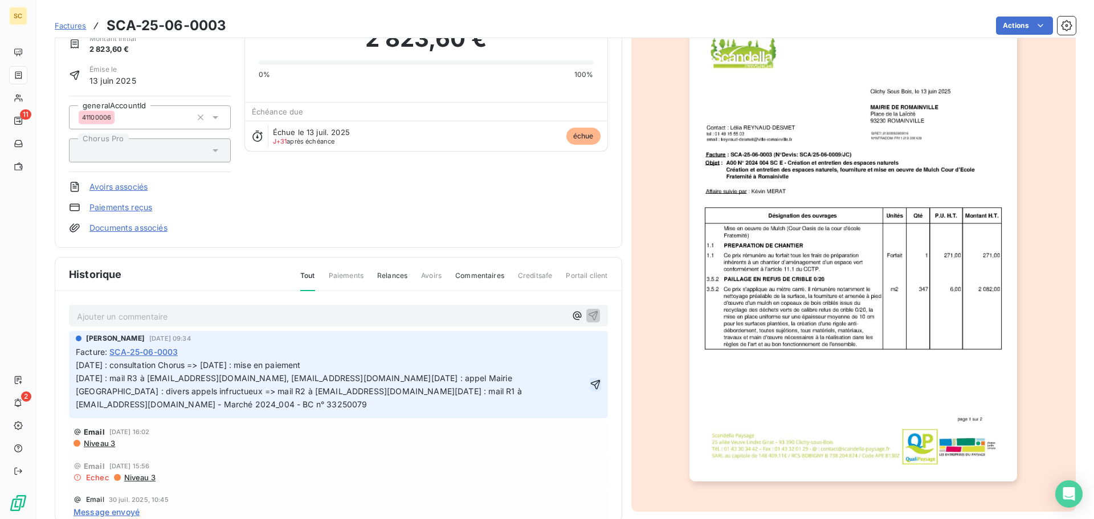
click at [590, 386] on icon "button" at bounding box center [595, 384] width 11 height 11
drag, startPoint x: 582, startPoint y: 386, endPoint x: 568, endPoint y: 400, distance: 20.1
click at [568, 400] on p "13/08/25 : consultation Chorus => 12/08/25 : mise en paiement 06/08/25 : mail R…" at bounding box center [338, 385] width 525 height 52
click at [1016, 22] on html "SC 11 2 Factures SCA-25-06-0003 Actions MAIRIE DE ROMAINVILLE 411ROM Montant in…" at bounding box center [547, 259] width 1094 height 519
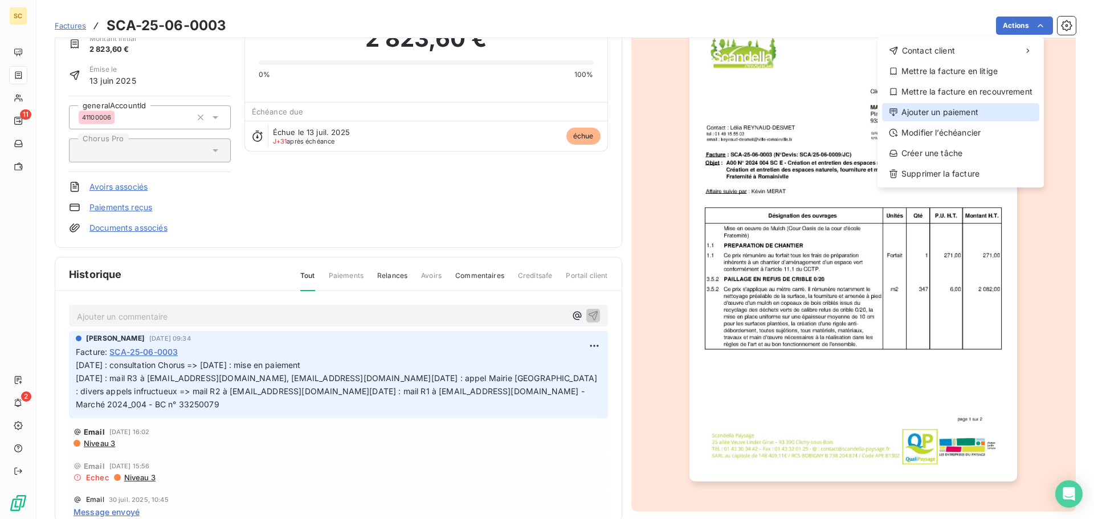
click at [944, 115] on div "Ajouter un paiement" at bounding box center [960, 112] width 157 height 18
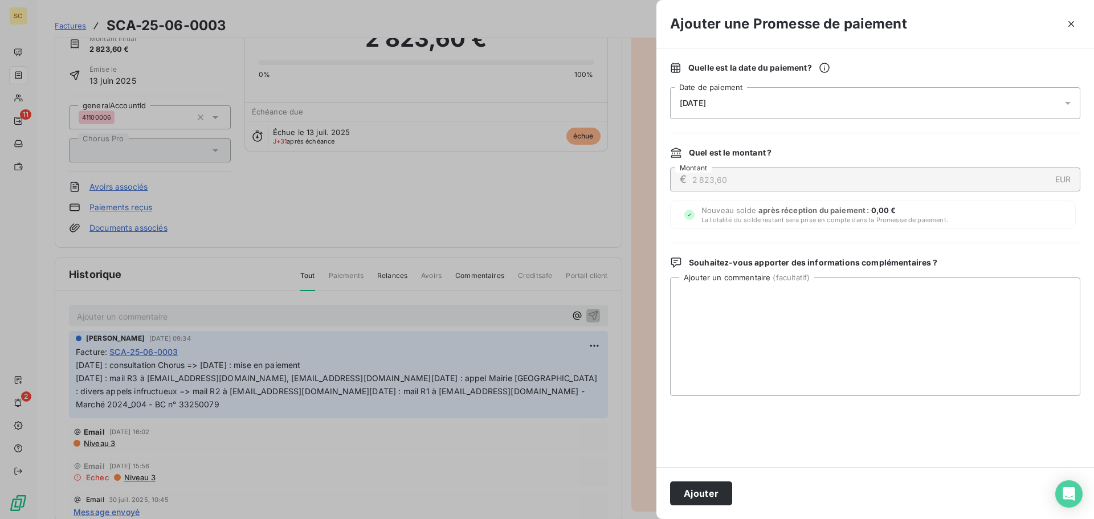
click at [706, 102] on span "14/08/2025" at bounding box center [693, 103] width 26 height 9
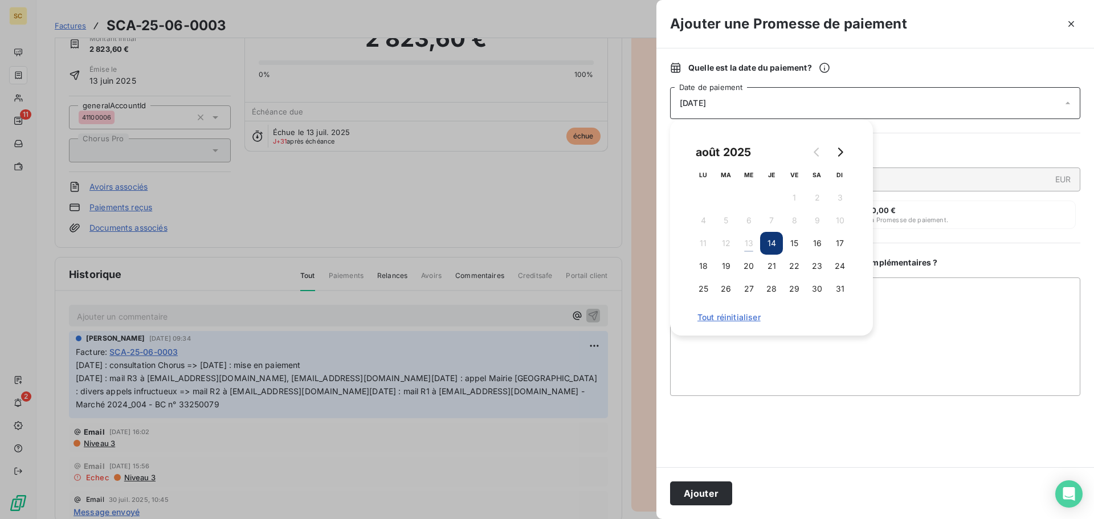
drag, startPoint x: 725, startPoint y: 290, endPoint x: 727, endPoint y: 302, distance: 12.7
click at [726, 289] on button "26" at bounding box center [725, 288] width 23 height 23
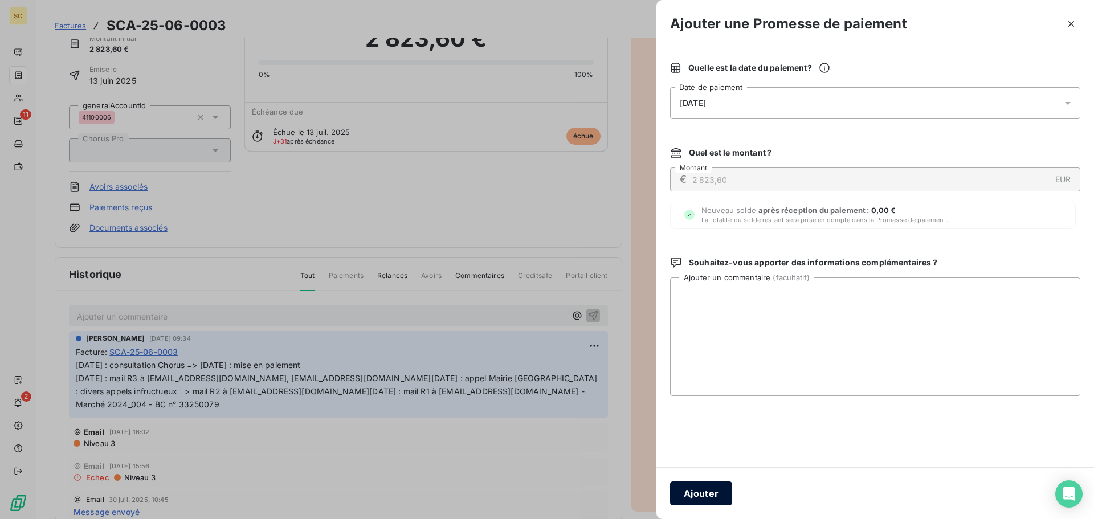
click at [705, 489] on button "Ajouter" at bounding box center [701, 493] width 62 height 24
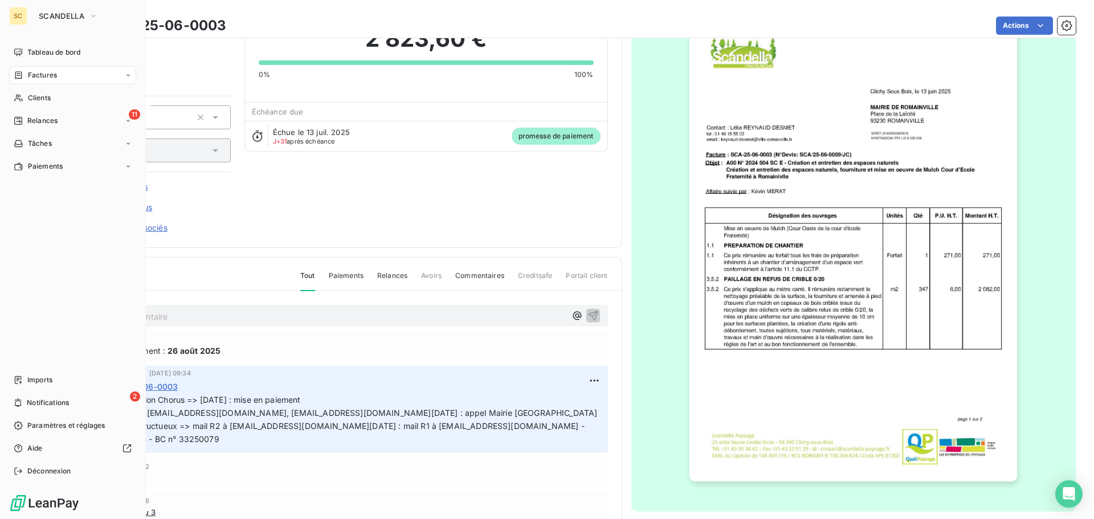
click at [50, 118] on span "Relances" at bounding box center [42, 121] width 30 height 10
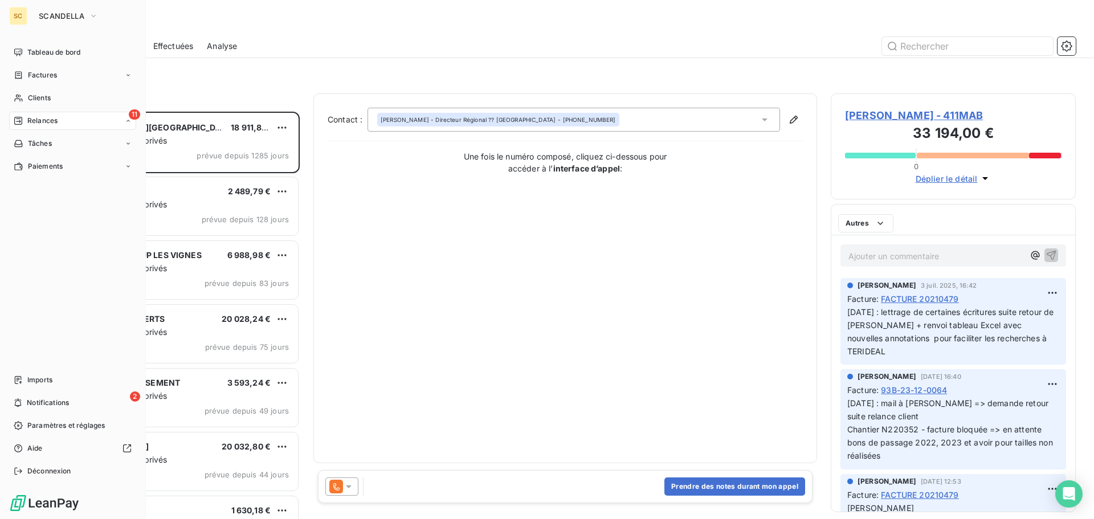
scroll to position [399, 236]
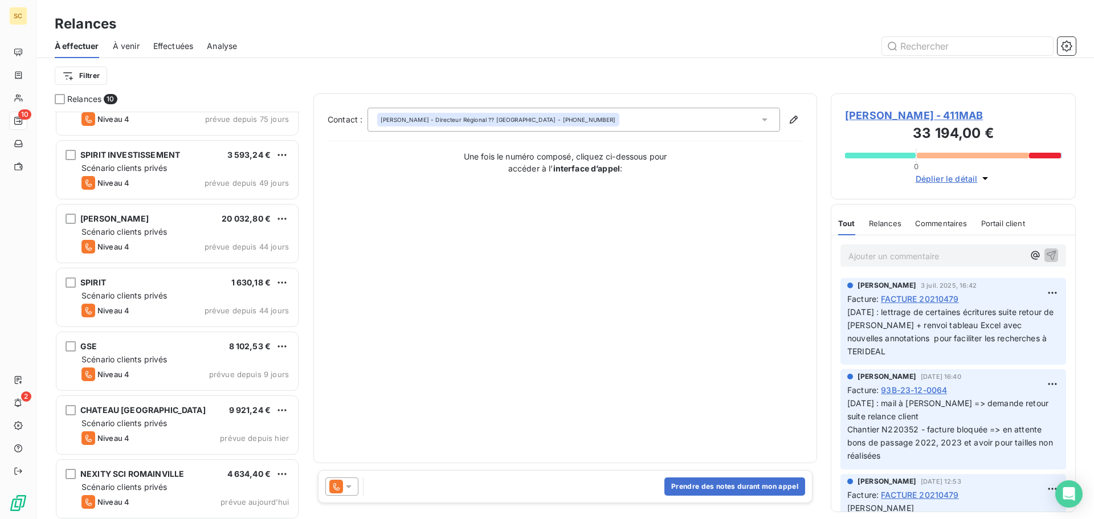
scroll to position [231, 0]
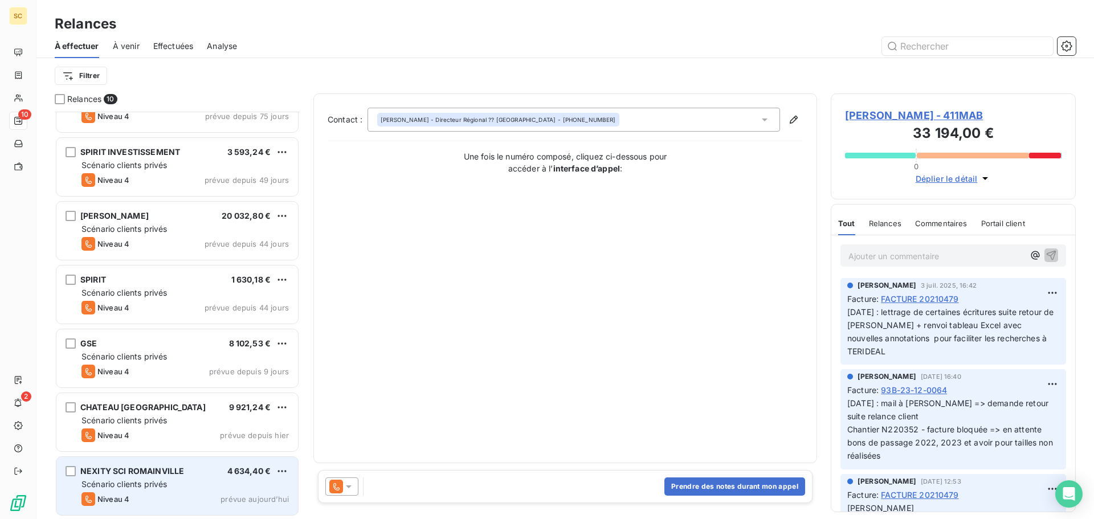
click at [148, 484] on span "Scénario clients privés" at bounding box center [123, 484] width 85 height 10
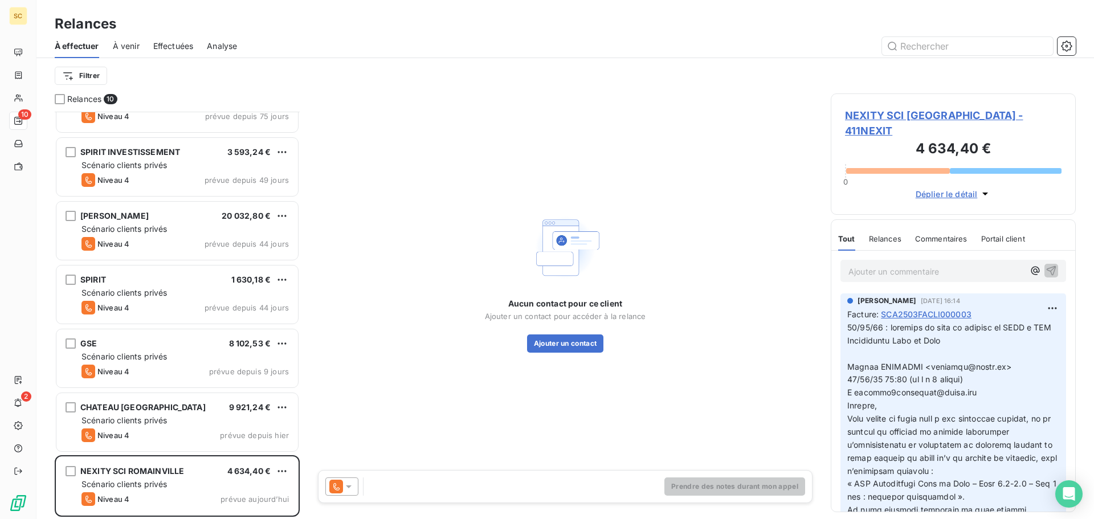
click at [864, 120] on span "NEXITY SCI [GEOGRAPHIC_DATA] - 411NEXIT" at bounding box center [953, 123] width 216 height 31
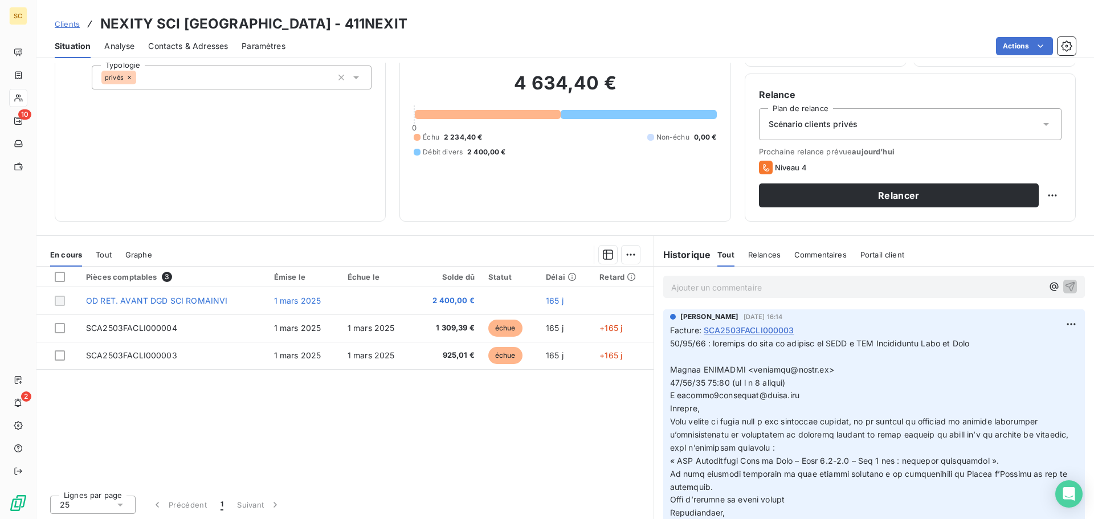
scroll to position [77, 0]
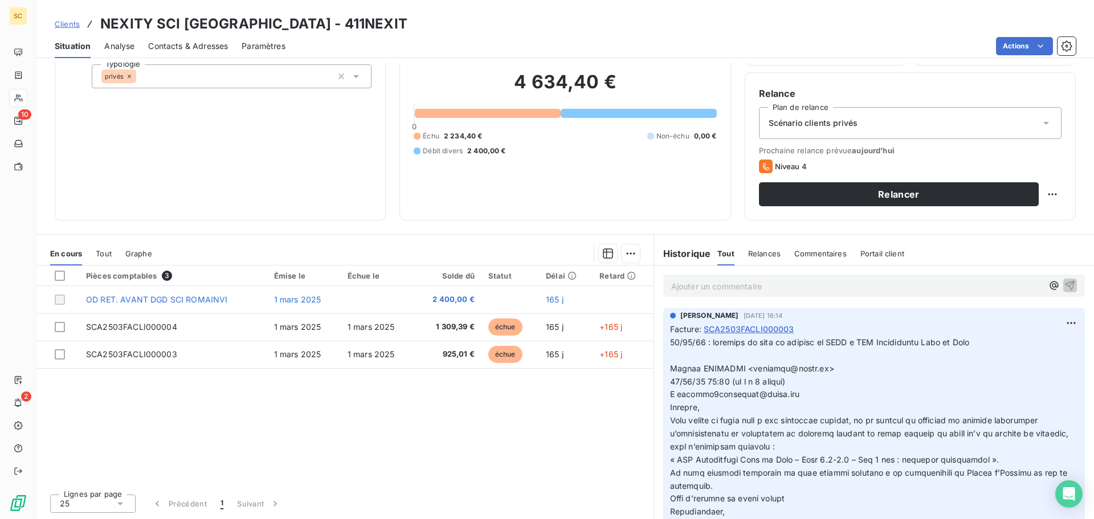
click at [750, 331] on span "SCA2503FACLI000003" at bounding box center [749, 329] width 91 height 12
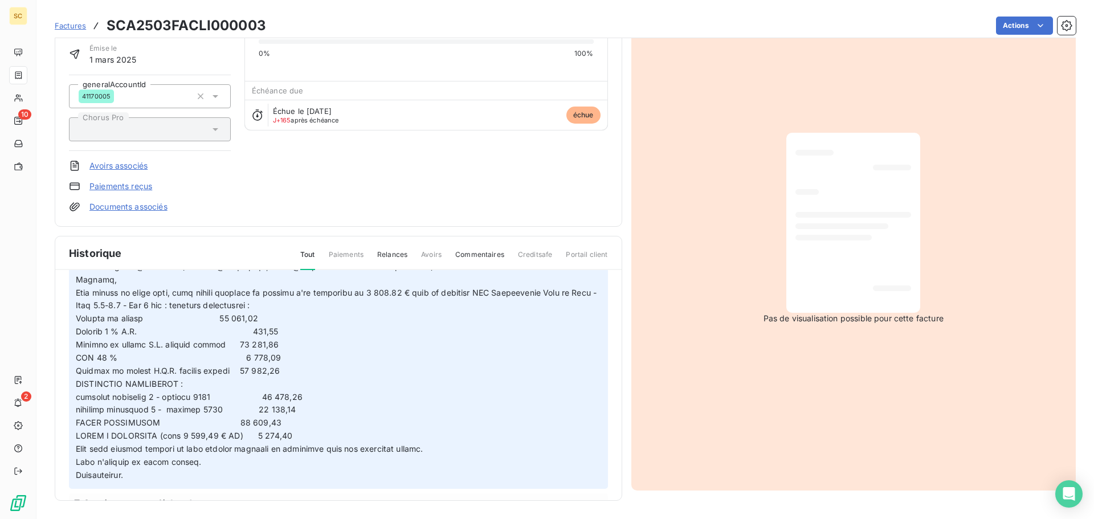
scroll to position [560, 0]
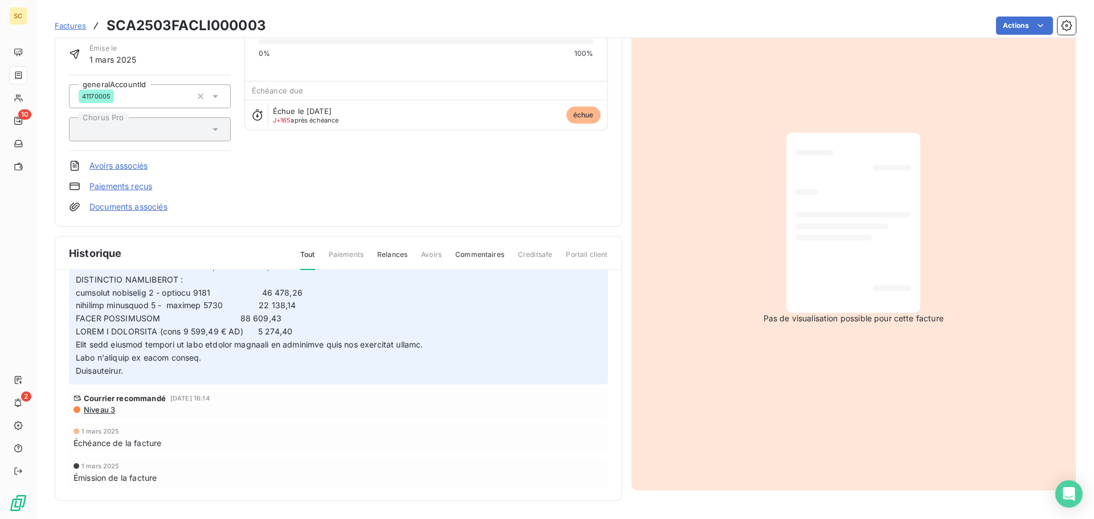
click at [104, 411] on span "Niveau 3" at bounding box center [99, 409] width 32 height 9
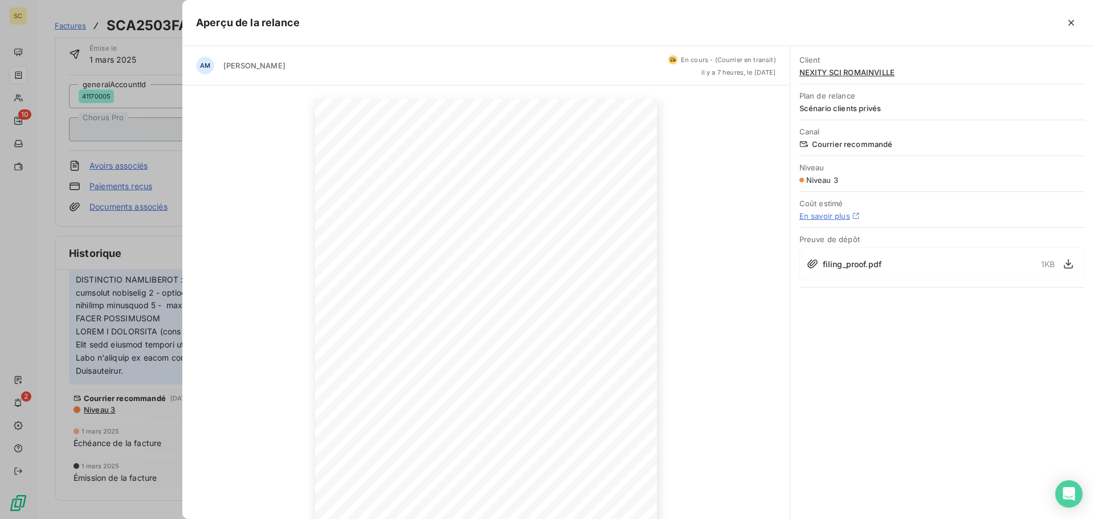
click at [115, 234] on div at bounding box center [547, 259] width 1094 height 519
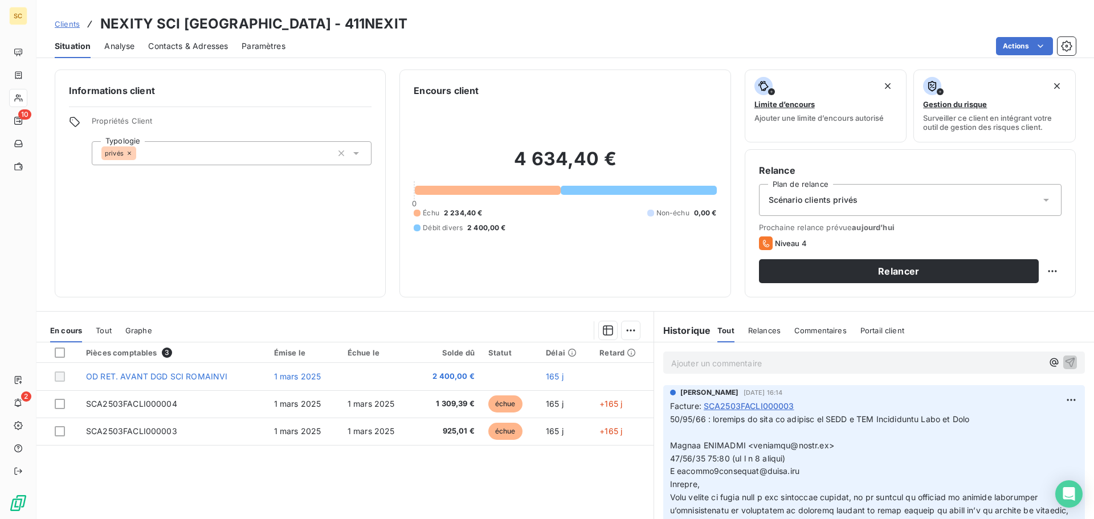
click at [779, 410] on span "SCA2503FACLI000003" at bounding box center [749, 406] width 91 height 12
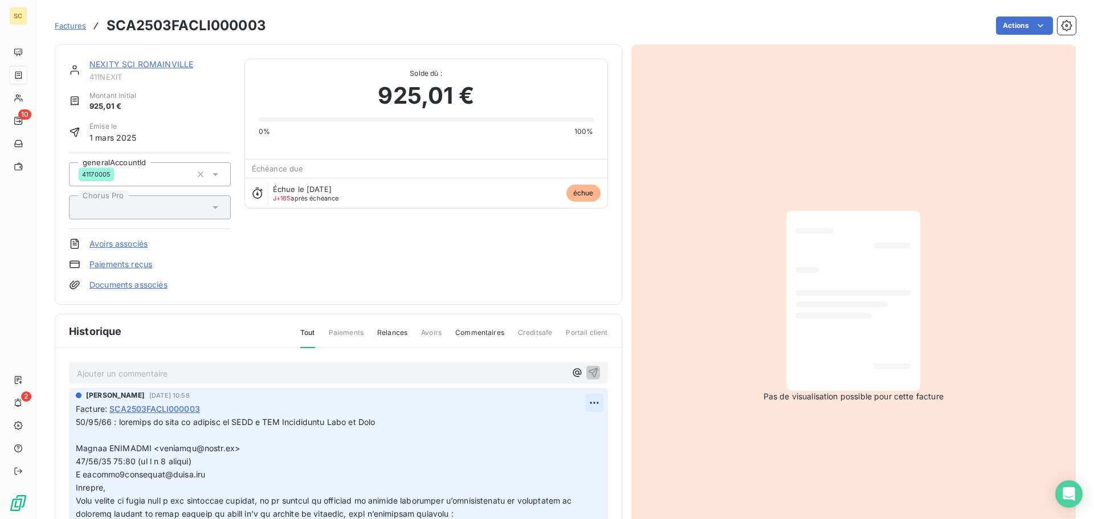
click at [578, 404] on html "SC 10 2 Factures SCA2503FACLI000003 Actions NEXITY SCI ROMAINVILLE 411NEXIT Mon…" at bounding box center [547, 259] width 1094 height 519
click at [569, 427] on div "Editer" at bounding box center [554, 428] width 64 height 18
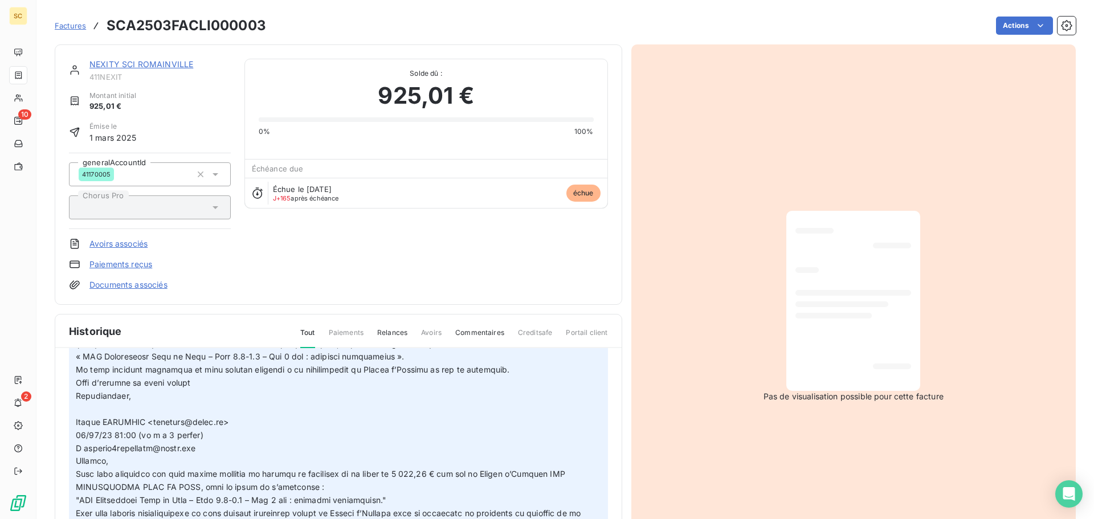
scroll to position [285, 0]
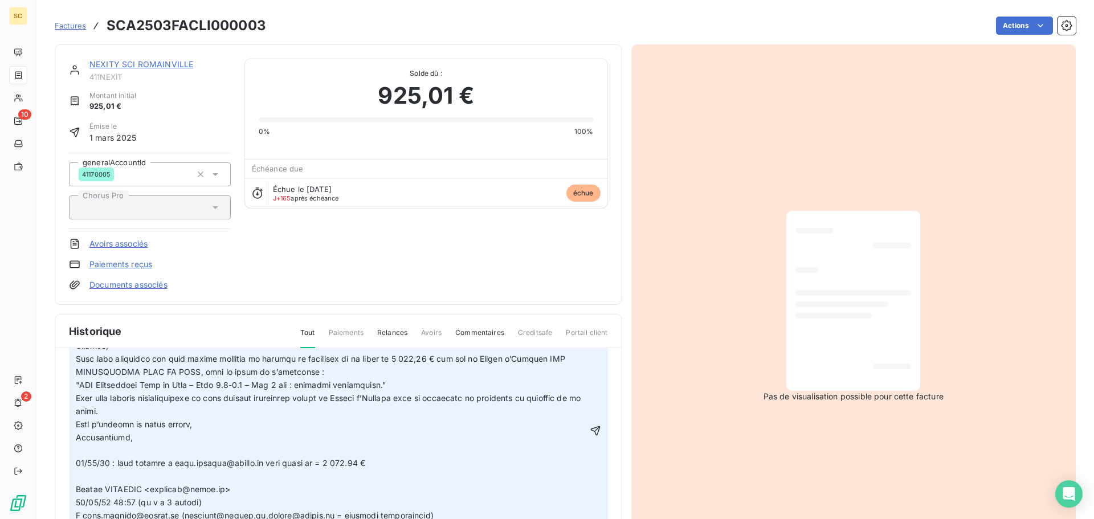
click at [590, 428] on icon "button" at bounding box center [595, 431] width 10 height 10
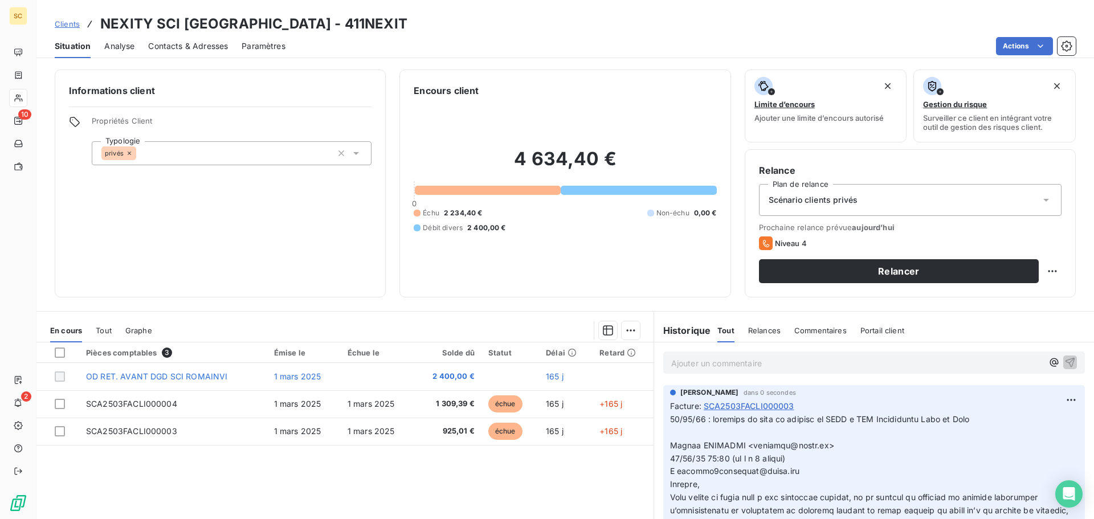
click at [1046, 271] on html "SC 10 2 Clients NEXITY SCI ROMAINVILLE - 411NEXIT Situation Analyse Contacts & …" at bounding box center [547, 259] width 1094 height 519
click at [1028, 295] on div "Replanifier cette action" at bounding box center [997, 296] width 102 height 18
select select "7"
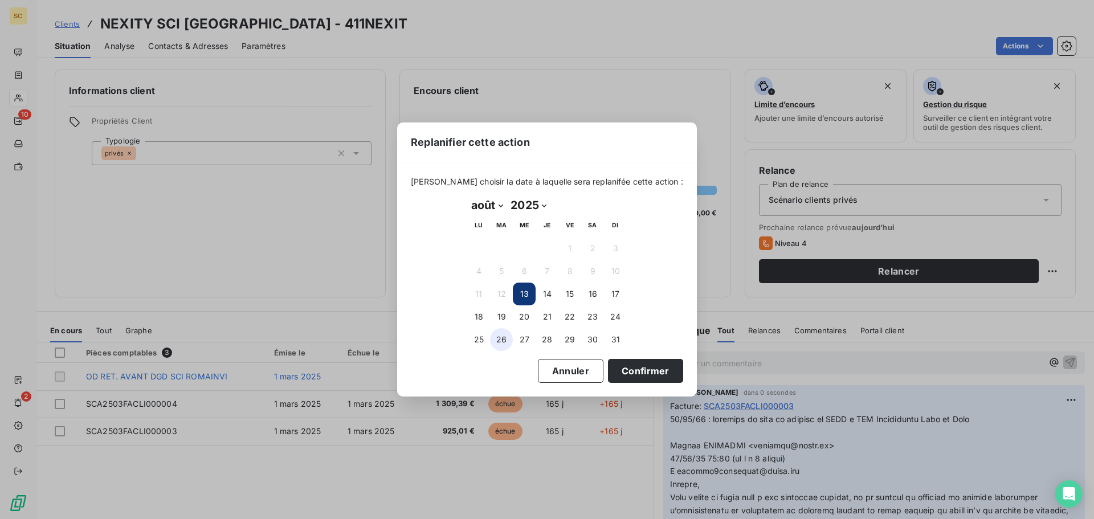
click at [500, 340] on button "26" at bounding box center [501, 339] width 23 height 23
click at [477, 341] on button "25" at bounding box center [478, 339] width 23 height 23
click at [621, 369] on button "Confirmer" at bounding box center [645, 371] width 75 height 24
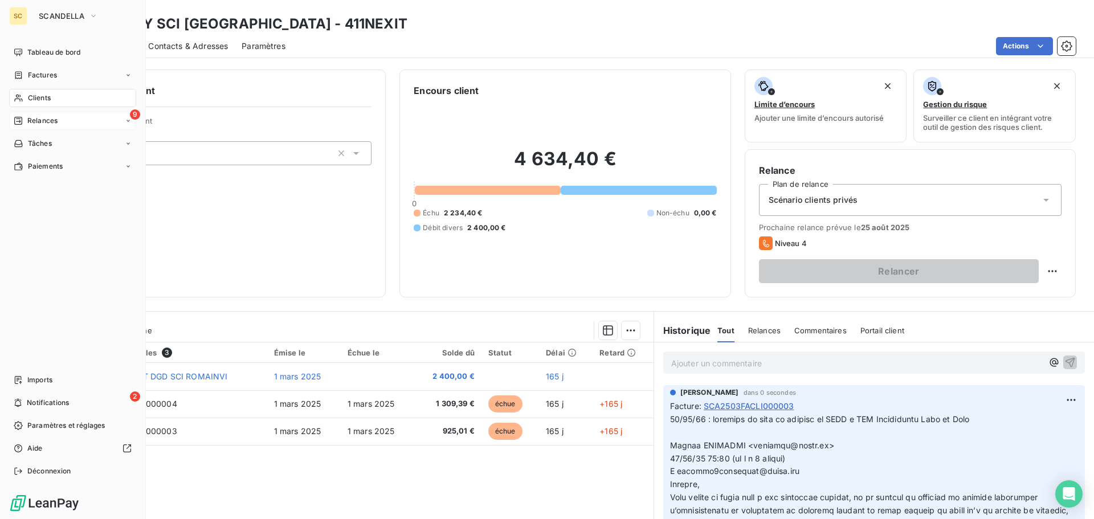
click at [63, 116] on div "9 Relances" at bounding box center [72, 121] width 127 height 18
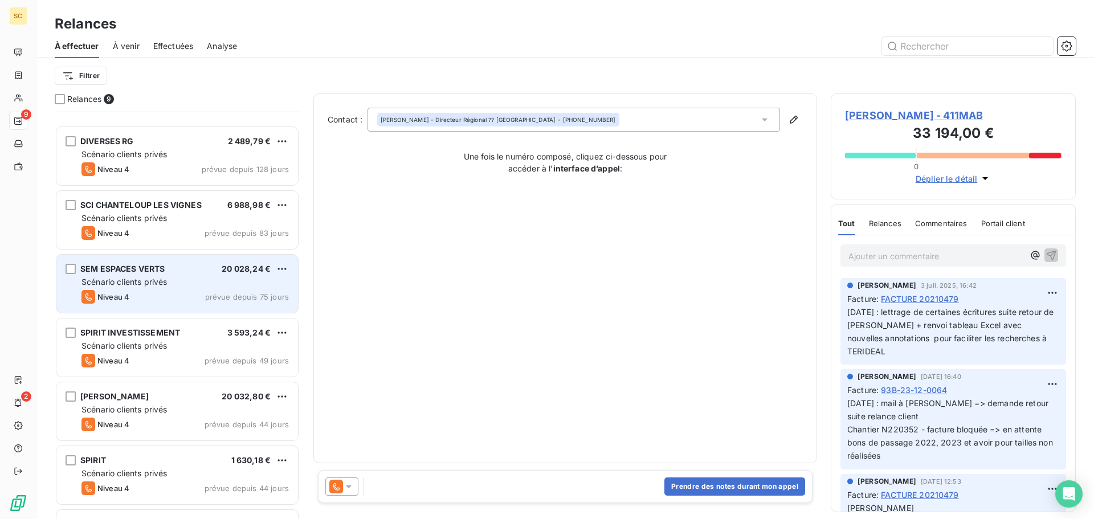
scroll to position [167, 0]
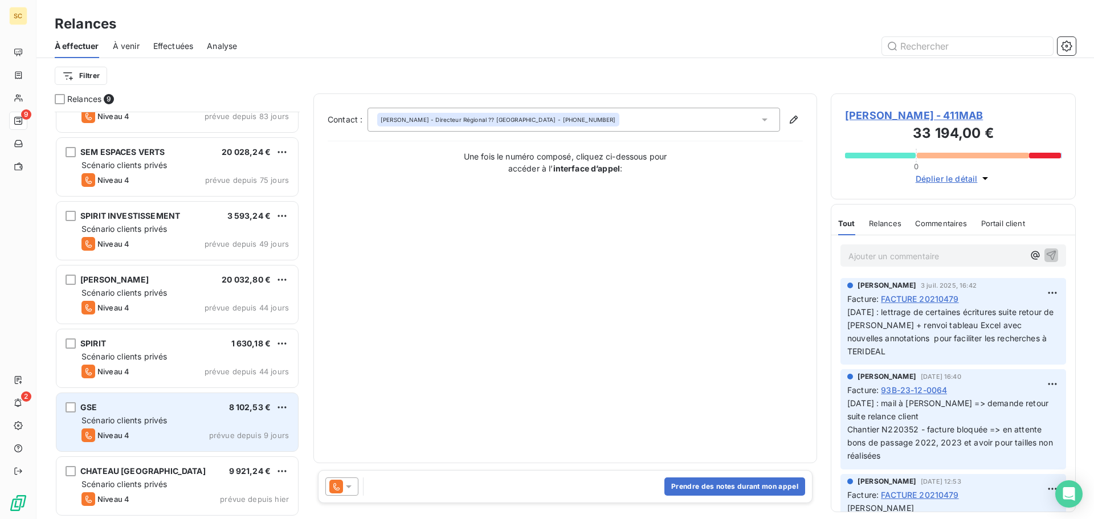
click at [146, 420] on span "Scénario clients privés" at bounding box center [123, 420] width 85 height 10
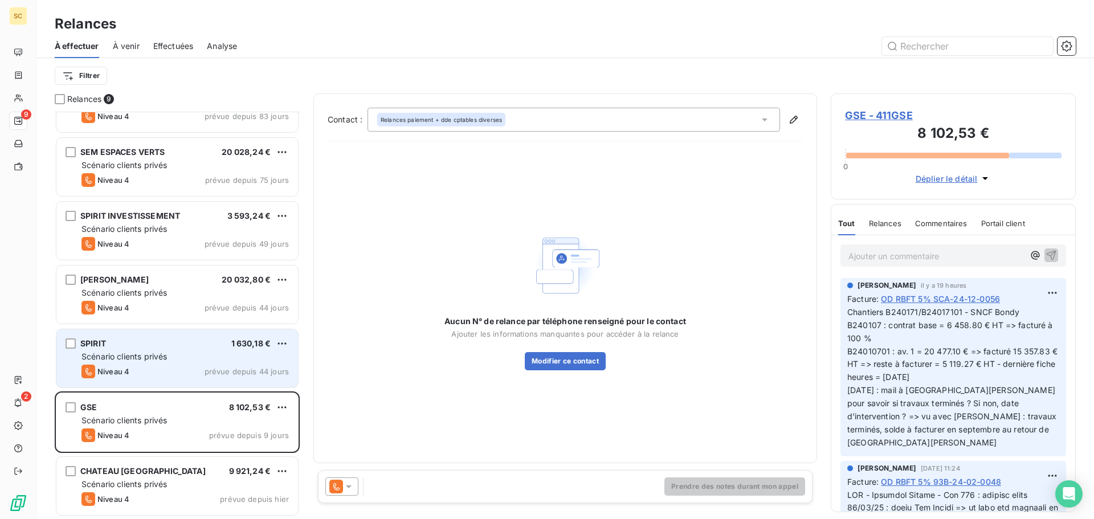
click at [152, 358] on span "Scénario clients privés" at bounding box center [123, 356] width 85 height 10
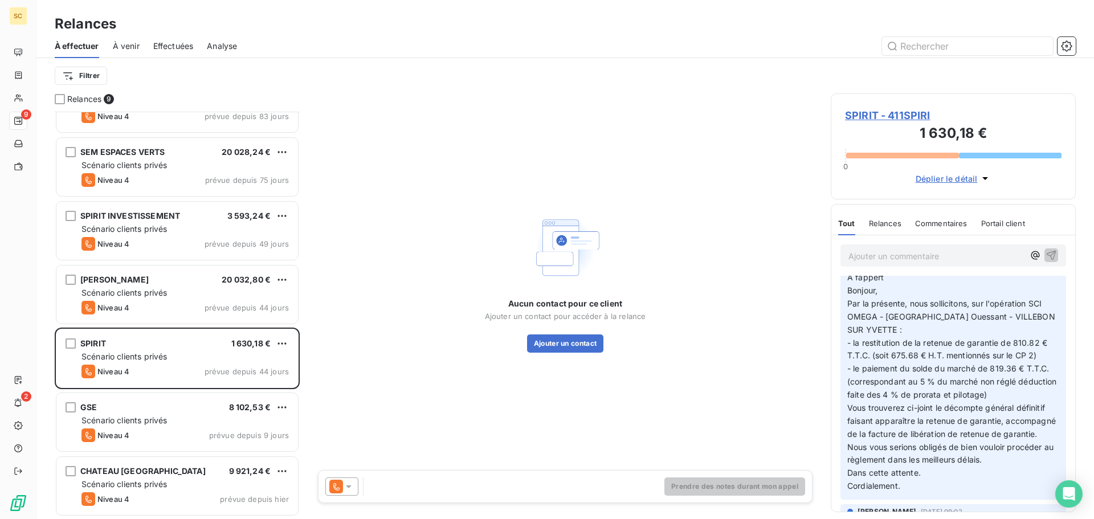
scroll to position [114, 0]
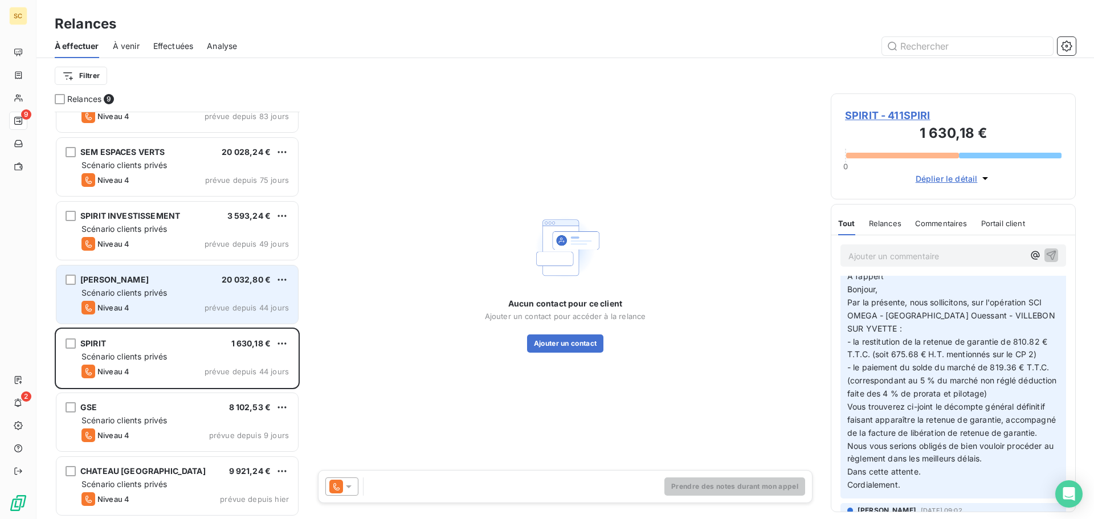
click at [128, 291] on span "Scénario clients privés" at bounding box center [123, 293] width 85 height 10
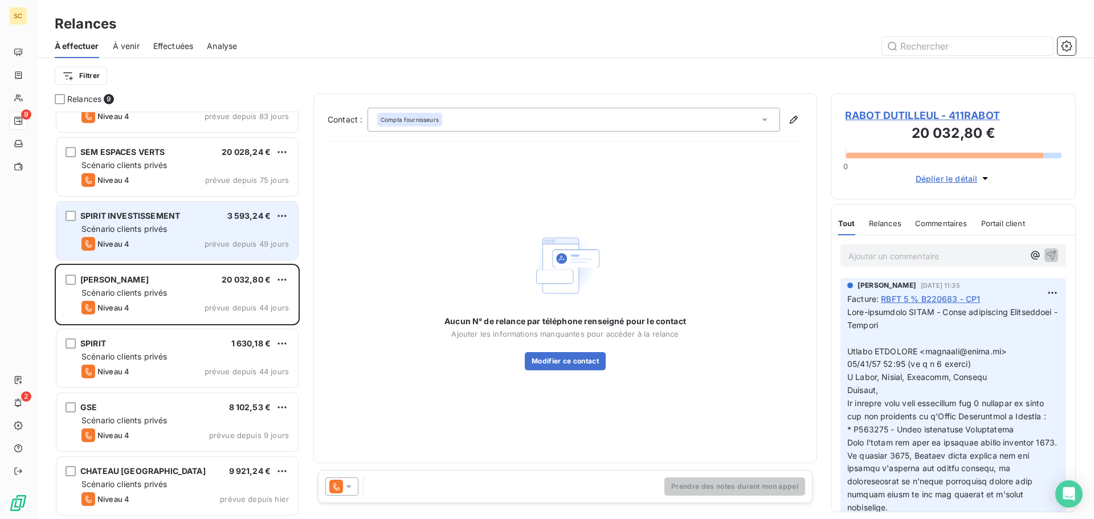
click at [135, 237] on div "Niveau 4 prévue depuis 49 jours" at bounding box center [184, 244] width 207 height 14
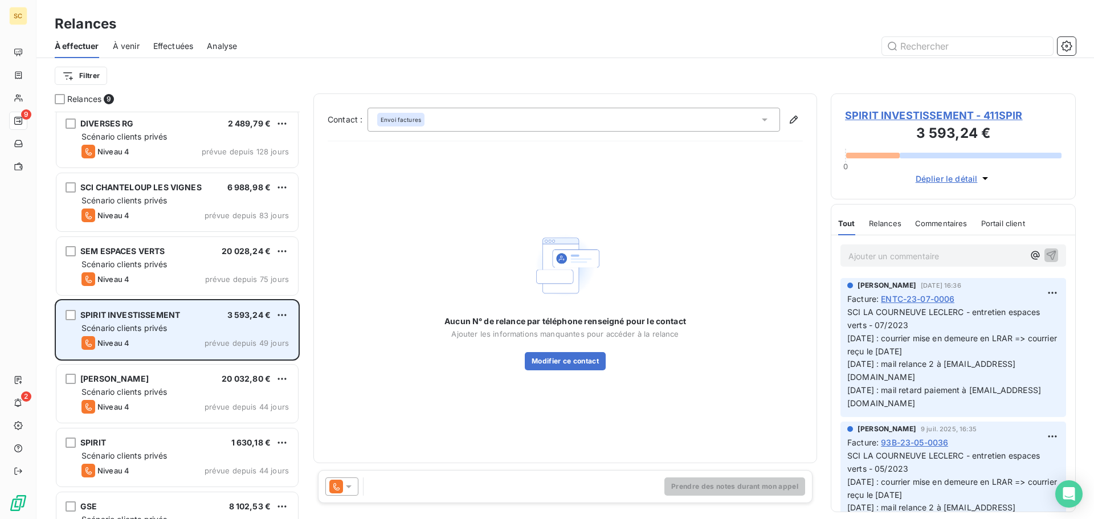
scroll to position [54, 0]
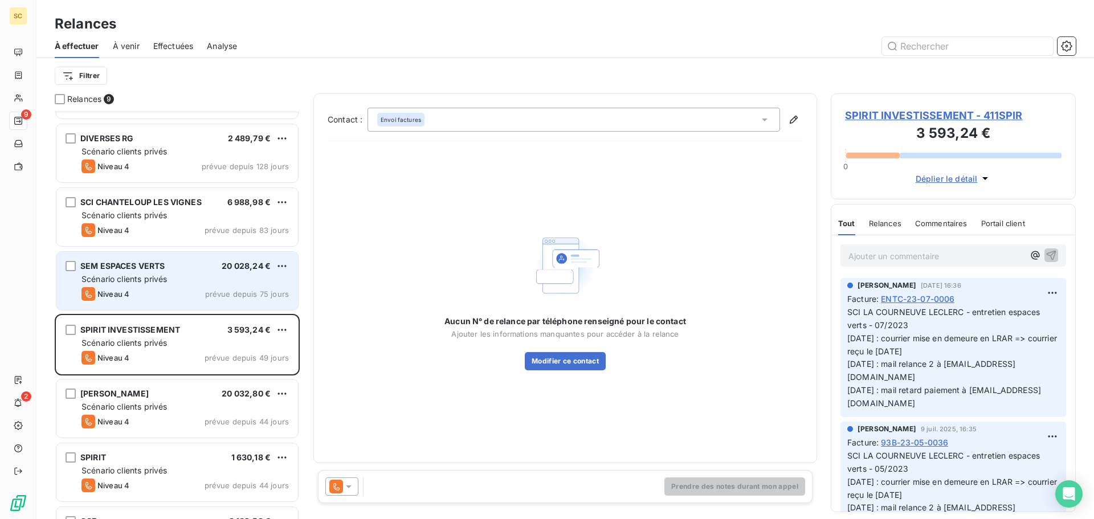
click at [186, 269] on div "SEM ESPACES VERTS 20 028,24 €" at bounding box center [184, 266] width 207 height 10
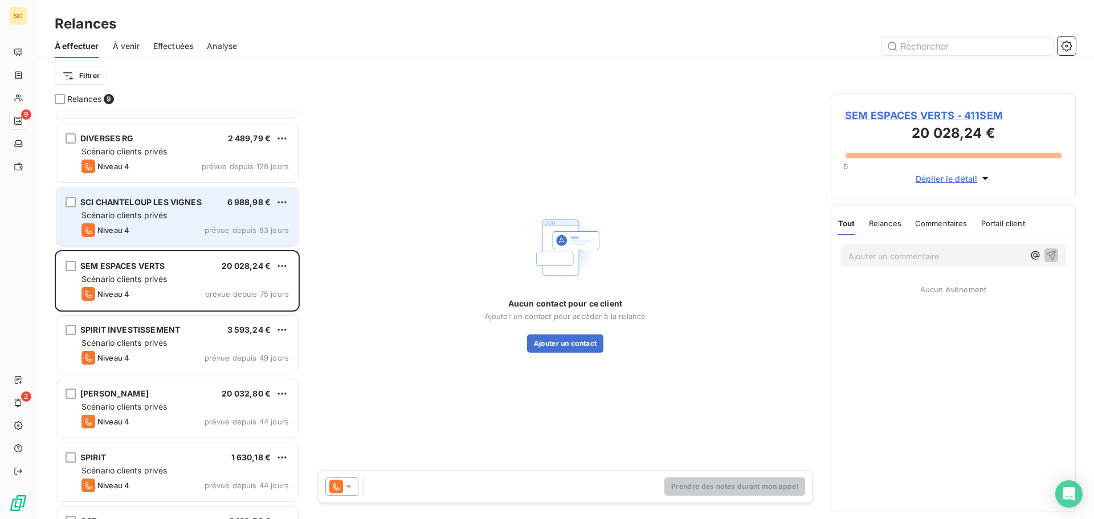
click at [168, 231] on div "Niveau 4 prévue depuis 83 jours" at bounding box center [184, 230] width 207 height 14
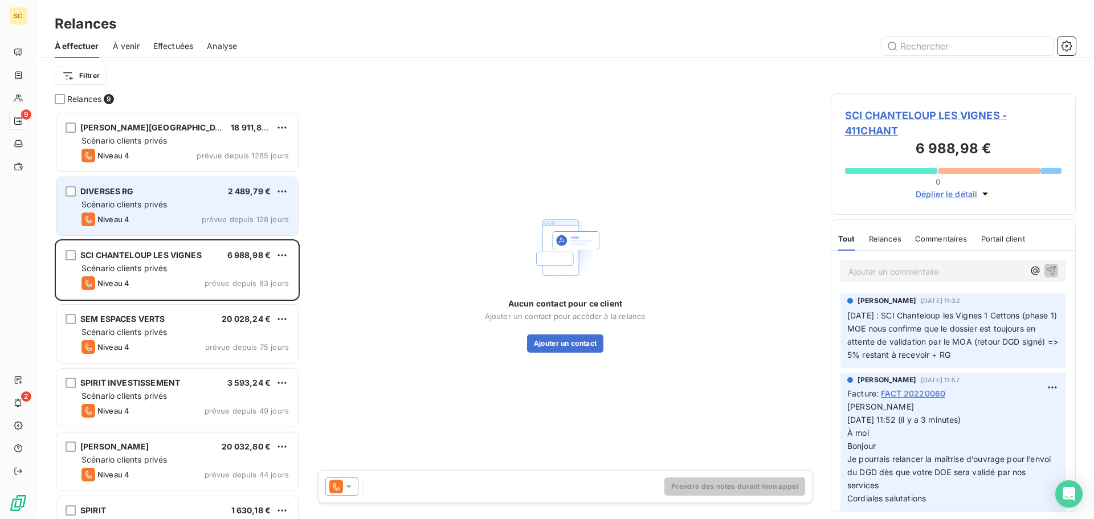
click at [169, 213] on div "Niveau 4 prévue depuis 128 jours" at bounding box center [184, 219] width 207 height 14
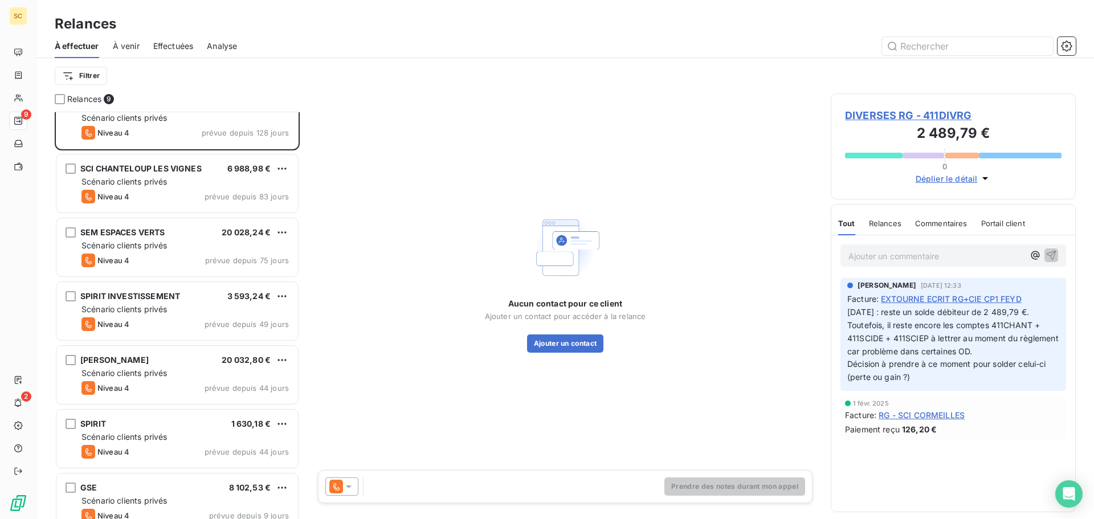
scroll to position [167, 0]
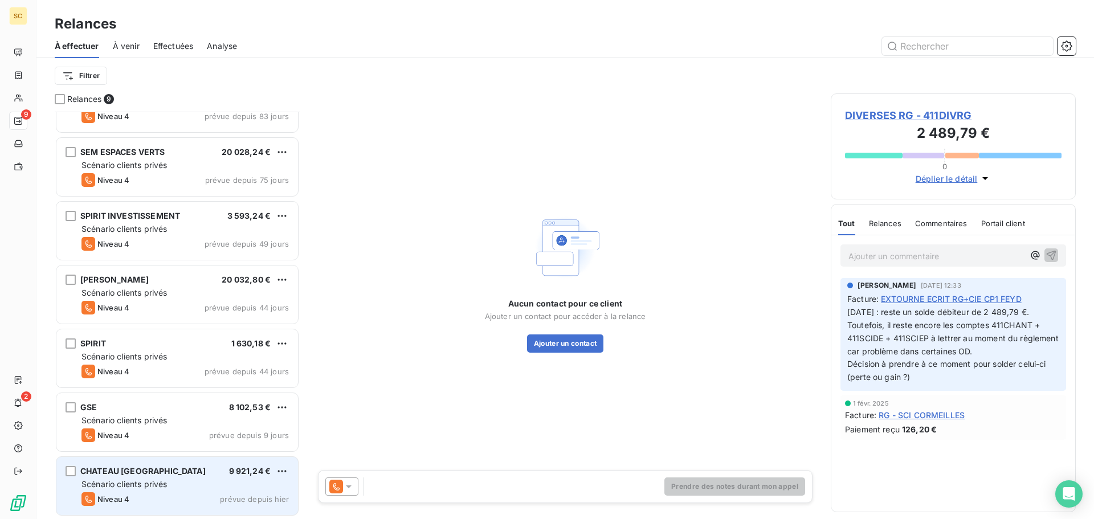
click at [131, 480] on span "Scénario clients privés" at bounding box center [123, 484] width 85 height 10
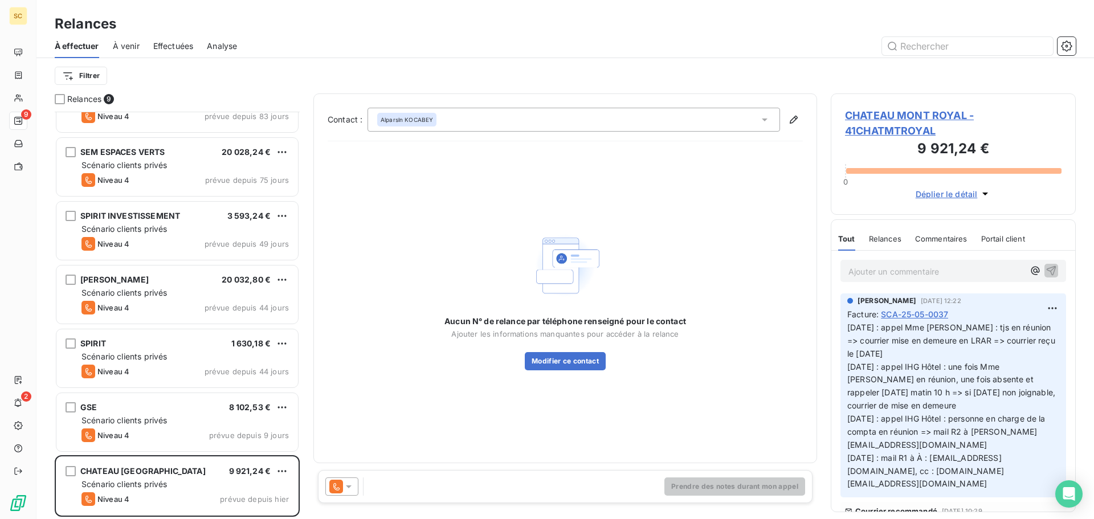
click at [902, 111] on span "CHATEAU MONT ROYAL - 41CHATMTROYAL" at bounding box center [953, 123] width 216 height 31
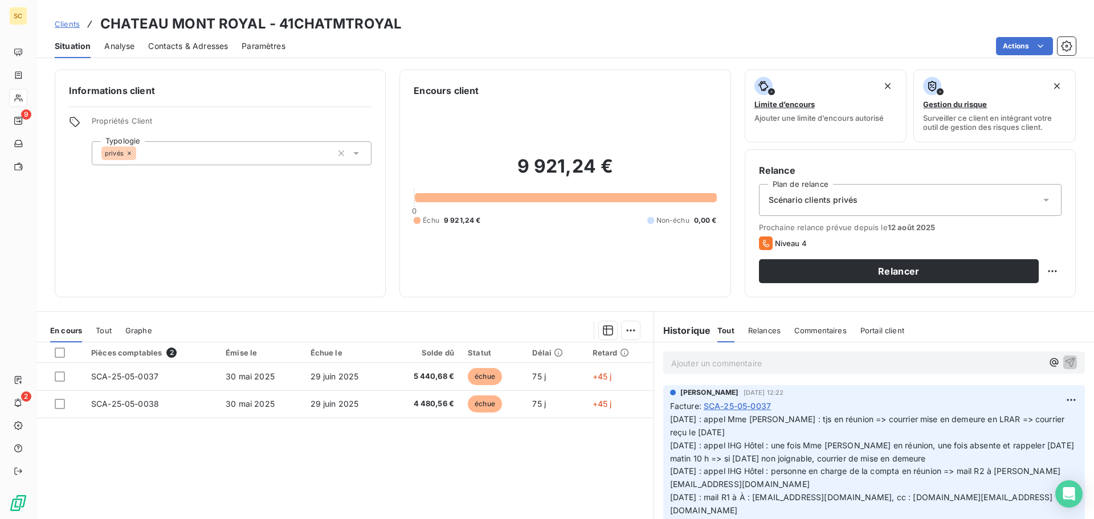
click at [207, 44] on span "Contacts & Adresses" at bounding box center [188, 45] width 80 height 11
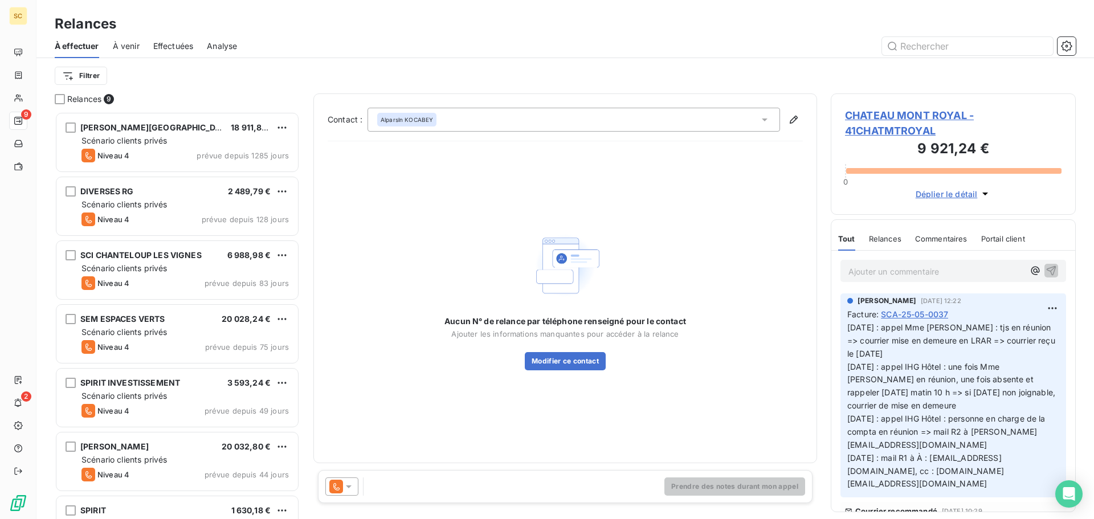
scroll to position [399, 236]
click at [901, 116] on span "CHATEAU MONT ROYAL - 41CHATMTROYAL" at bounding box center [953, 123] width 216 height 31
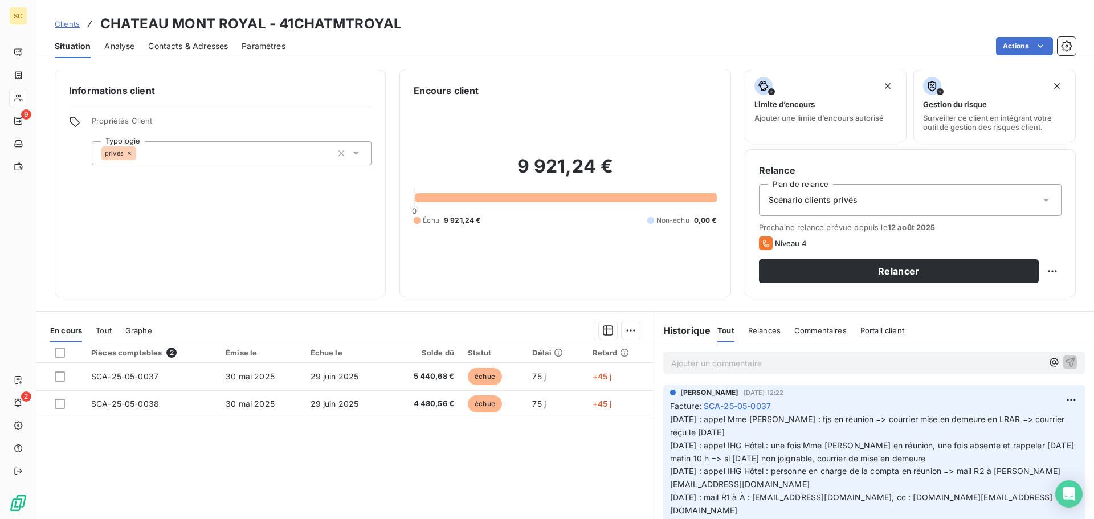
click at [175, 44] on span "Contacts & Adresses" at bounding box center [188, 45] width 80 height 11
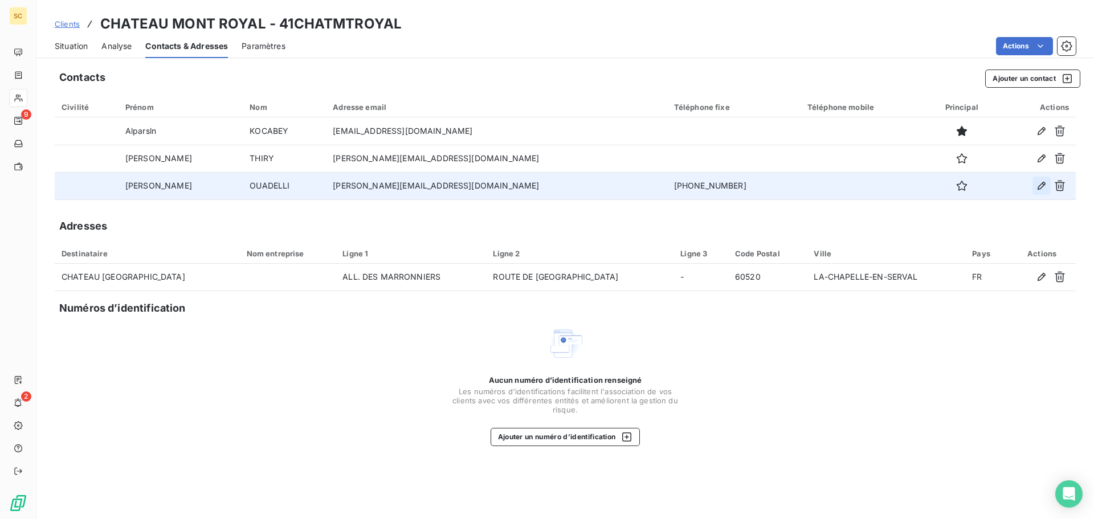
click at [1040, 189] on icon "button" at bounding box center [1041, 186] width 8 height 8
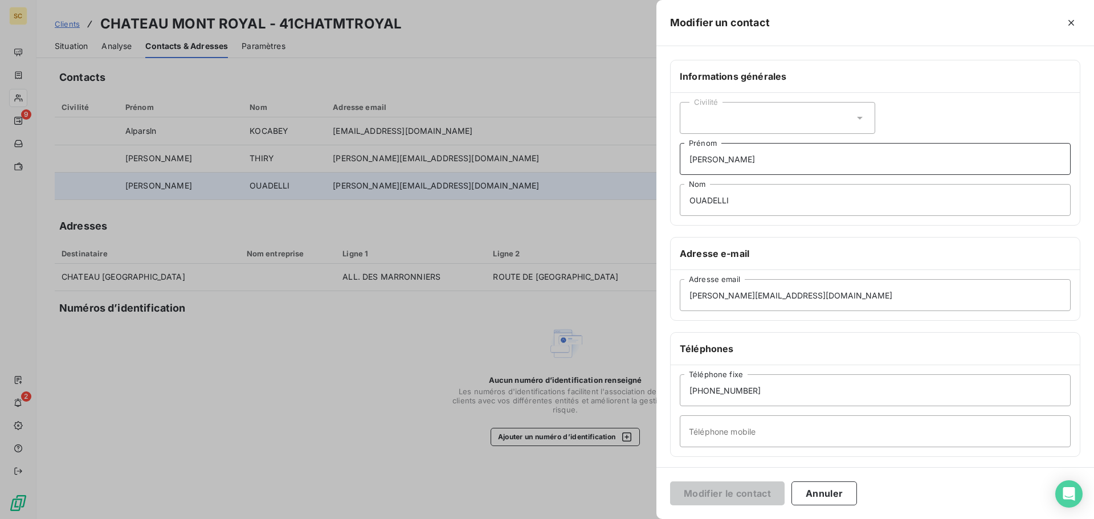
click at [778, 160] on input "[PERSON_NAME]" at bounding box center [875, 159] width 391 height 32
type input "[PERSON_NAME] - comptable"
click at [742, 489] on button "Modifier le contact" at bounding box center [727, 493] width 114 height 24
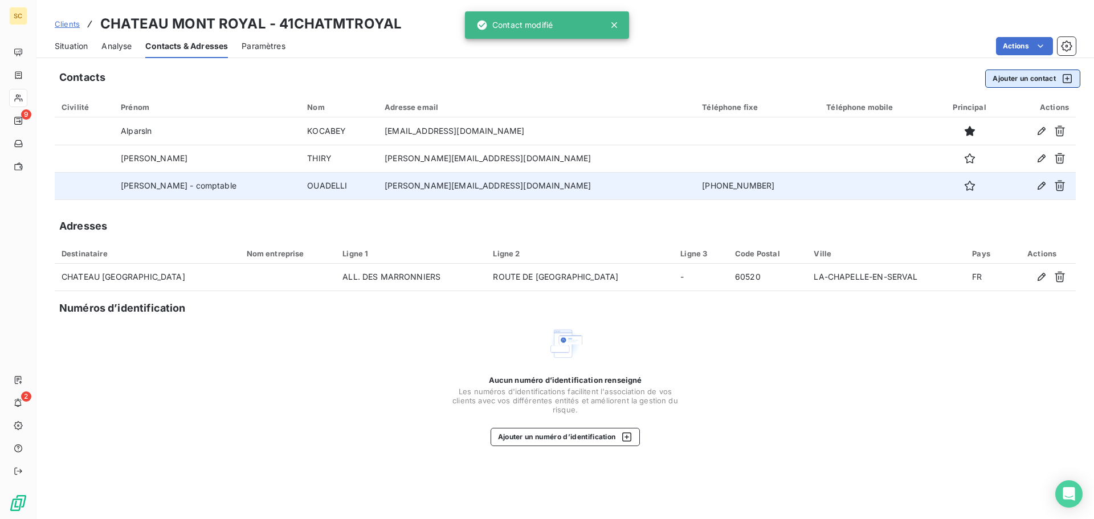
click at [1015, 78] on button "Ajouter un contact" at bounding box center [1032, 78] width 95 height 18
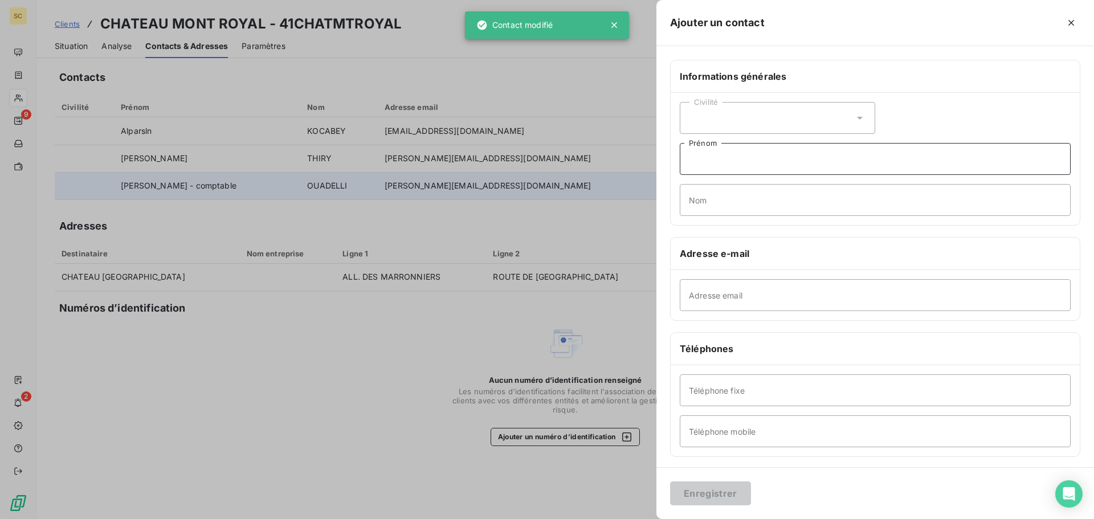
click at [751, 158] on input "Prénom" at bounding box center [875, 159] width 391 height 32
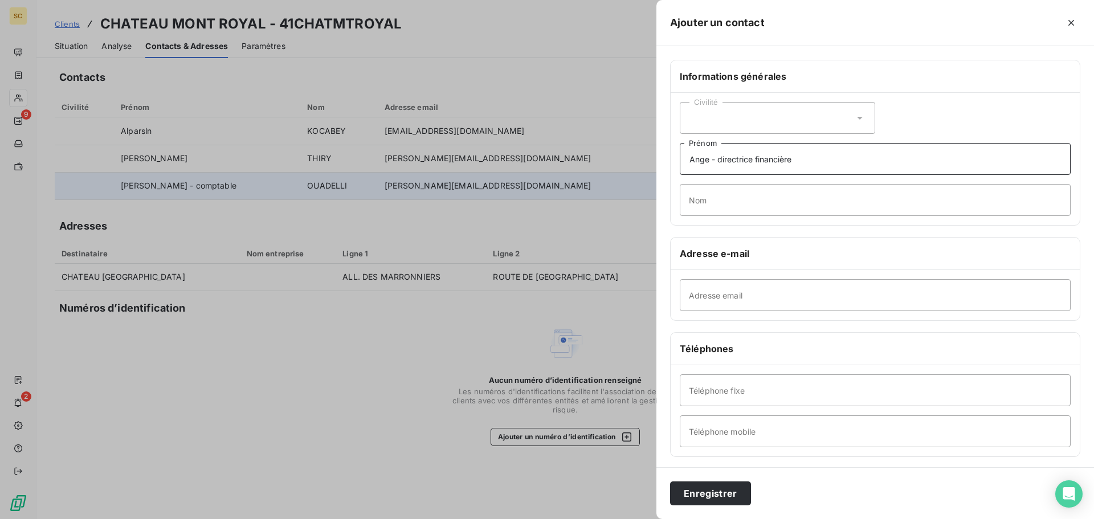
type input "Ange - directrice financière"
click at [727, 206] on input "Nom" at bounding box center [875, 200] width 391 height 32
type input "f"
type input "FOCARD"
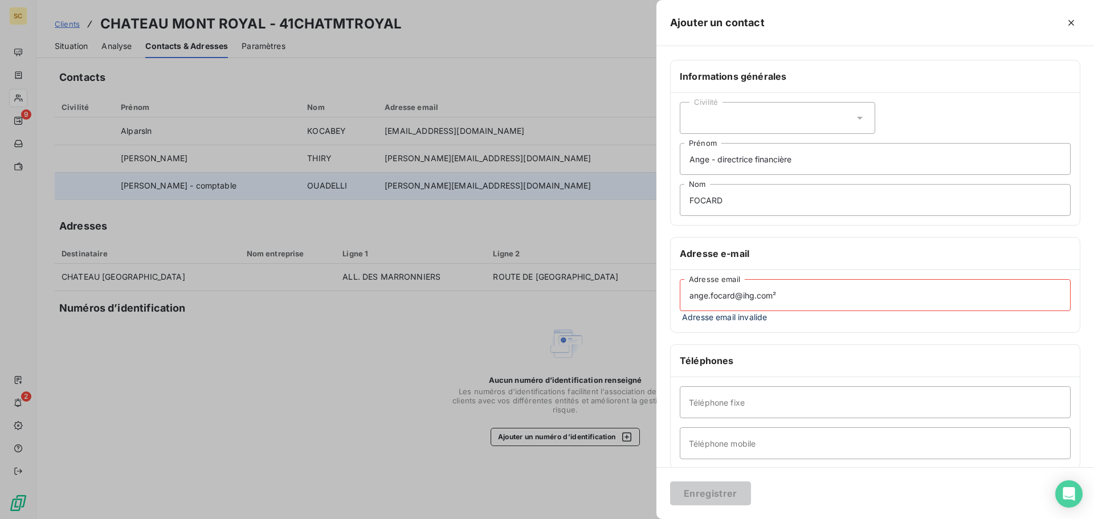
click at [804, 281] on input "ange.focard@ihg.com²" at bounding box center [875, 295] width 391 height 32
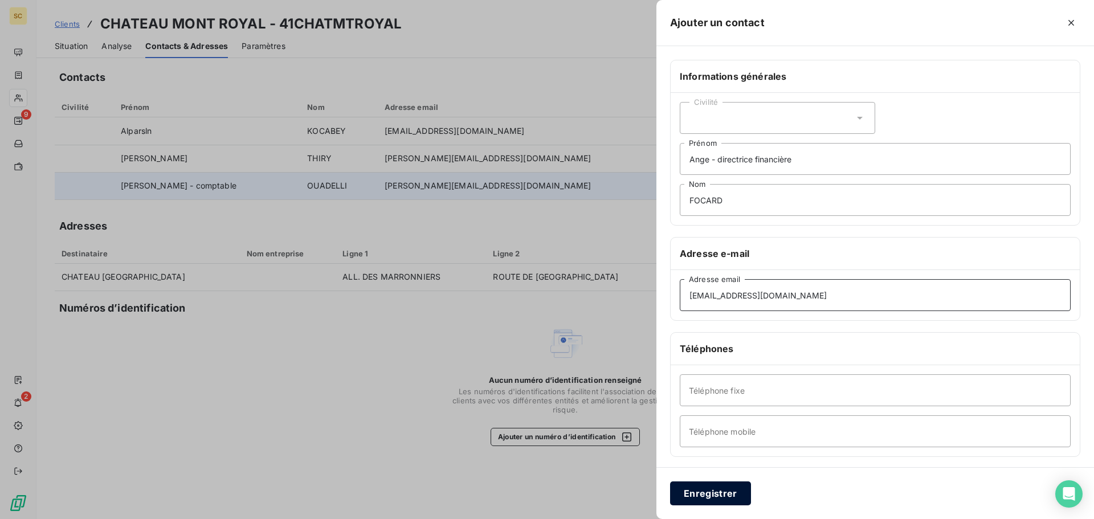
type input "[EMAIL_ADDRESS][DOMAIN_NAME]"
click at [679, 499] on button "Enregistrer" at bounding box center [710, 493] width 81 height 24
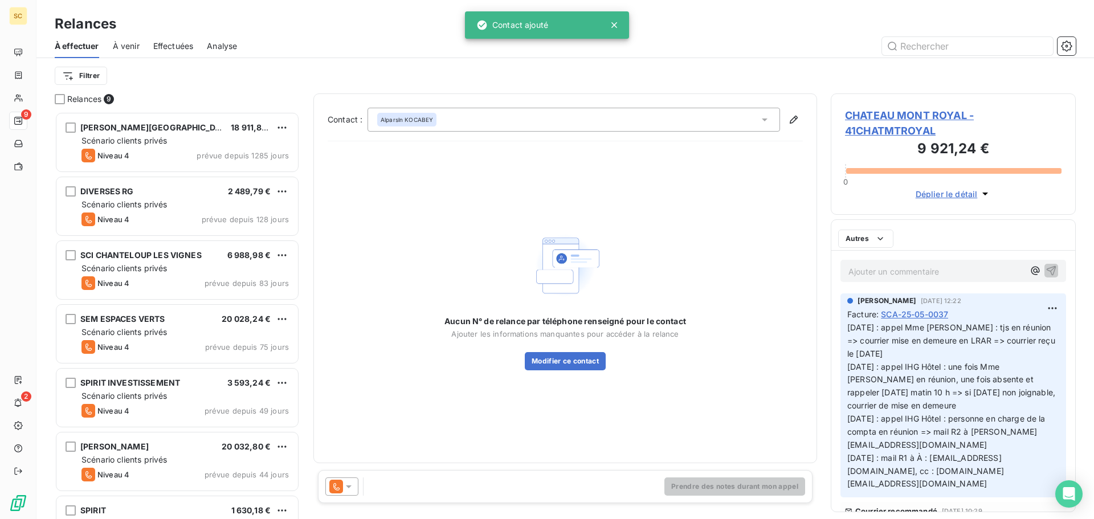
scroll to position [399, 236]
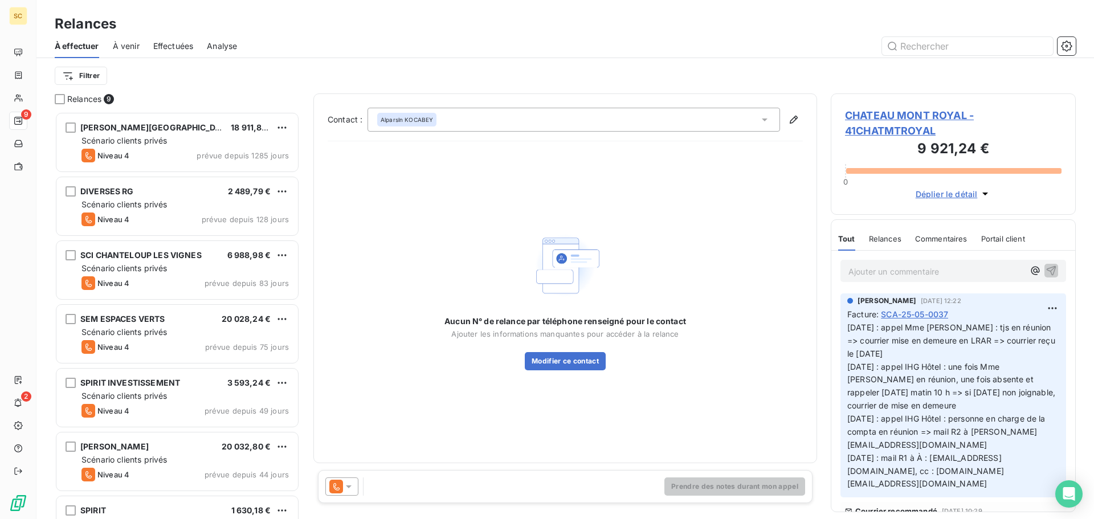
click at [570, 122] on div "Alparsln KOCABEY" at bounding box center [573, 120] width 412 height 24
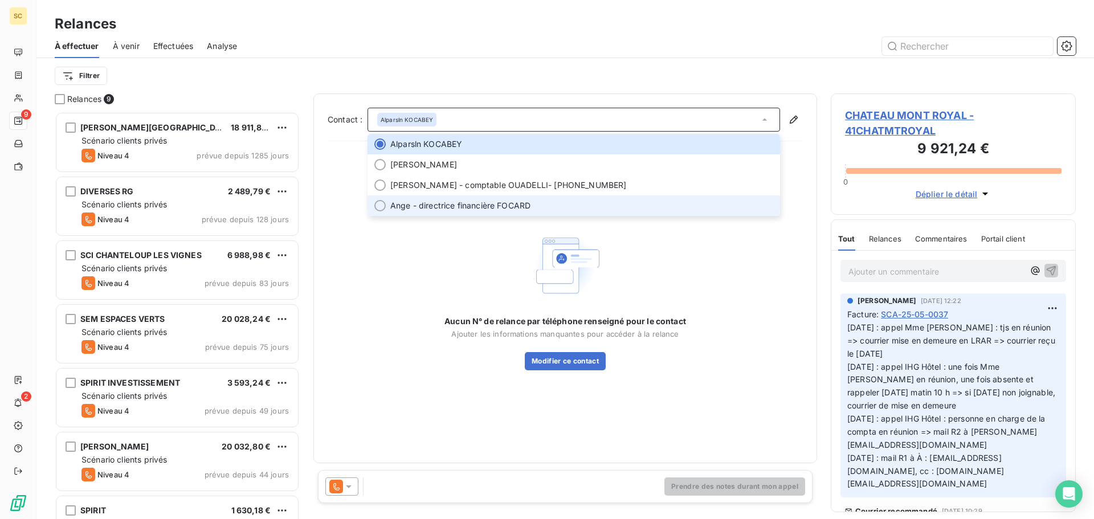
click at [530, 205] on span "Ange - directrice financière FOCARD" at bounding box center [460, 205] width 140 height 11
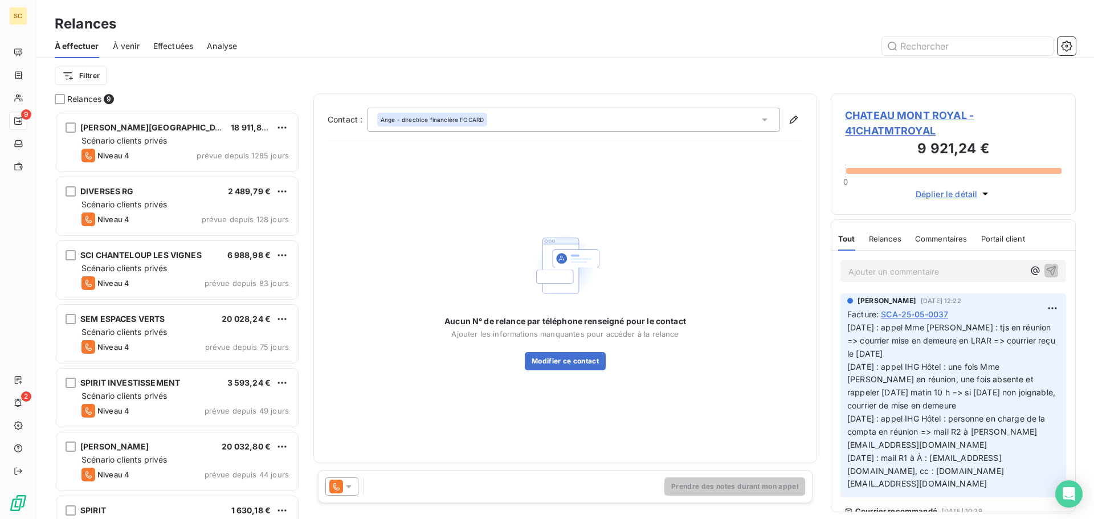
click at [602, 121] on div "Ange - directrice financière FOCARD" at bounding box center [573, 120] width 412 height 24
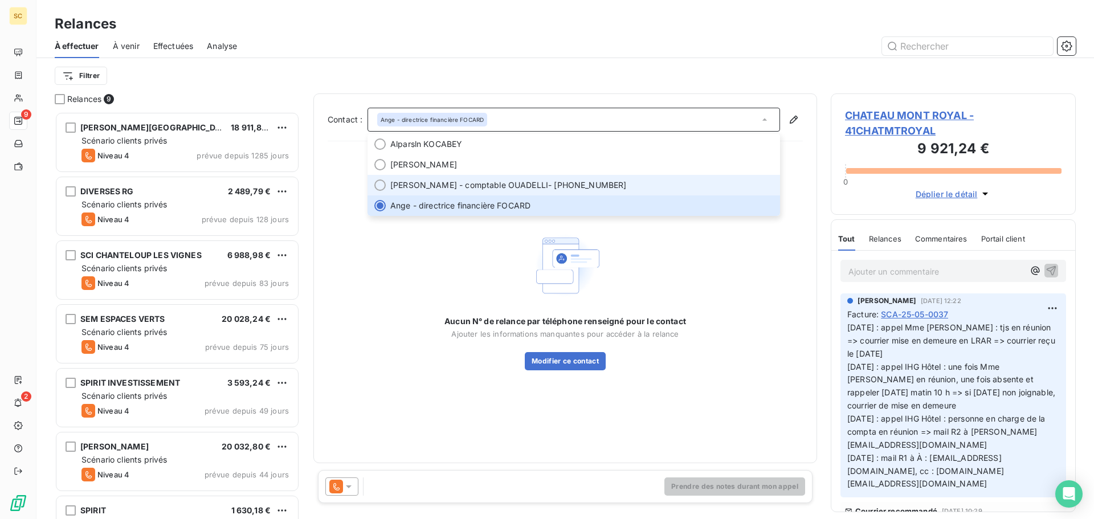
click at [571, 186] on span "[PERSON_NAME] - comptable OUADELLI - [PHONE_NUMBER]" at bounding box center [581, 184] width 383 height 11
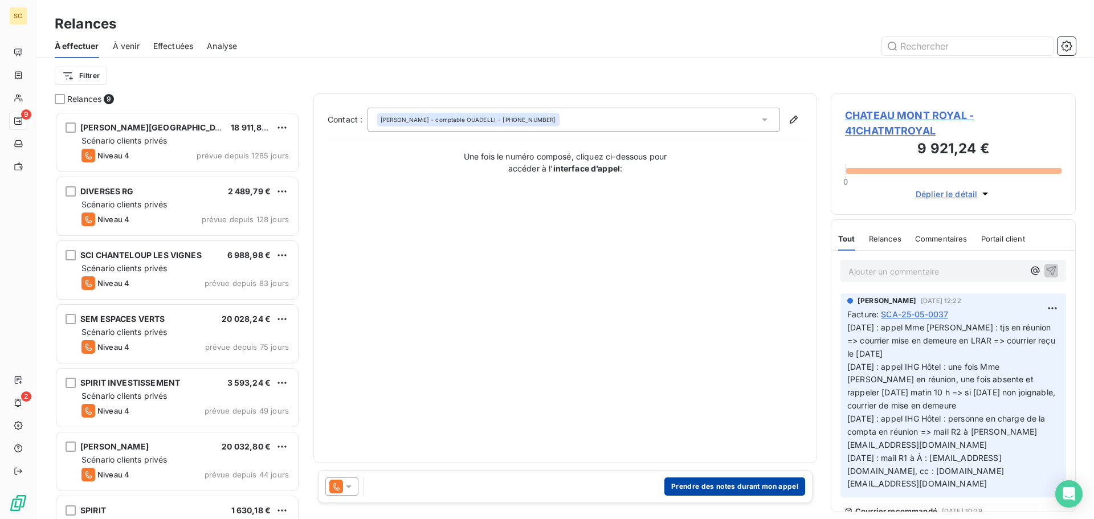
click at [743, 482] on button "Prendre des notes durant mon appel" at bounding box center [734, 486] width 141 height 18
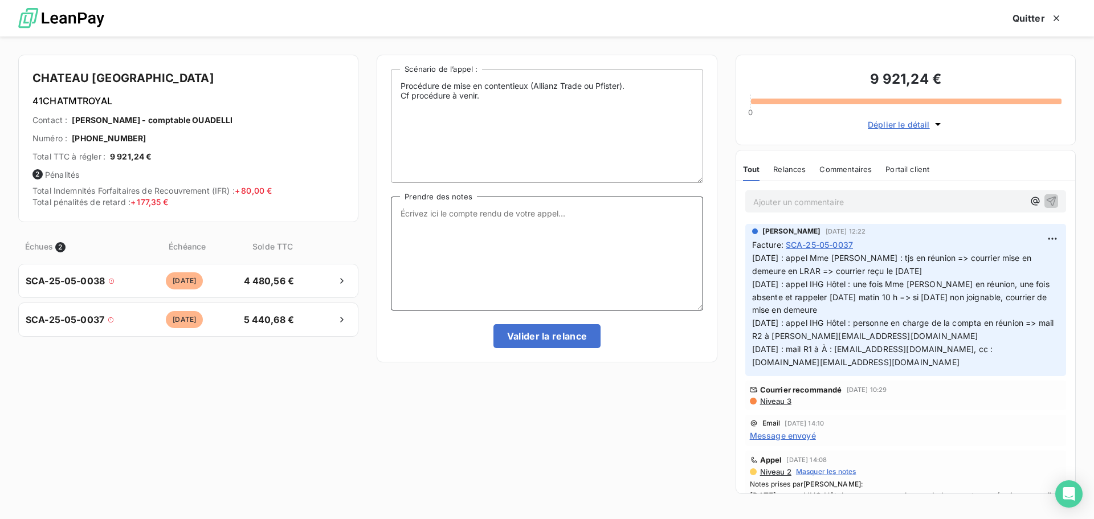
click at [494, 231] on textarea "Prendre des notes" at bounding box center [547, 254] width 312 height 114
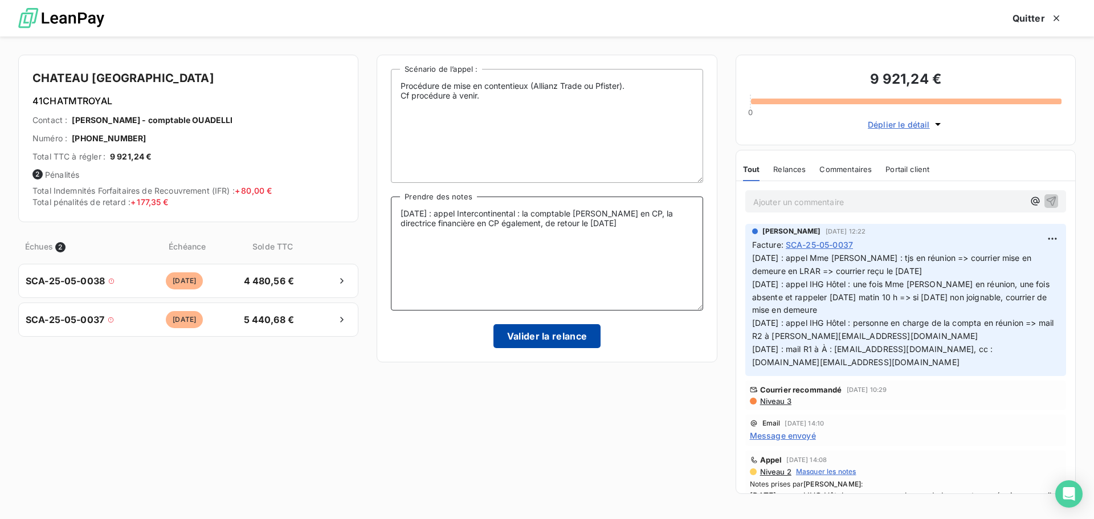
type textarea "[DATE] : appel Intercontinental : la comptable [PERSON_NAME] en CP, la directri…"
click at [539, 342] on button "Valider la relance" at bounding box center [547, 336] width 108 height 24
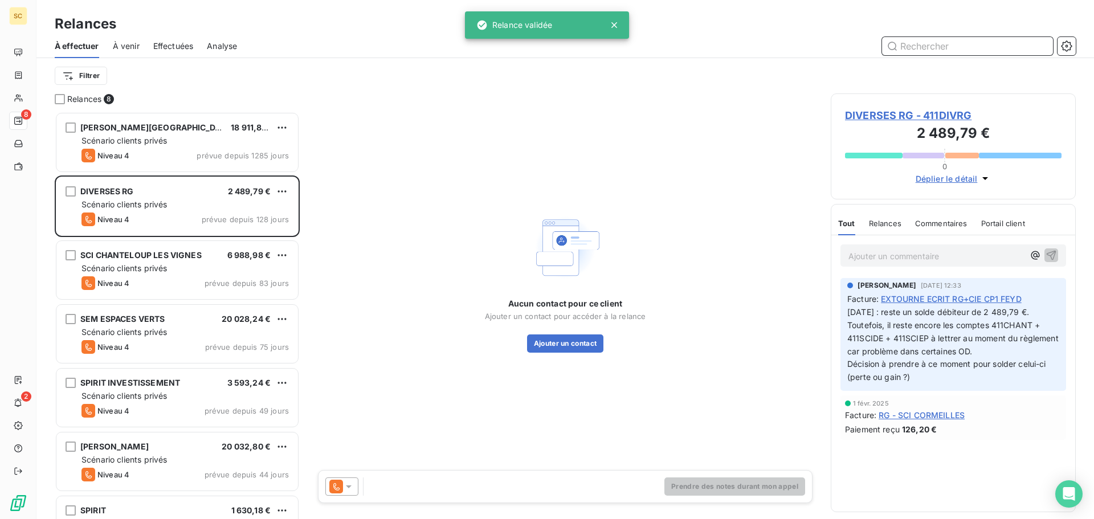
click at [183, 45] on span "Effectuées" at bounding box center [173, 45] width 40 height 11
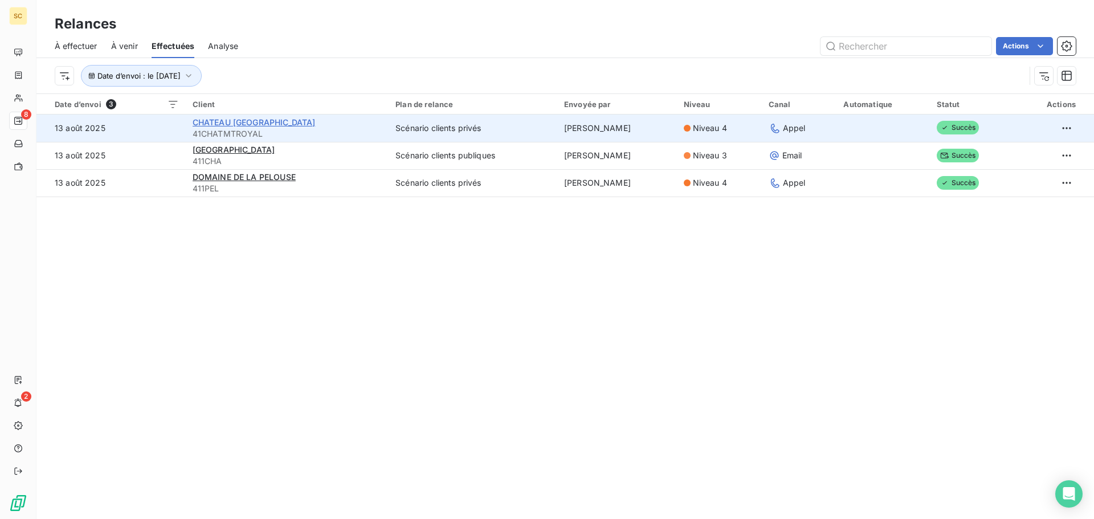
click at [260, 123] on span "CHATEAU [GEOGRAPHIC_DATA]" at bounding box center [254, 122] width 123 height 10
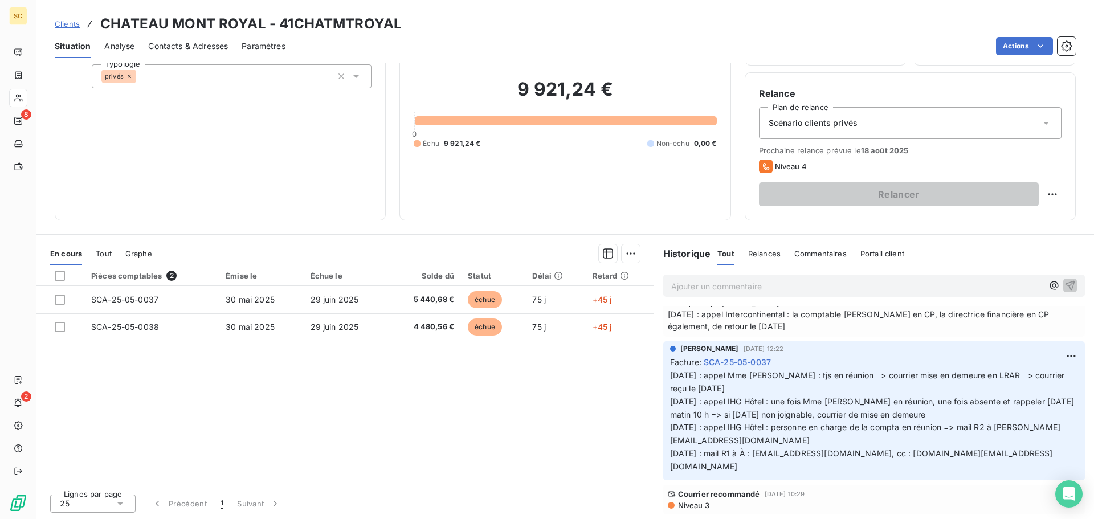
scroll to position [57, 0]
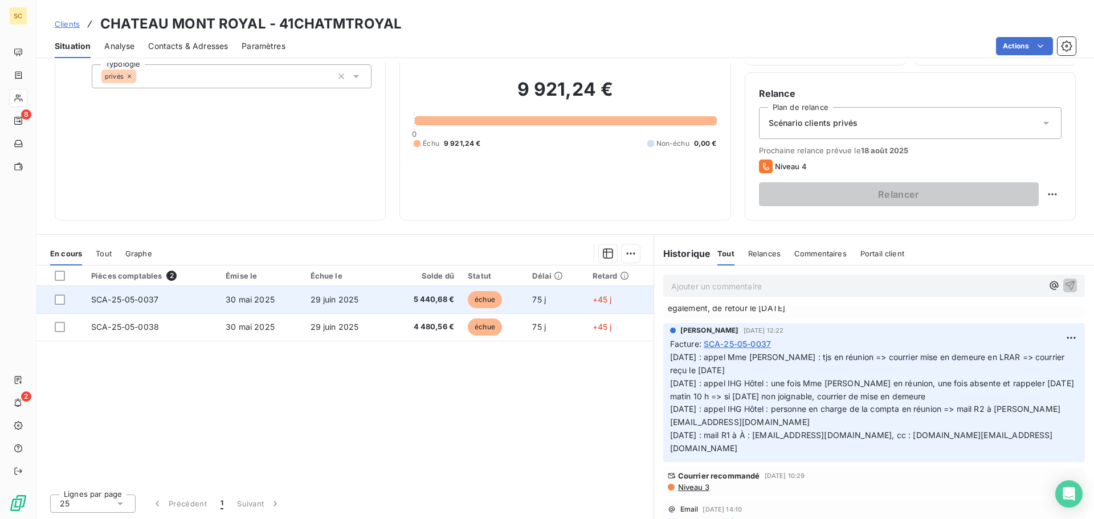
click at [375, 296] on td "29 juin 2025" at bounding box center [346, 299] width 84 height 27
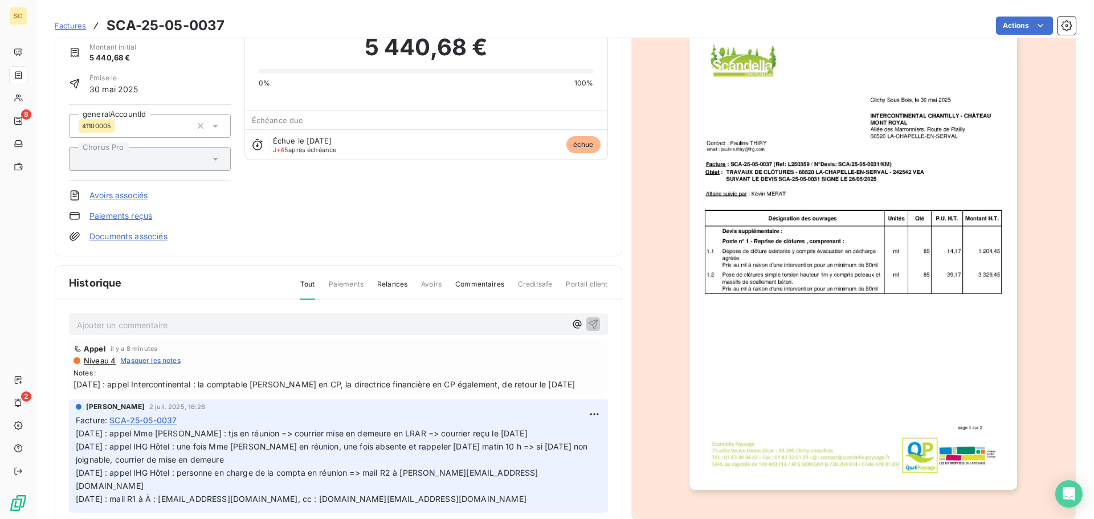
scroll to position [79, 0]
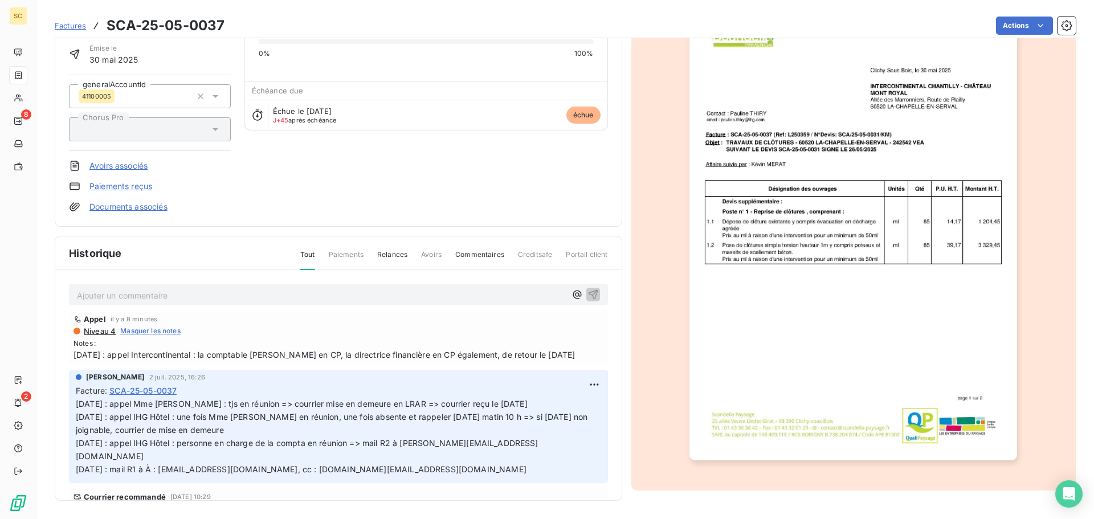
click at [485, 353] on span "[DATE] : appel Intercontinental : la comptable [PERSON_NAME] en CP, la directri…" at bounding box center [338, 355] width 530 height 12
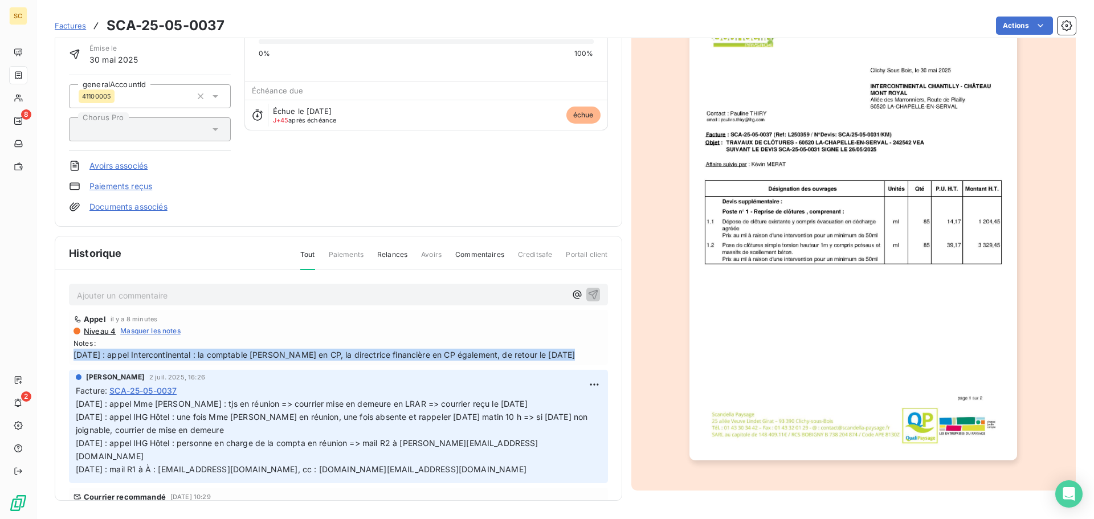
click at [485, 353] on span "[DATE] : appel Intercontinental : la comptable [PERSON_NAME] en CP, la directri…" at bounding box center [338, 355] width 530 height 12
copy span "[DATE] : appel Intercontinental : la comptable [PERSON_NAME] en CP, la directri…"
click at [581, 387] on html "SC 8 2 Factures SCA-25-05-0037 Actions CHATEAU MONT ROYAL 41CHATMTROYAL Montant…" at bounding box center [547, 259] width 1094 height 519
click at [559, 404] on div "Editer" at bounding box center [554, 409] width 64 height 18
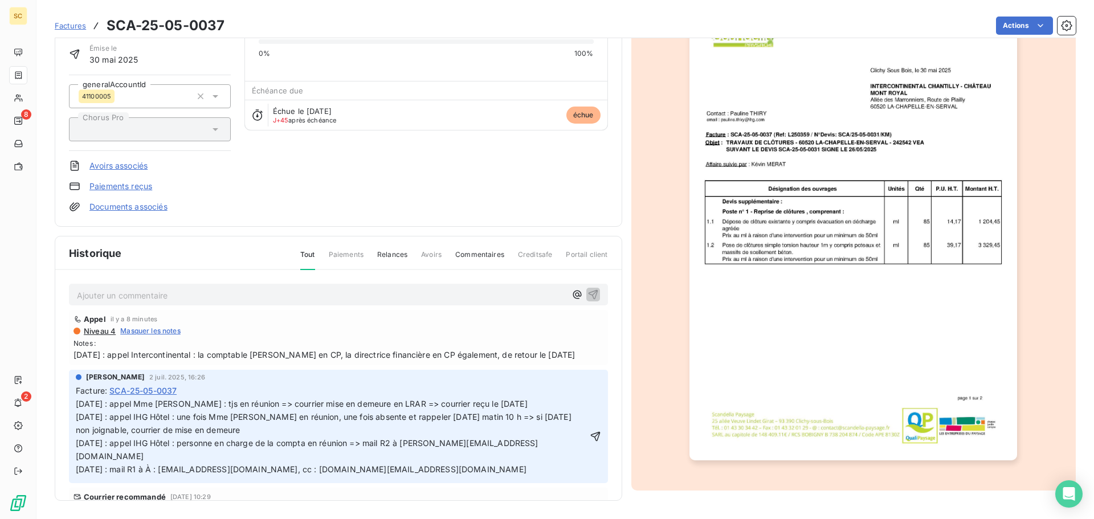
click at [77, 400] on span "[DATE] : appel Mme [PERSON_NAME] : tjs en réunion => courrier mise en demeure e…" at bounding box center [325, 436] width 498 height 75
click at [77, 400] on p "[DATE] : appel Mme [PERSON_NAME] : tjs en réunion => courrier mise en demeure e…" at bounding box center [332, 437] width 512 height 78
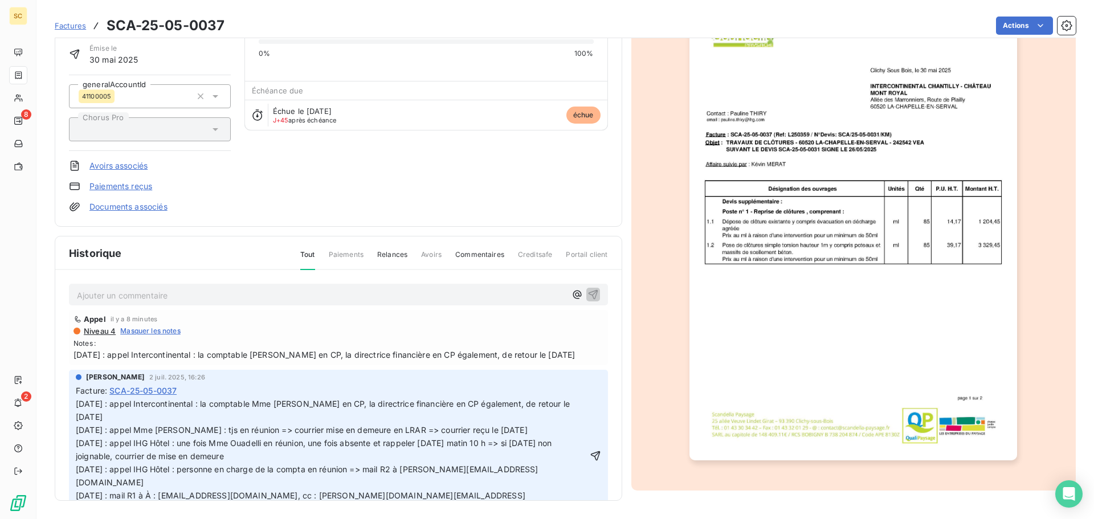
click at [226, 412] on p "[DATE] : appel Intercontinental : la comptable Mme [PERSON_NAME] en CP, la dire…" at bounding box center [332, 456] width 512 height 117
click at [279, 414] on p "[DATE] : appel Intercontinental : la comptable [PERSON_NAME] en CP, la directri…" at bounding box center [332, 456] width 512 height 117
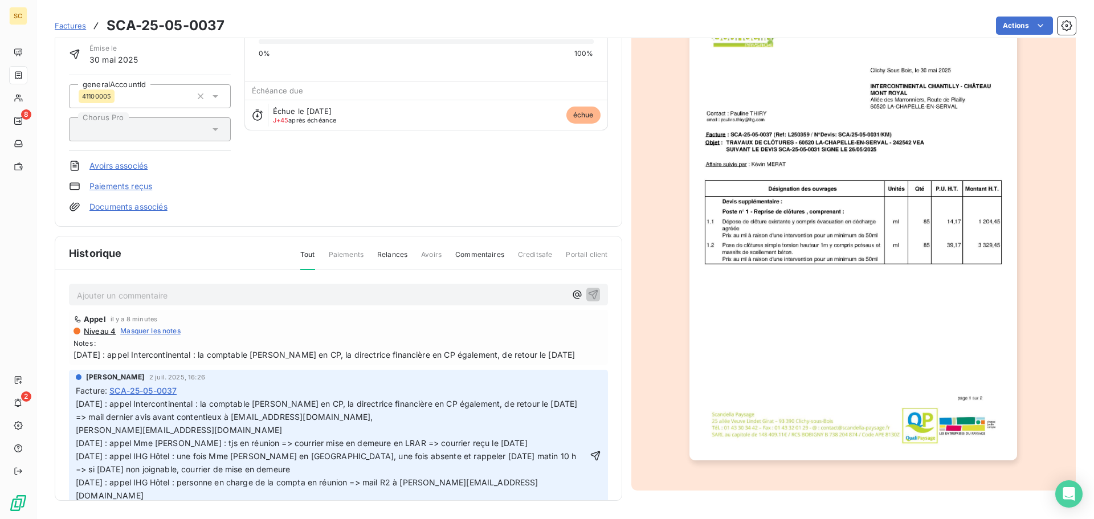
click at [77, 427] on span "[PERSON_NAME][EMAIL_ADDRESS][DOMAIN_NAME] [DATE] : appel Mme [PERSON_NAME] : tj…" at bounding box center [327, 469] width 502 height 88
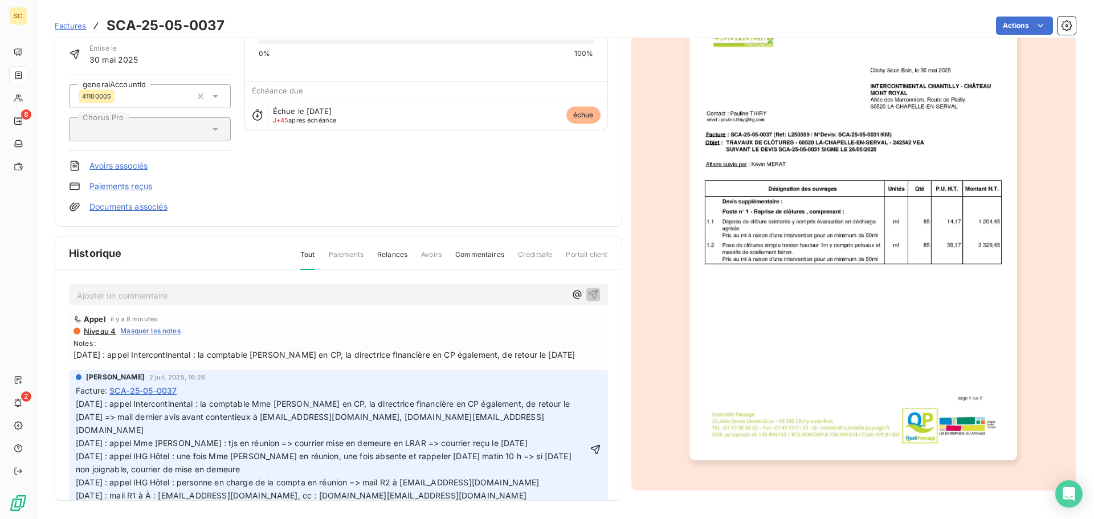
click at [590, 444] on icon "button" at bounding box center [595, 449] width 11 height 11
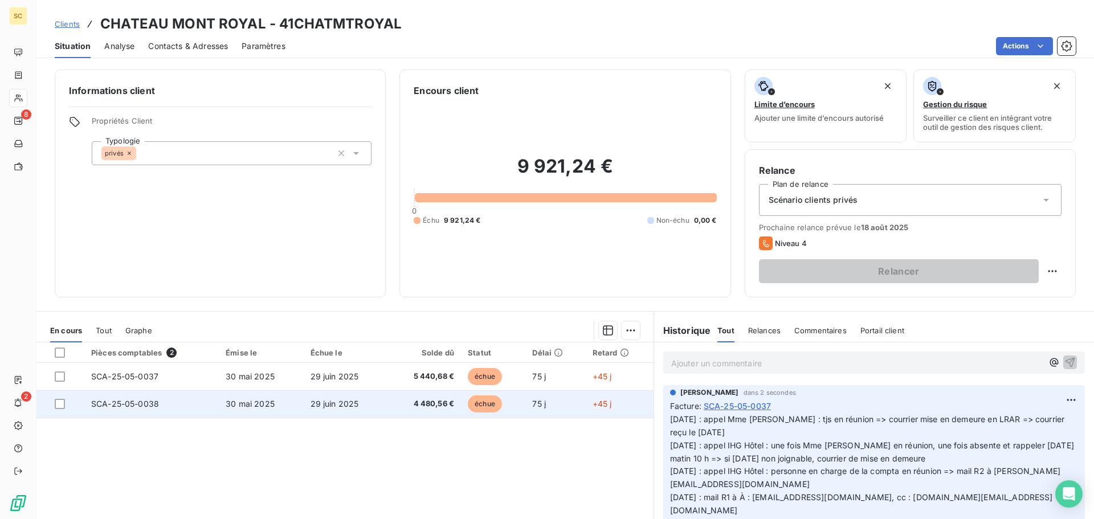
click at [430, 407] on span "4 480,56 €" at bounding box center [424, 403] width 60 height 11
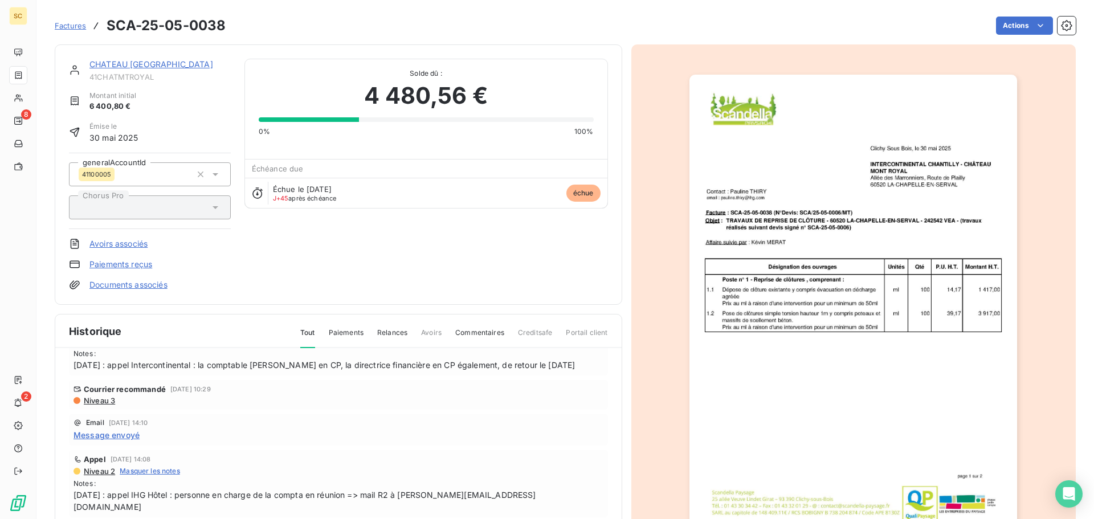
scroll to position [171, 0]
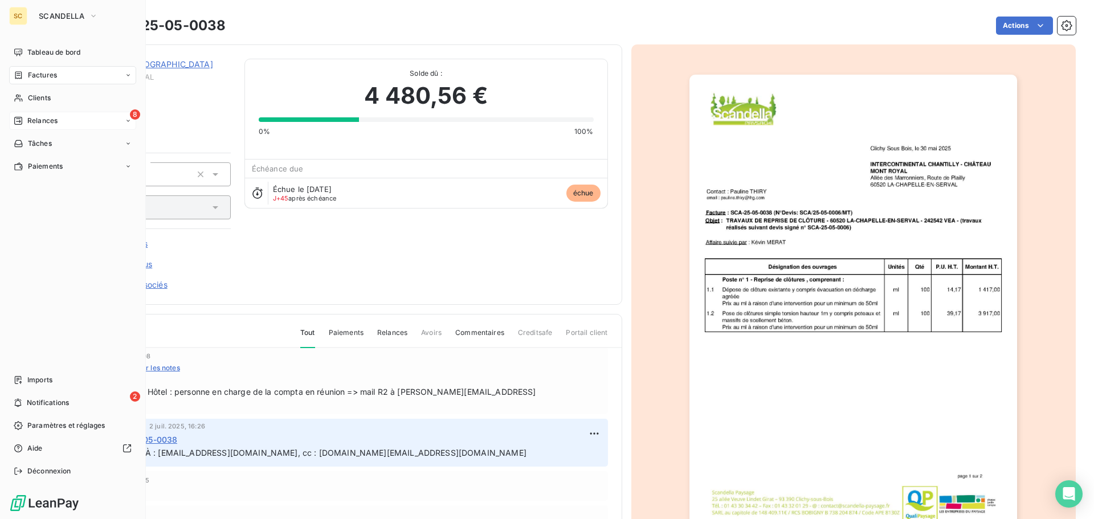
click at [52, 121] on span "Relances" at bounding box center [42, 121] width 30 height 10
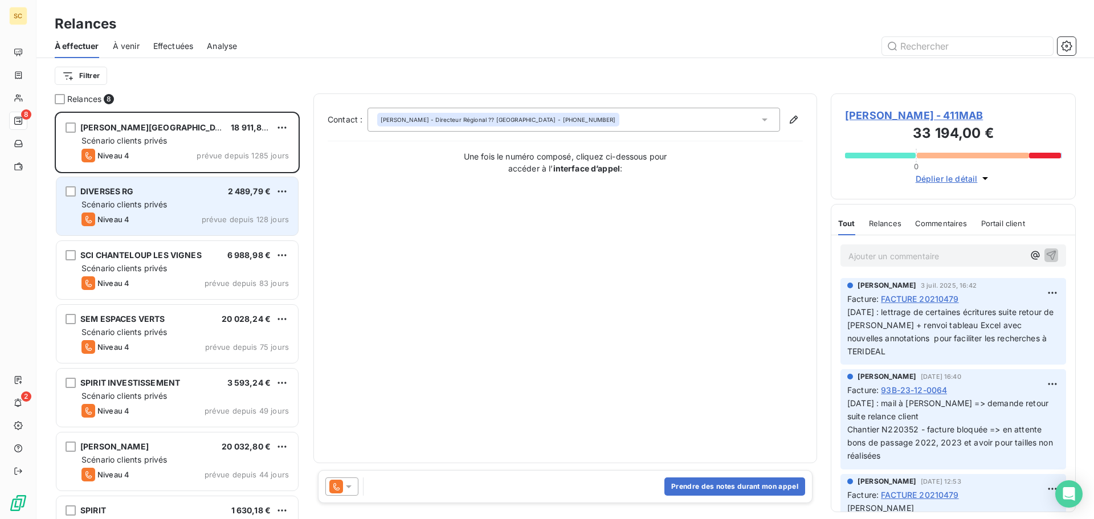
click at [106, 204] on span "Scénario clients privés" at bounding box center [123, 204] width 85 height 10
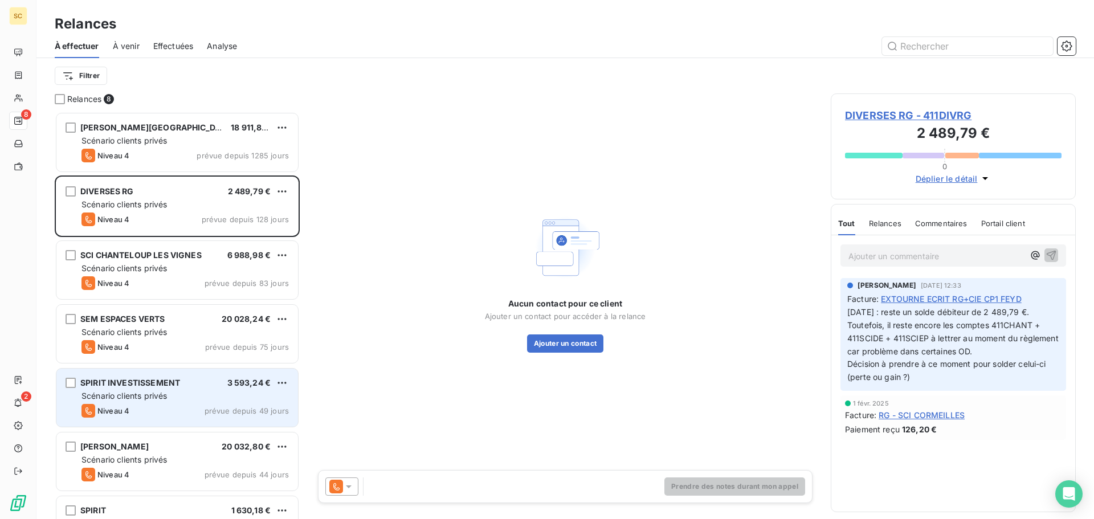
click at [119, 381] on span "SPIRIT INVESTISSEMENT" at bounding box center [130, 383] width 100 height 10
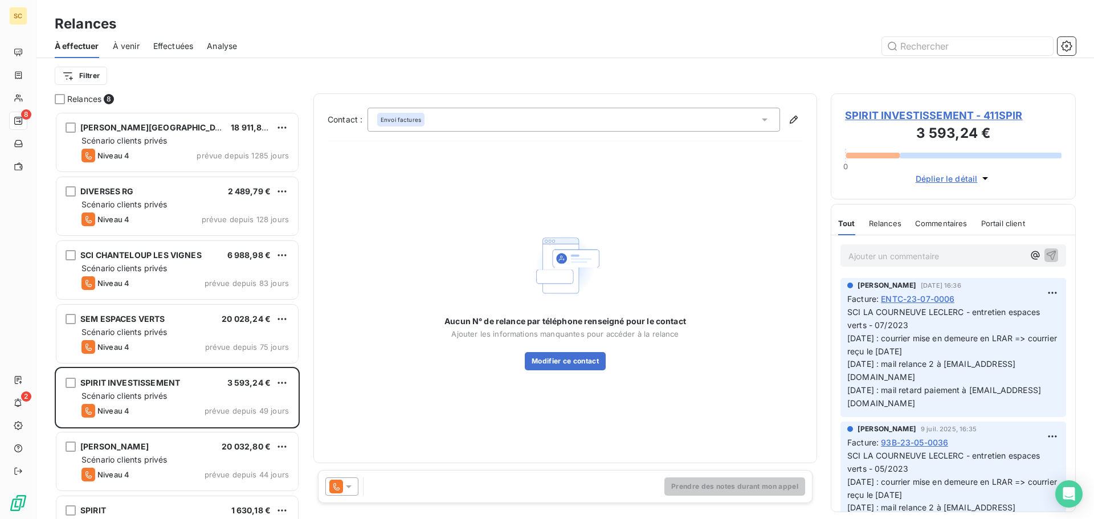
click at [541, 239] on img at bounding box center [565, 265] width 73 height 73
click at [882, 117] on span "SPIRIT INVESTISSEMENT - 411SPIR" at bounding box center [953, 115] width 216 height 15
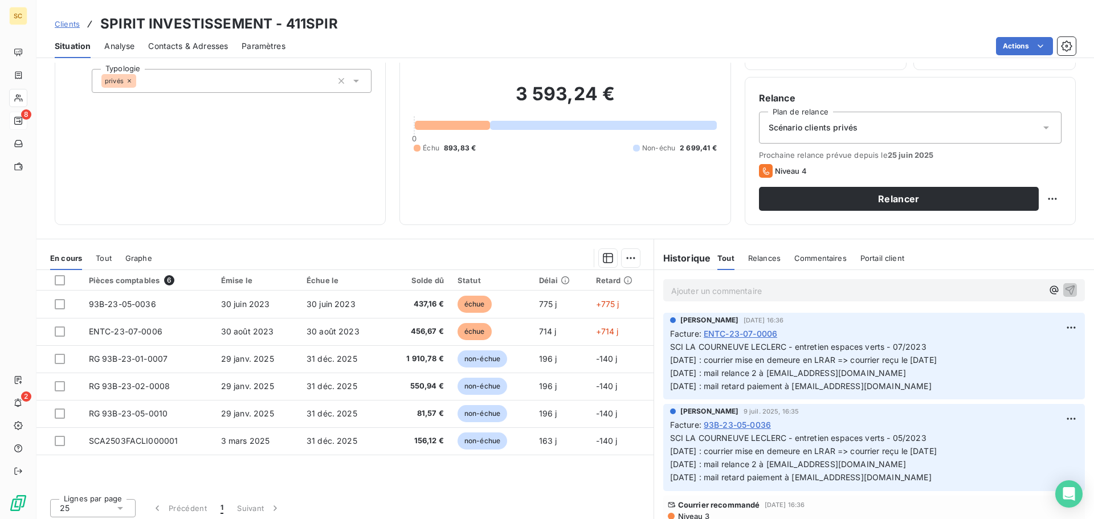
scroll to position [77, 0]
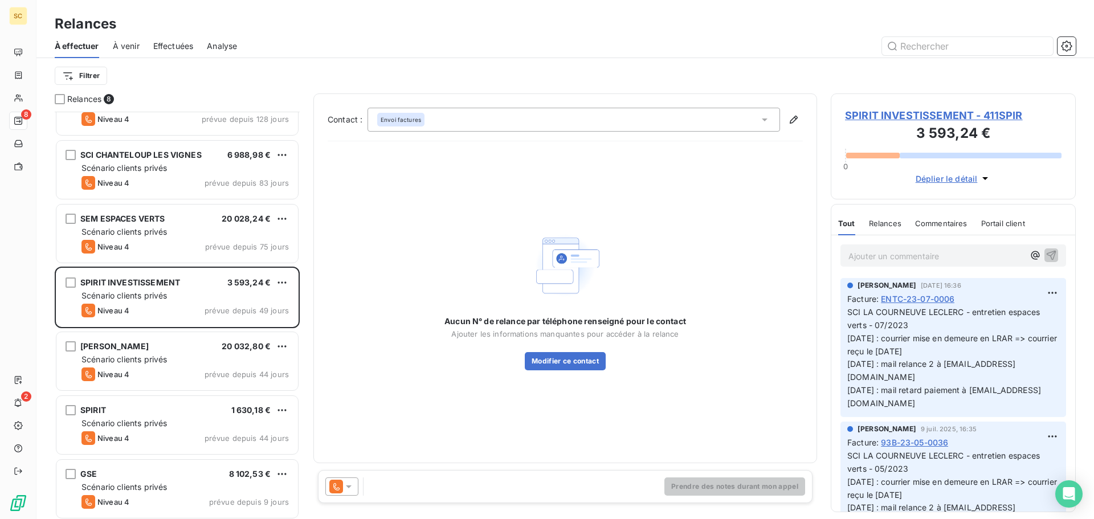
scroll to position [104, 0]
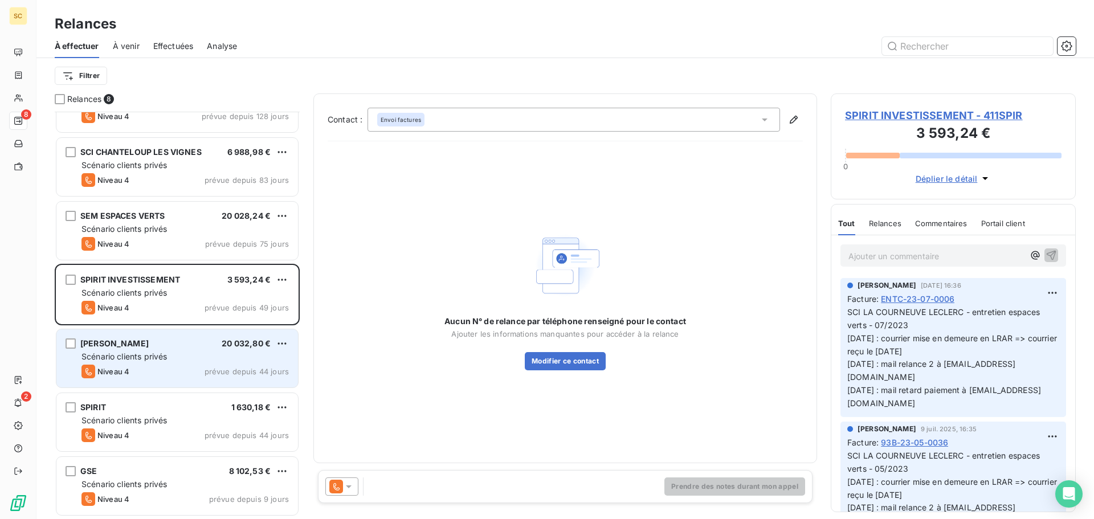
click at [200, 340] on div "RABOT DUTILLEUL 20 032,80 €" at bounding box center [184, 343] width 207 height 10
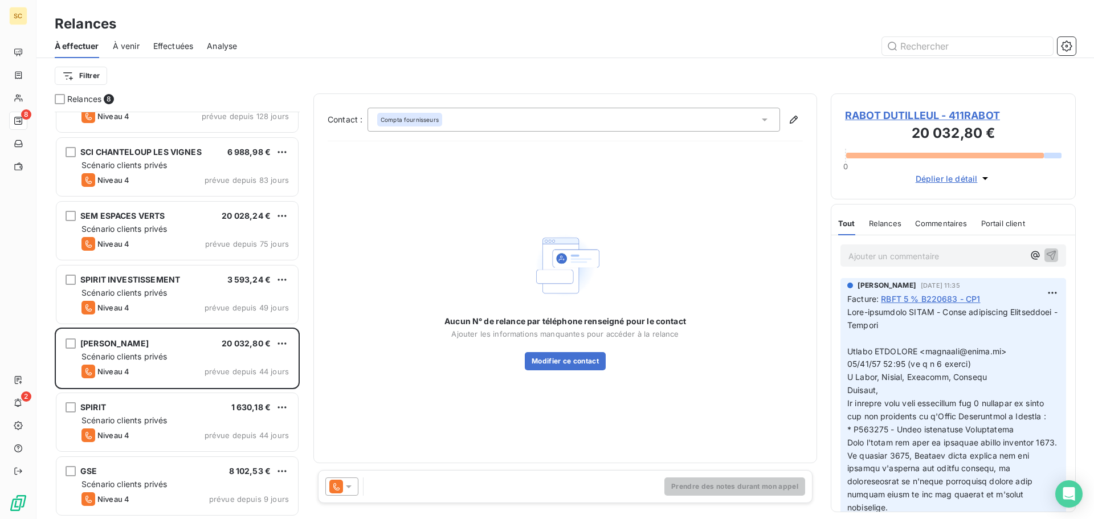
click at [898, 113] on span "RABOT DUTILLEUL - 411RABOT" at bounding box center [953, 115] width 216 height 15
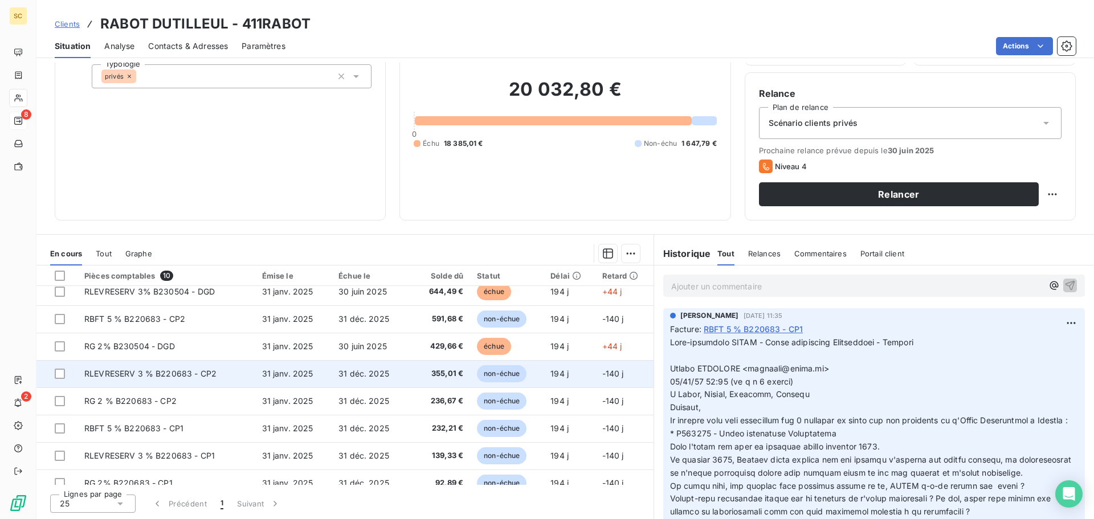
scroll to position [75, 0]
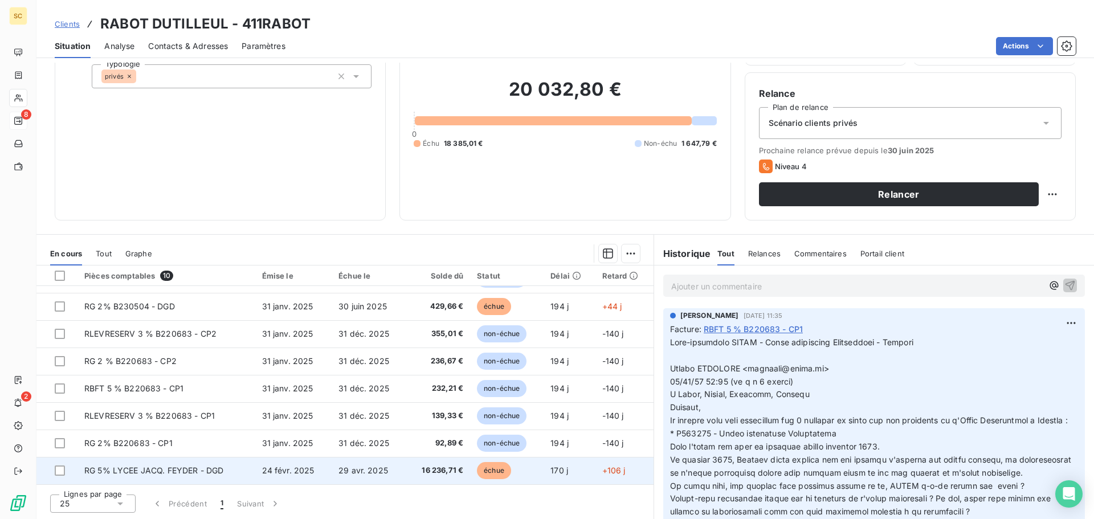
click at [352, 466] on span "29 avr. 2025" at bounding box center [363, 470] width 50 height 10
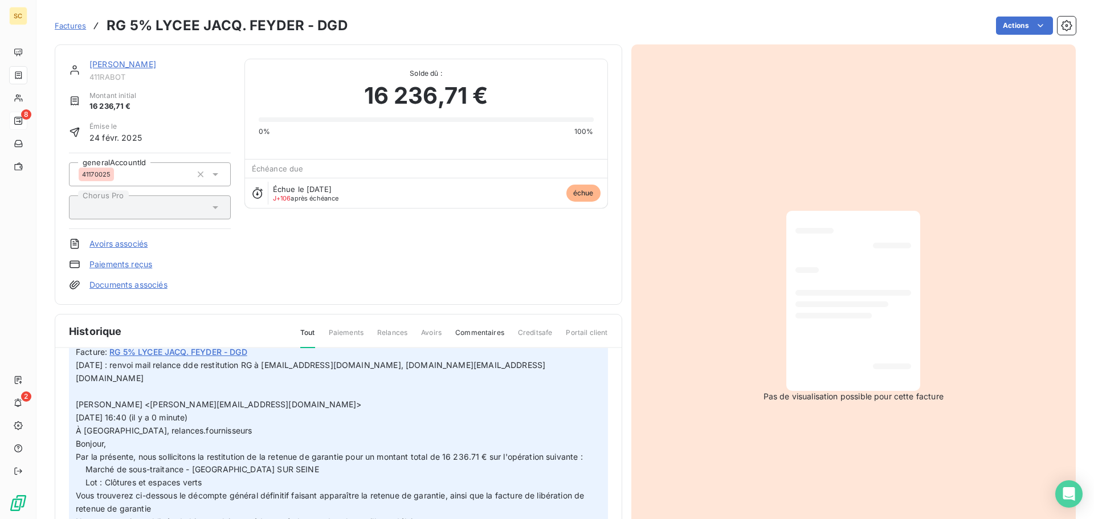
click at [385, 255] on div "RABOT DUTILLEUL 411RABOT Montant initial 16 236,71 € Émise le [DATE] generalAcc…" at bounding box center [338, 175] width 539 height 232
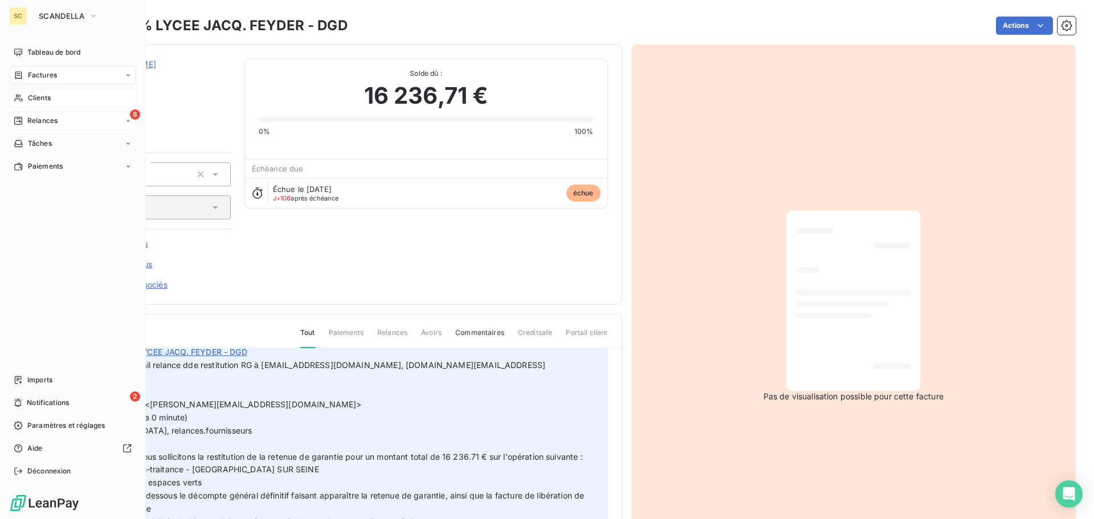
click at [35, 99] on span "Clients" at bounding box center [39, 98] width 23 height 10
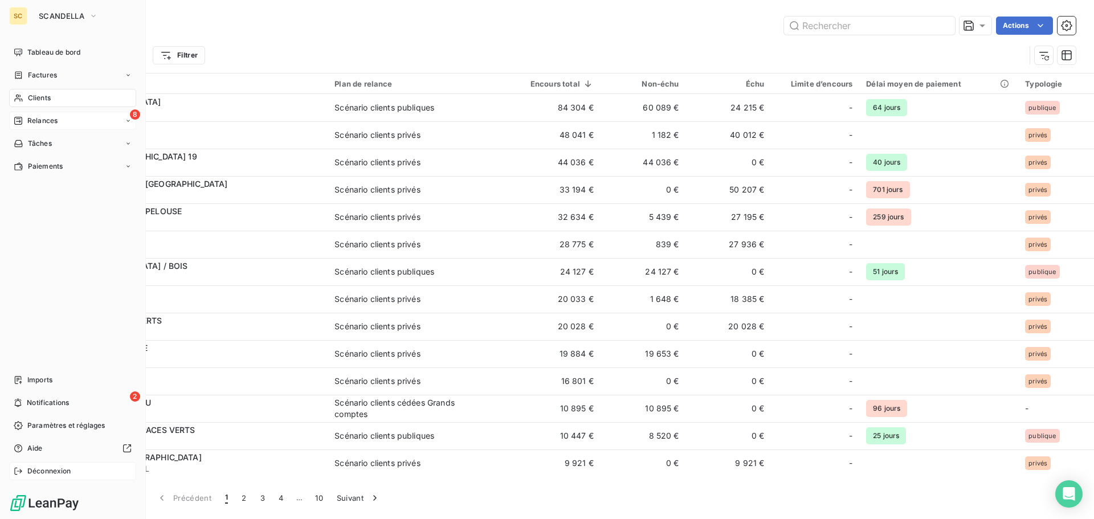
click at [32, 471] on span "Déconnexion" at bounding box center [49, 471] width 44 height 10
